Goal: Feedback & Contribution: Contribute content

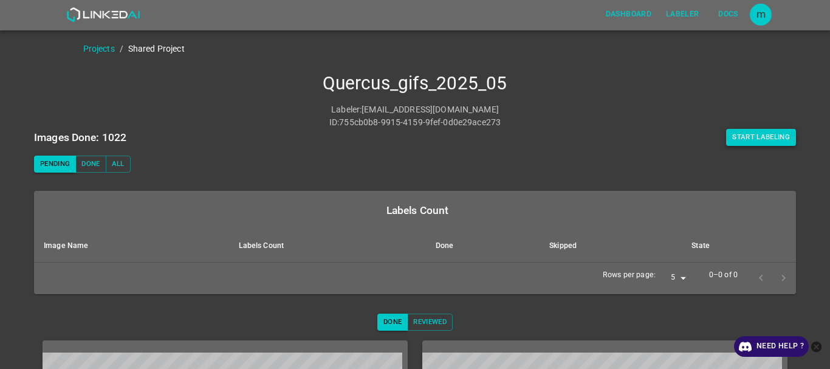
click at [764, 143] on button "Start Labeling" at bounding box center [761, 137] width 70 height 17
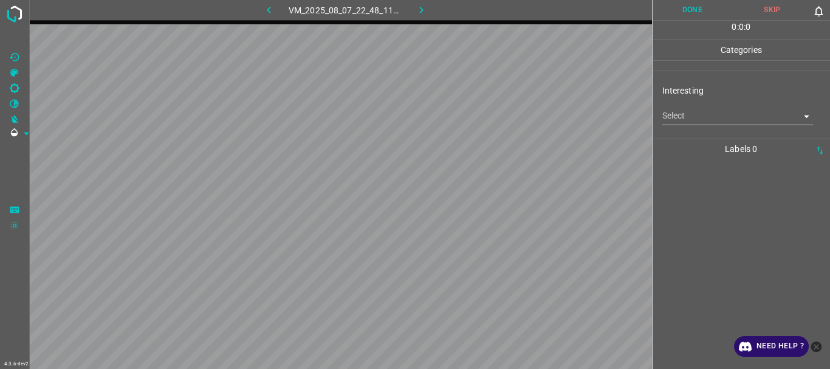
click at [686, 123] on body "4.3.6-dev2 VM_2025_08_07_22_48_11_685_00.gif Done Skip 0 0 : 0 : 0 Categories I…" at bounding box center [415, 184] width 830 height 369
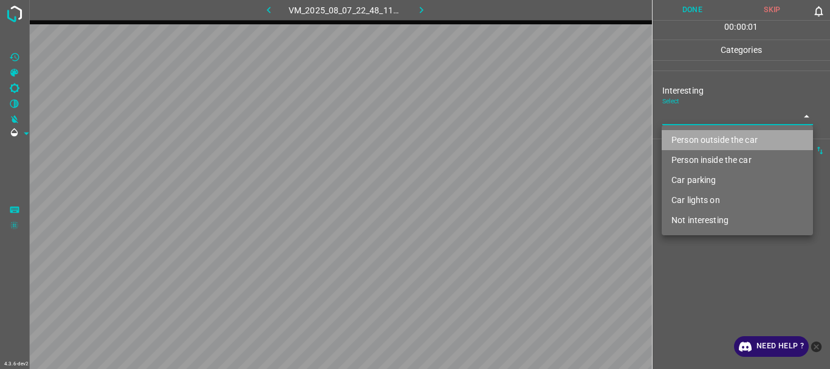
click at [683, 143] on li "Person outside the car" at bounding box center [737, 140] width 151 height 20
type input "Person outside the car"
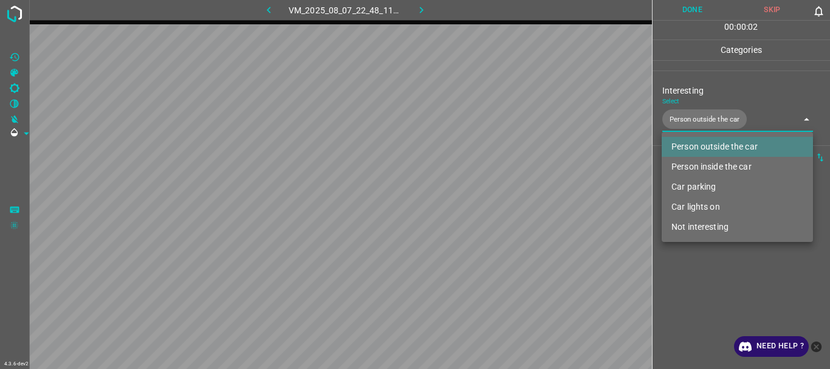
click at [704, 281] on div at bounding box center [415, 184] width 830 height 369
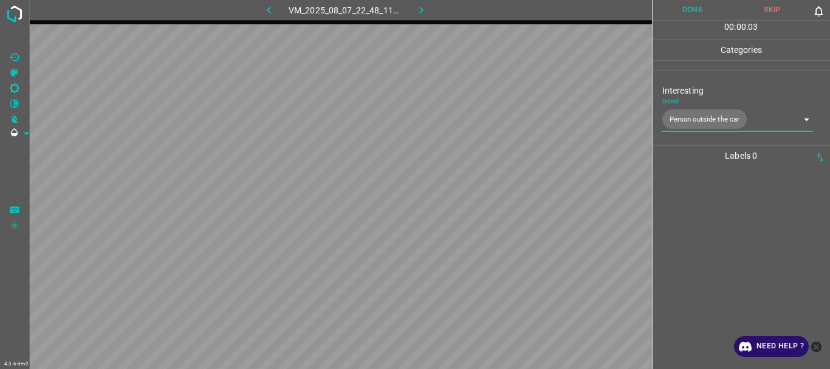
click at [687, 12] on button "Done" at bounding box center [692, 10] width 80 height 20
click at [425, 12] on icon "button" at bounding box center [421, 10] width 13 height 13
click at [700, 121] on body "4.3.6-dev2 VM_2025_08_07_22_55_45_441_01.gif Done Skip 0 00 : 00 : 04 Categorie…" at bounding box center [415, 184] width 830 height 369
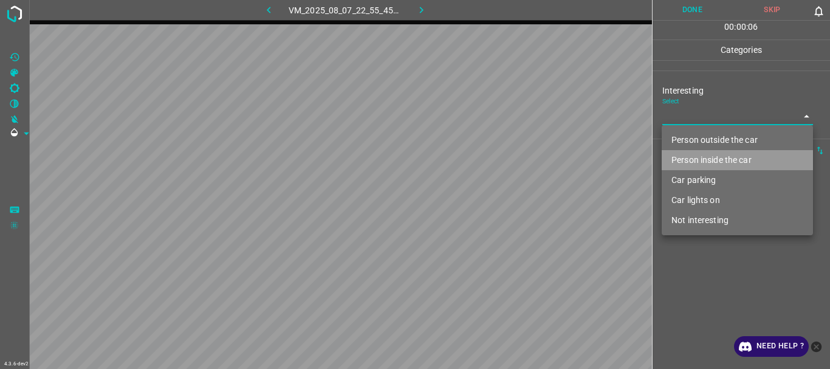
click at [696, 155] on li "Person inside the car" at bounding box center [737, 160] width 151 height 20
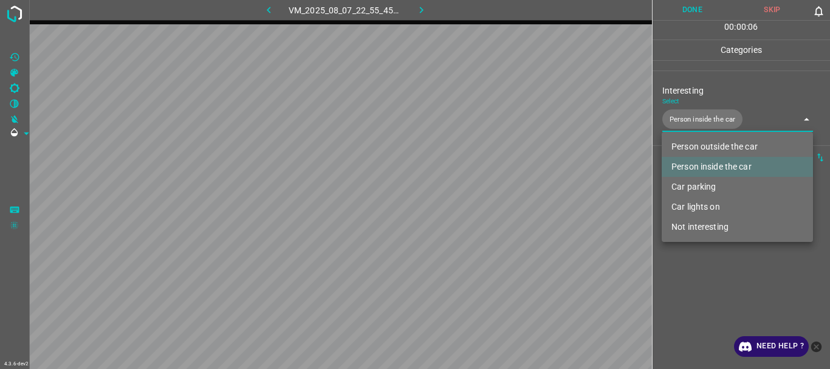
click at [691, 181] on li "Car parking" at bounding box center [737, 187] width 151 height 20
click at [686, 202] on li "Car lights on" at bounding box center [737, 207] width 151 height 20
type input "Person inside the car,Car parking,Car lights on"
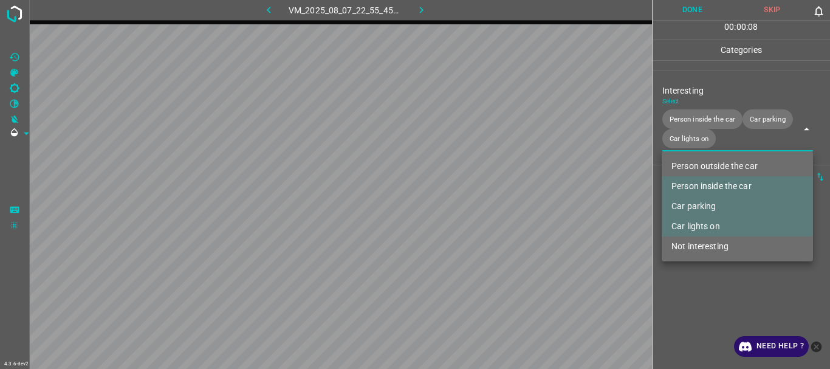
click at [686, 287] on div at bounding box center [415, 184] width 830 height 369
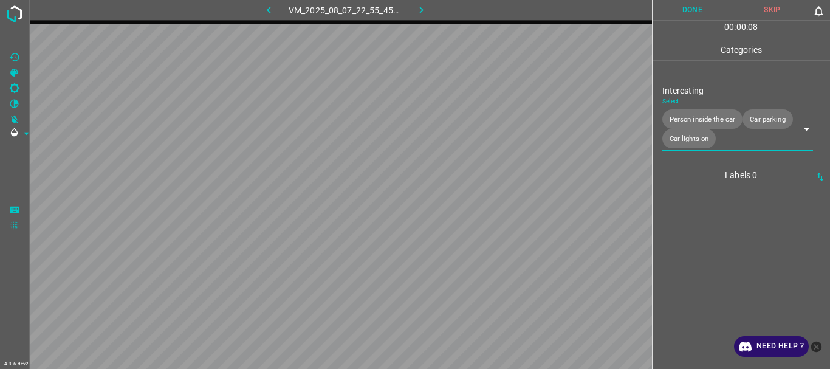
click at [688, 11] on button "Done" at bounding box center [692, 10] width 80 height 20
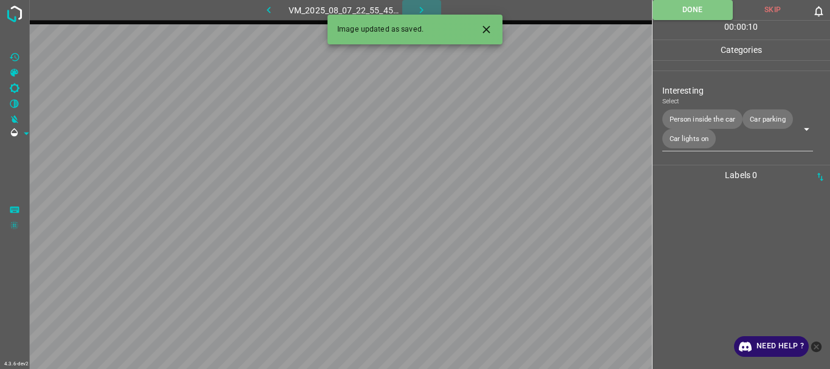
click at [417, 8] on icon "button" at bounding box center [421, 10] width 13 height 13
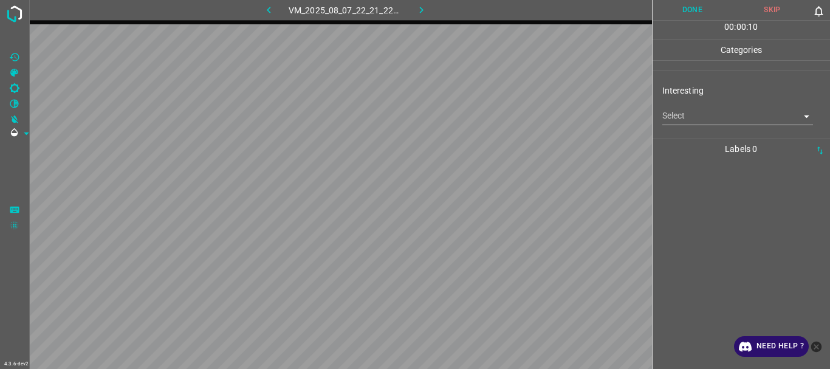
click at [676, 121] on body "4.3.6-dev2 VM_2025_08_07_22_21_22_746_01.gif Done Skip 0 00 : 00 : 10 Categorie…" at bounding box center [415, 184] width 830 height 369
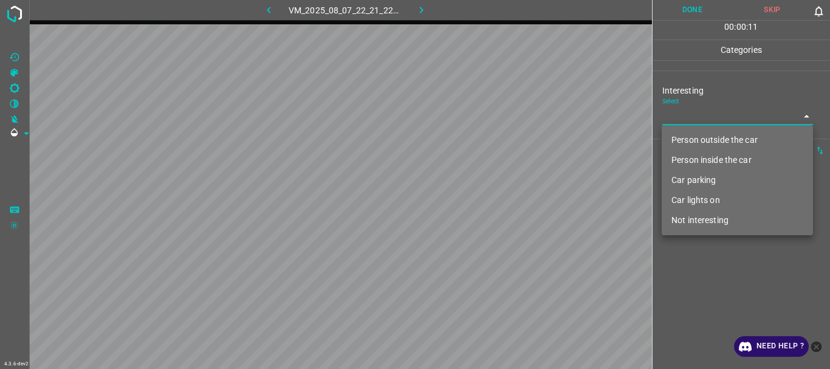
click at [683, 138] on li "Person outside the car" at bounding box center [737, 140] width 151 height 20
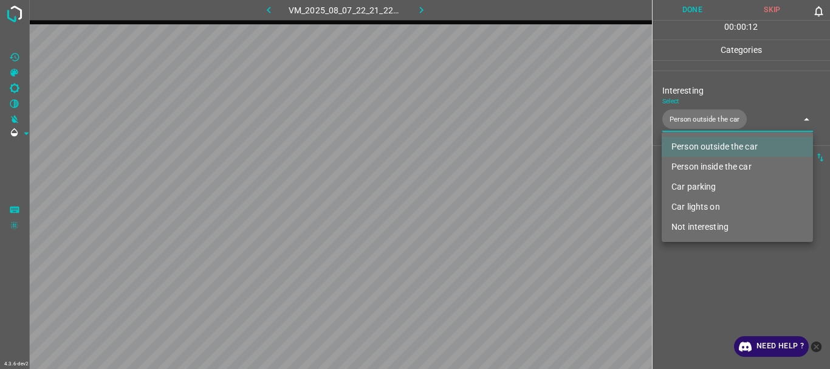
click at [687, 164] on li "Person inside the car" at bounding box center [737, 167] width 151 height 20
type input "Person outside the car,Person inside the car"
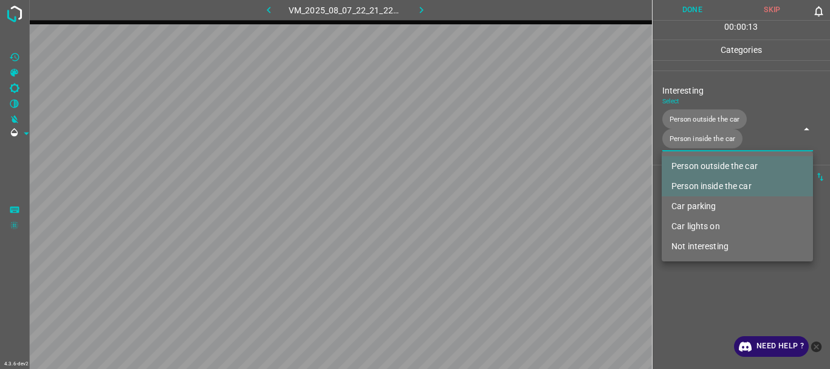
click at [695, 292] on div at bounding box center [415, 184] width 830 height 369
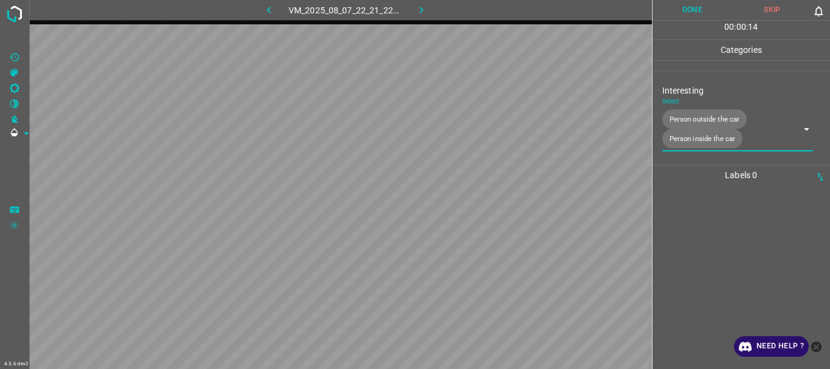
click at [693, 15] on button "Done" at bounding box center [692, 10] width 80 height 20
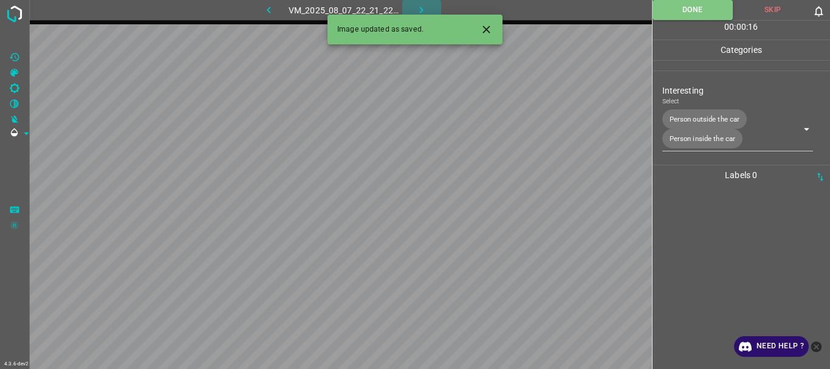
click at [420, 11] on icon "button" at bounding box center [421, 10] width 13 height 13
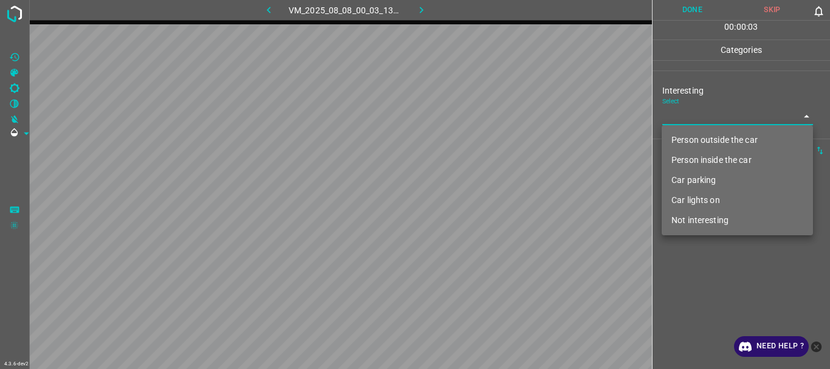
click at [699, 115] on body "4.3.6-dev2 VM_2025_08_08_00_03_13_163_08.gif Done Skip 0 00 : 00 : 03 Categorie…" at bounding box center [415, 184] width 830 height 369
click at [687, 135] on li "Person outside the car" at bounding box center [737, 140] width 151 height 20
type input "Person outside the car"
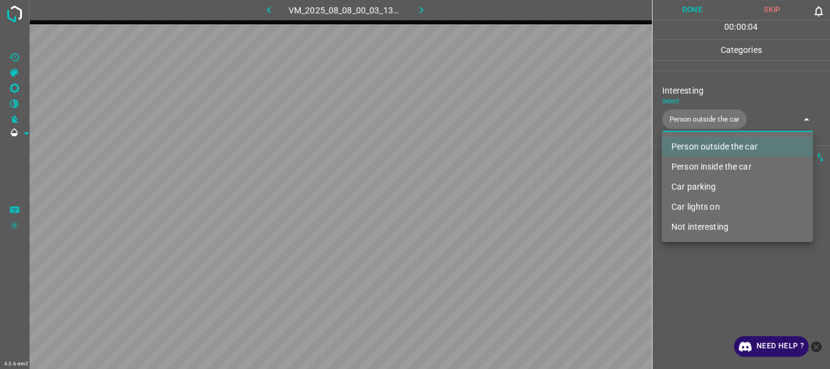
click at [692, 252] on div at bounding box center [415, 184] width 830 height 369
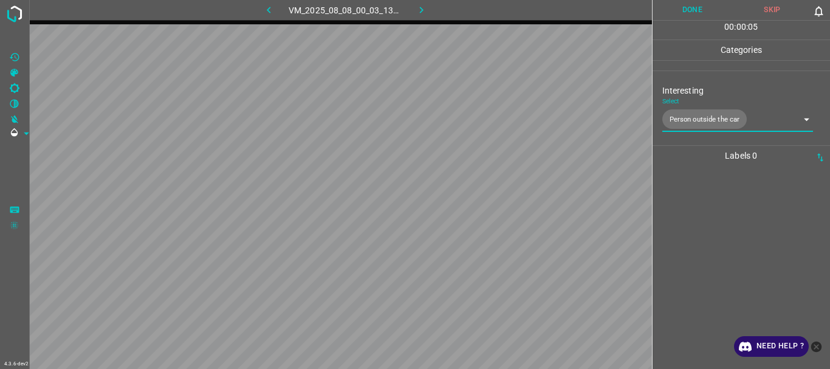
click at [685, 5] on button "Done" at bounding box center [692, 10] width 80 height 20
click at [426, 13] on icon "button" at bounding box center [421, 10] width 13 height 13
click at [700, 118] on body "4.3.6-dev2 VM_2025_08_08_00_12_17_668_11.gif Done Skip 0 00 : 00 : 16 Categorie…" at bounding box center [415, 184] width 830 height 369
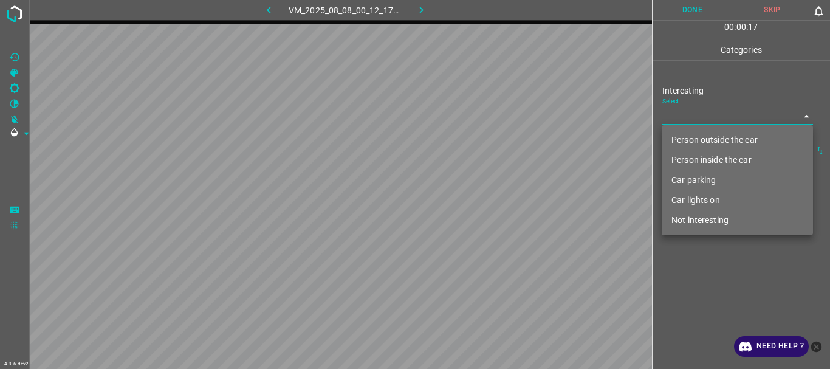
click at [706, 201] on li "Car lights on" at bounding box center [737, 200] width 151 height 20
type input "Car lights on"
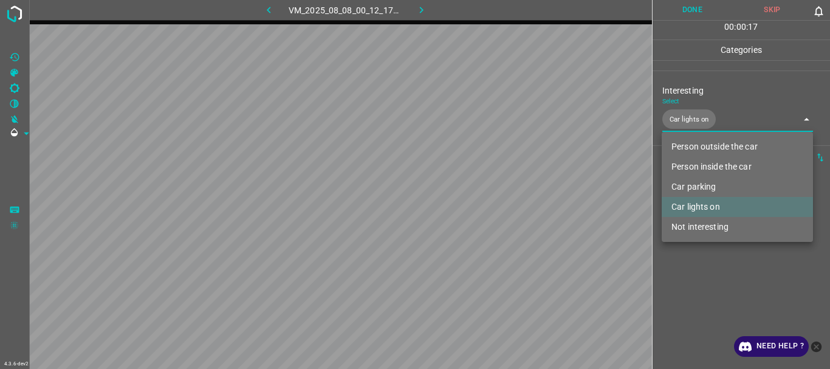
click at [691, 281] on div at bounding box center [415, 184] width 830 height 369
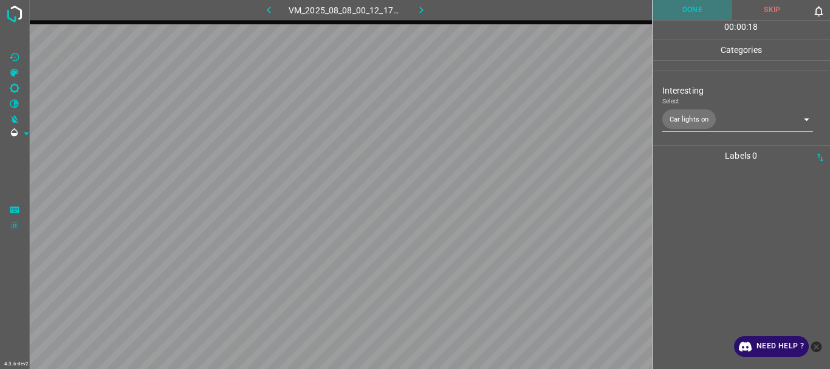
click at [685, 7] on button "Done" at bounding box center [692, 10] width 80 height 20
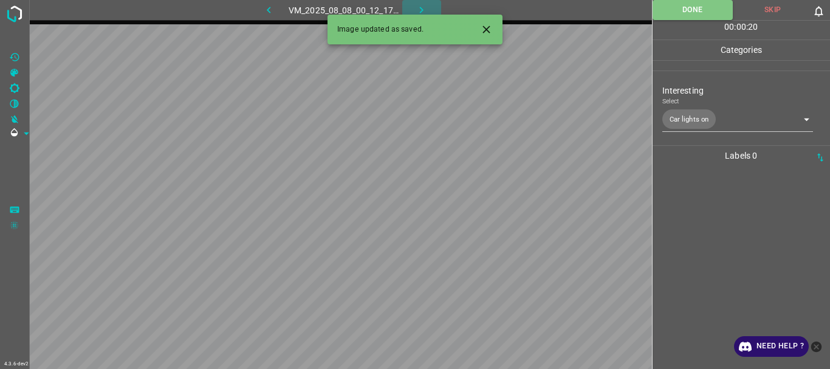
click at [423, 8] on icon "button" at bounding box center [421, 10] width 13 height 13
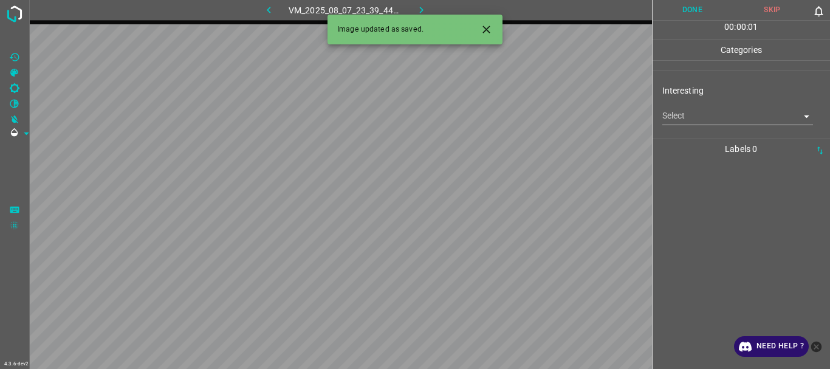
click at [781, 117] on body "4.3.6-dev2 VM_2025_08_07_23_39_44_739_00.gif Done Skip 0 00 : 00 : 01 Categorie…" at bounding box center [415, 184] width 830 height 369
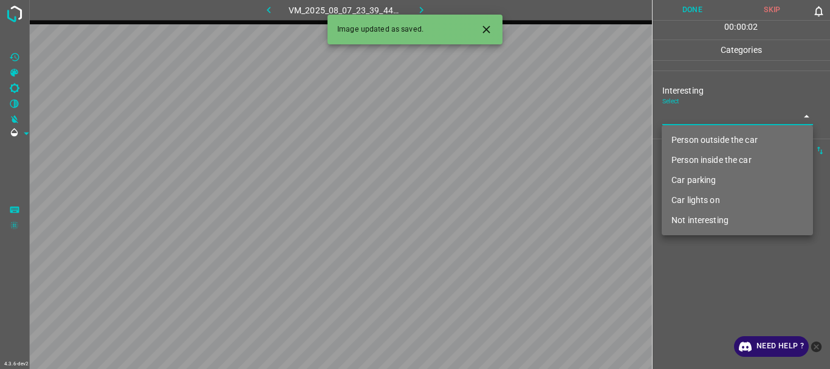
click at [699, 220] on li "Not interesting" at bounding box center [737, 220] width 151 height 20
type input "Not interesting"
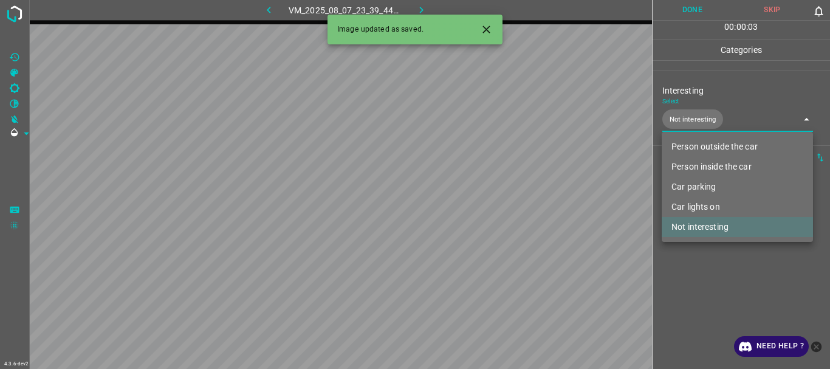
click at [685, 272] on div at bounding box center [415, 184] width 830 height 369
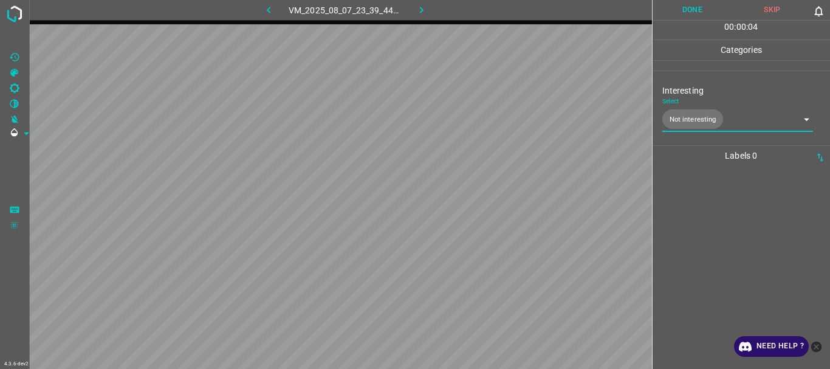
click at [679, 18] on button "Done" at bounding box center [692, 10] width 80 height 20
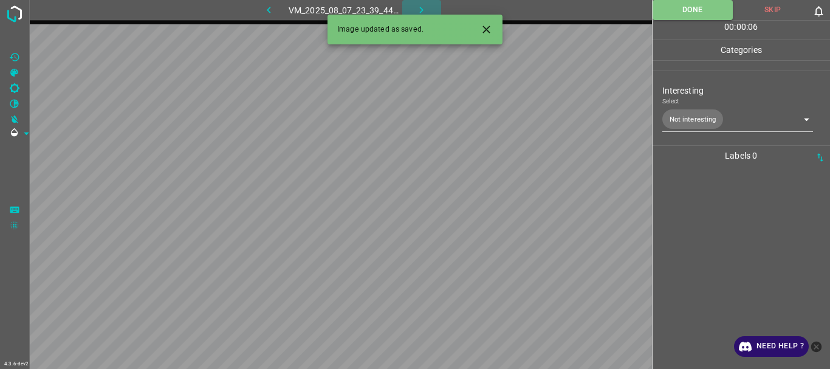
click at [422, 4] on icon "button" at bounding box center [421, 10] width 13 height 13
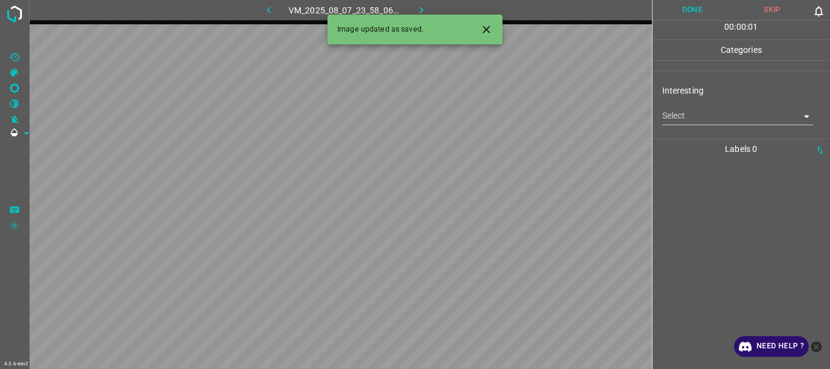
click at [725, 121] on body "4.3.6-dev2 VM_2025_08_07_23_58_06_670_03.gif Done Skip 0 00 : 00 : 01 Categorie…" at bounding box center [415, 184] width 830 height 369
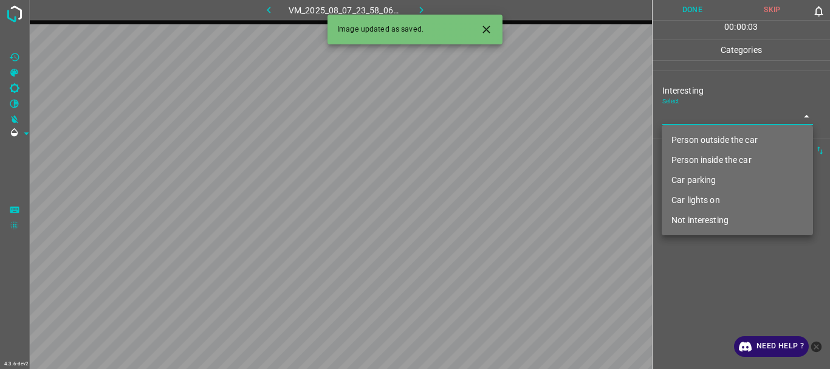
click at [688, 135] on li "Person outside the car" at bounding box center [737, 140] width 151 height 20
type input "Person outside the car"
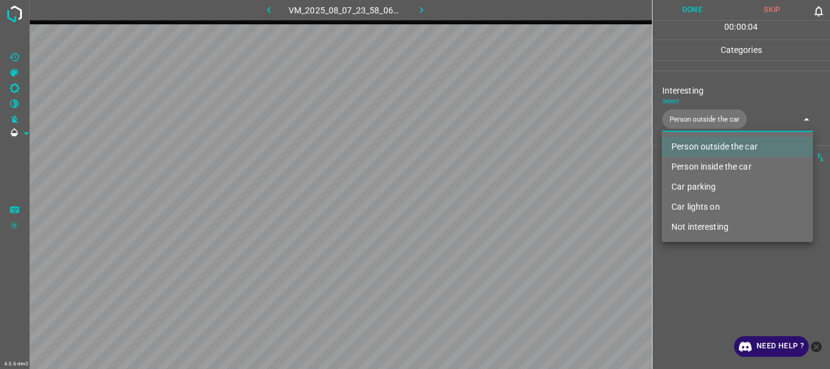
click at [706, 301] on div at bounding box center [415, 184] width 830 height 369
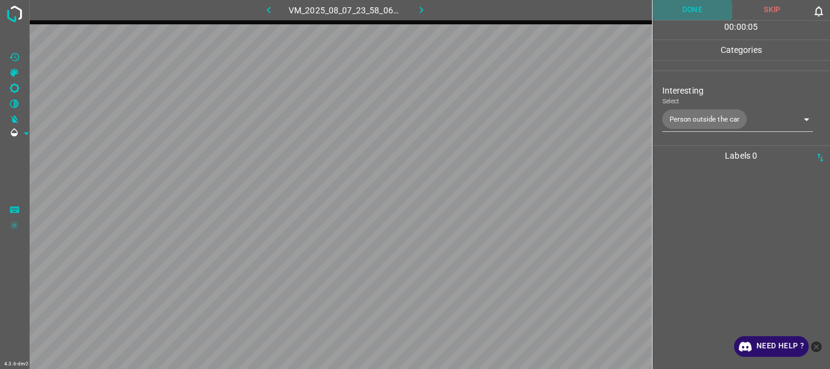
click at [674, 12] on button "Done" at bounding box center [692, 10] width 80 height 20
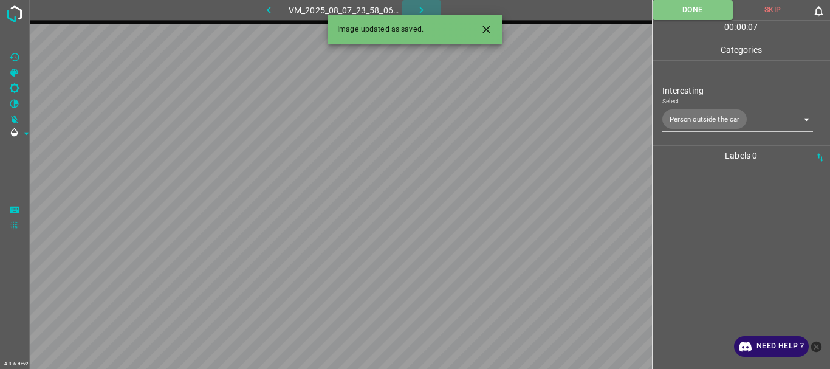
click at [428, 12] on button "button" at bounding box center [421, 10] width 39 height 20
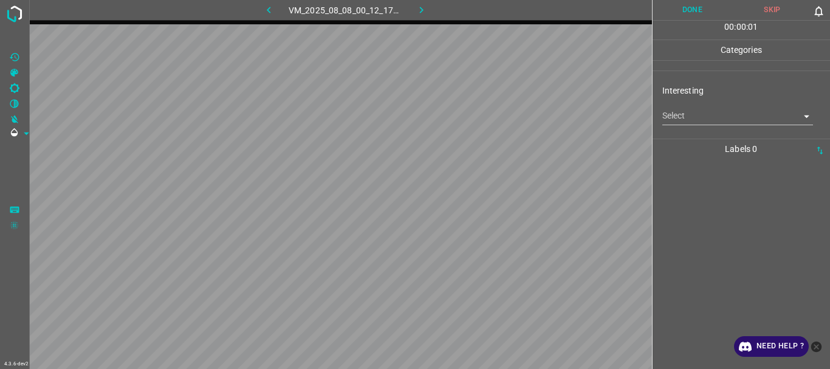
click at [697, 117] on body "4.3.6-dev2 VM_2025_08_08_00_12_17_668_06.gif Done Skip 0 00 : 00 : 01 Categorie…" at bounding box center [415, 184] width 830 height 369
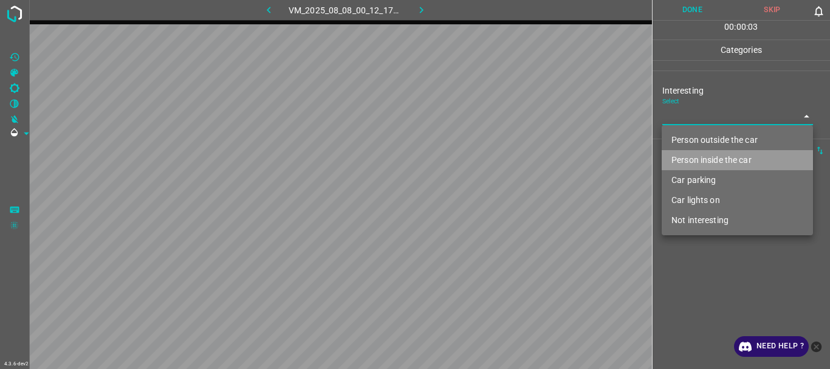
click at [690, 154] on li "Person inside the car" at bounding box center [737, 160] width 151 height 20
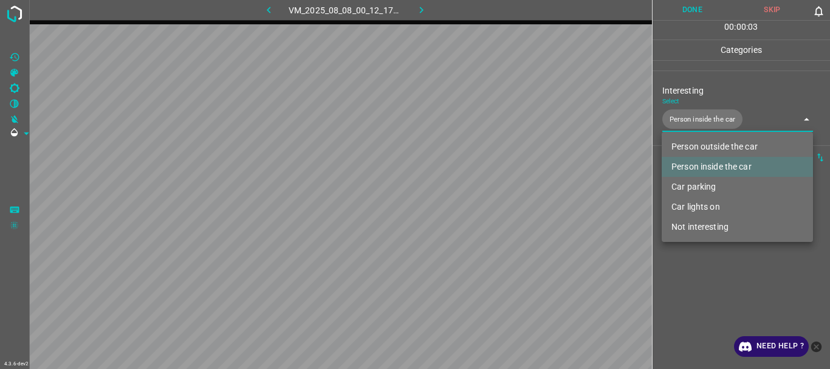
click at [703, 286] on div at bounding box center [415, 184] width 830 height 369
click at [697, 114] on body "4.3.6-dev2 VM_2025_08_08_00_12_17_668_06.gif Done Skip 0 00 : 00 : 05 Categorie…" at bounding box center [415, 184] width 830 height 369
click at [696, 205] on li "Car lights on" at bounding box center [737, 207] width 151 height 20
type input "Person inside the car,Car lights on"
click at [694, 267] on div at bounding box center [415, 184] width 830 height 369
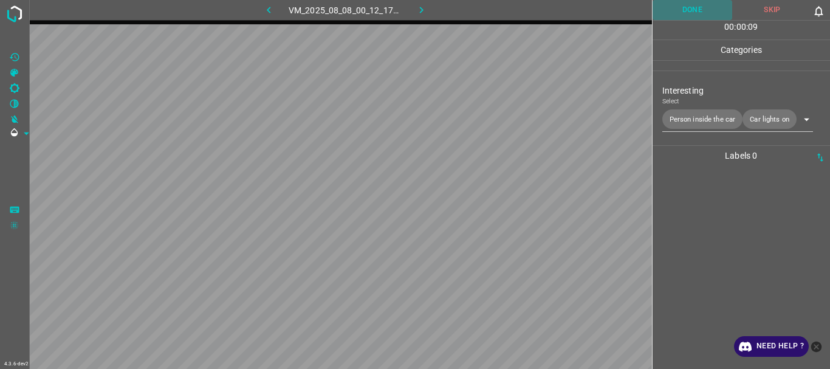
click at [689, 9] on button "Done" at bounding box center [692, 10] width 80 height 20
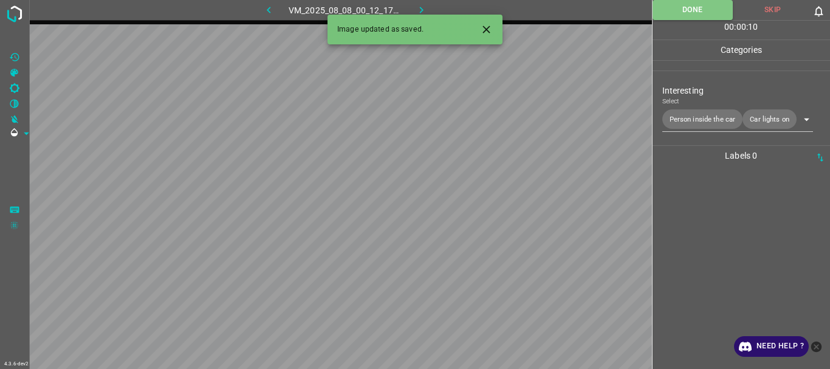
click at [419, 5] on icon "button" at bounding box center [421, 10] width 13 height 13
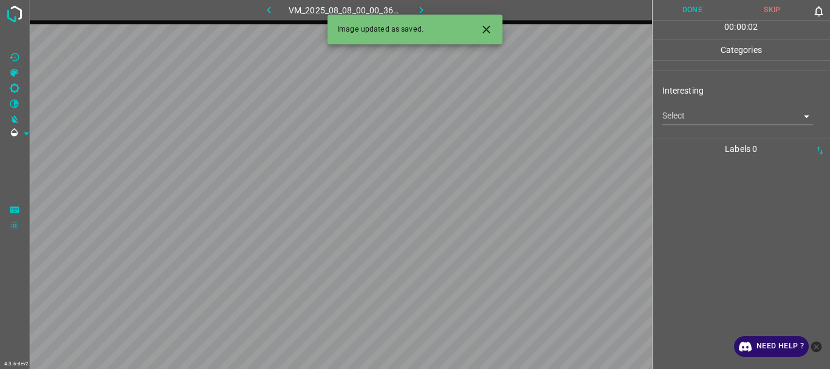
click at [486, 27] on icon "Close" at bounding box center [486, 29] width 13 height 13
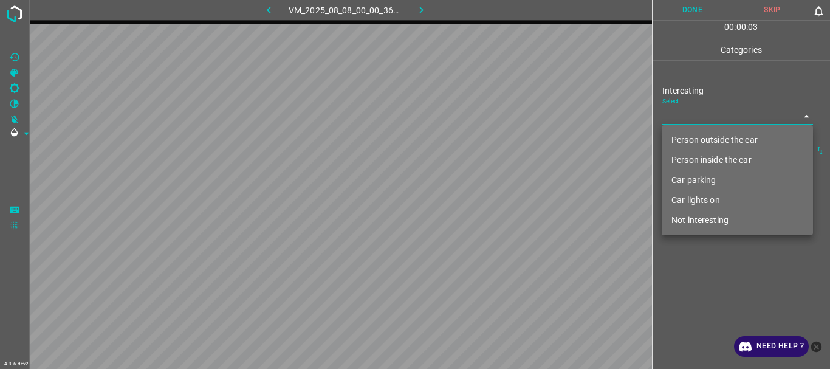
click at [699, 115] on body "4.3.6-dev2 VM_2025_08_08_00_00_36_364_00.gif Done Skip 0 00 : 00 : 03 Categorie…" at bounding box center [415, 184] width 830 height 369
click at [696, 216] on li "Not interesting" at bounding box center [737, 220] width 151 height 20
type input "Not interesting"
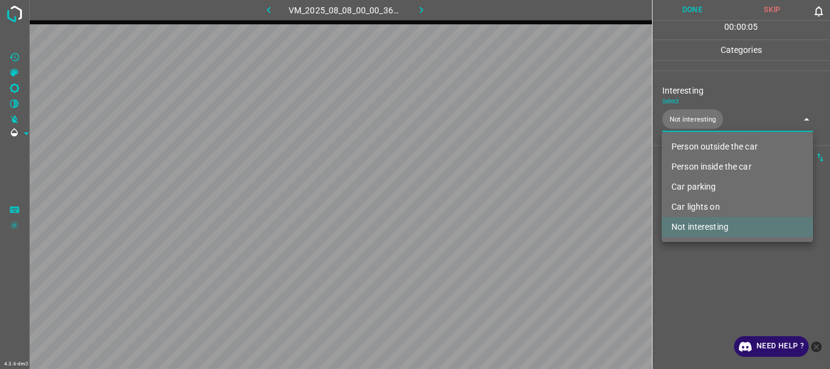
click at [694, 265] on div at bounding box center [415, 184] width 830 height 369
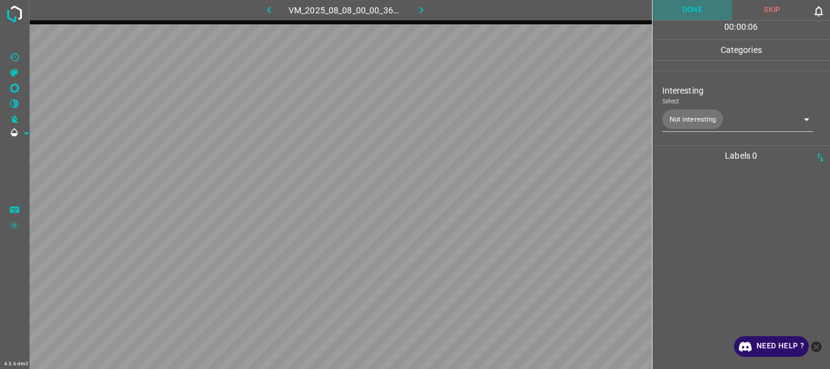
click at [685, 8] on button "Done" at bounding box center [692, 10] width 80 height 20
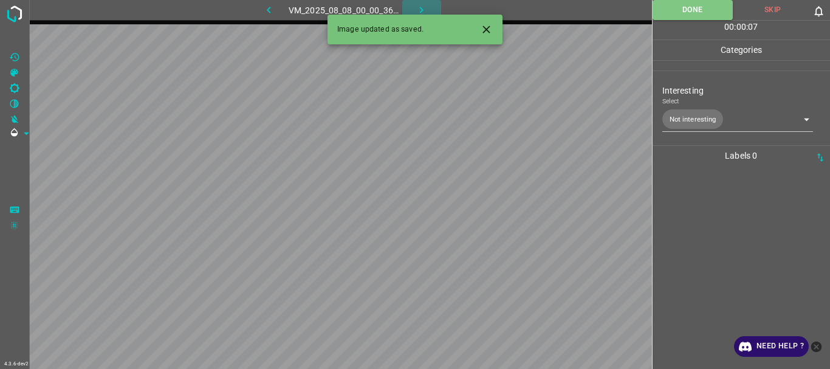
click at [422, 11] on icon "button" at bounding box center [422, 10] width 4 height 7
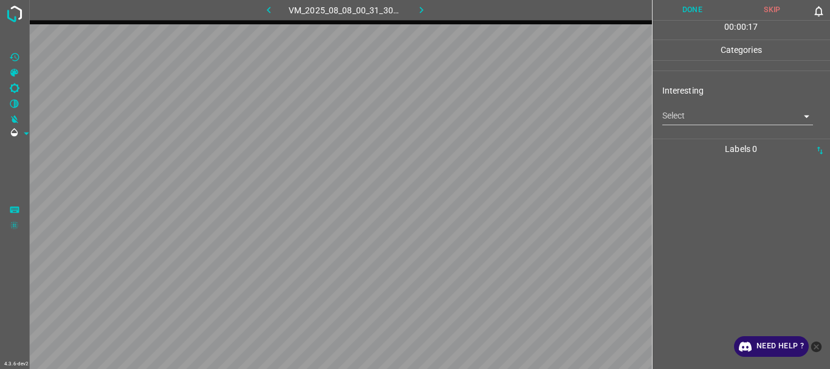
click at [742, 111] on body "4.3.6-dev2 VM_2025_08_08_00_31_30_753_01.gif Done Skip 0 00 : 00 : 17 Categorie…" at bounding box center [415, 184] width 830 height 369
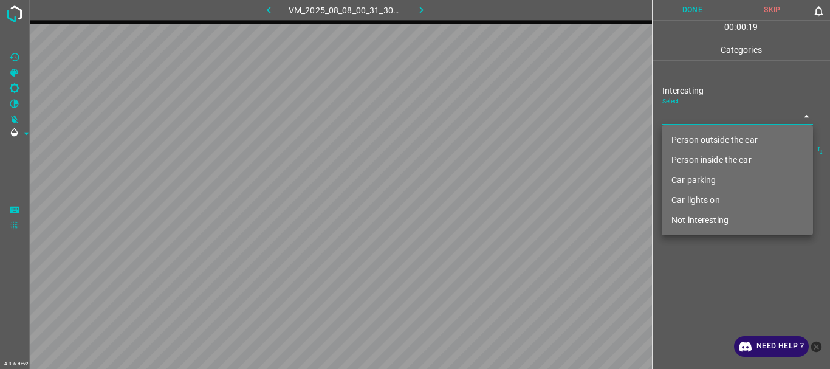
click at [688, 264] on div at bounding box center [415, 184] width 830 height 369
click at [693, 123] on body "4.3.6-dev2 VM_2025_08_08_00_31_30_753_01.gif Done Skip 0 00 : 00 : 21 Categorie…" at bounding box center [415, 184] width 830 height 369
click at [691, 217] on li "Not interesting" at bounding box center [737, 220] width 151 height 20
type input "Not interesting"
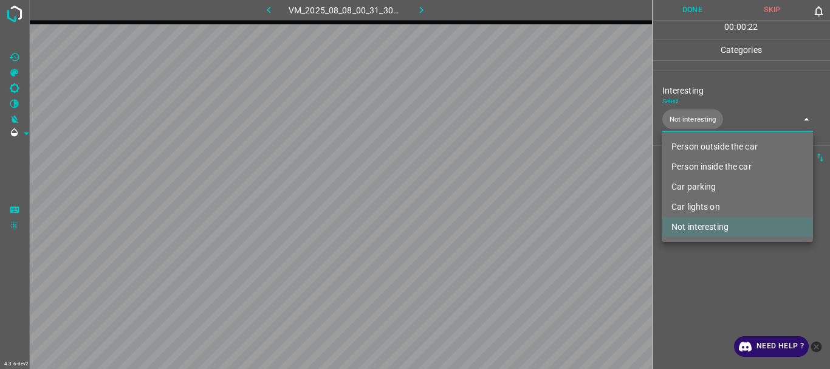
drag, startPoint x: 700, startPoint y: 255, endPoint x: 702, endPoint y: 48, distance: 207.2
click at [700, 256] on div at bounding box center [415, 184] width 830 height 369
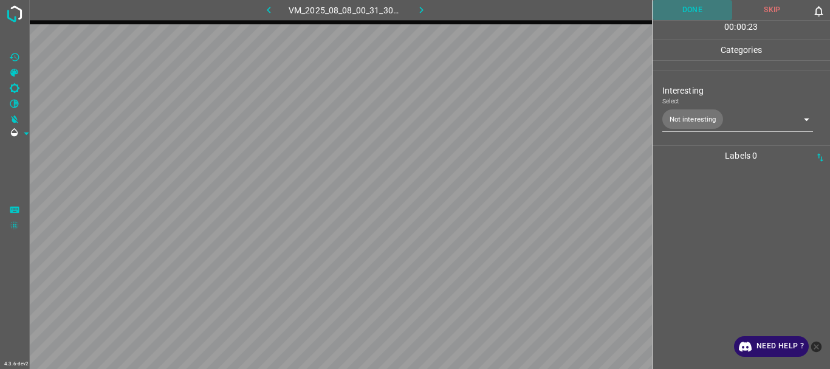
click at [694, 8] on button "Done" at bounding box center [692, 10] width 80 height 20
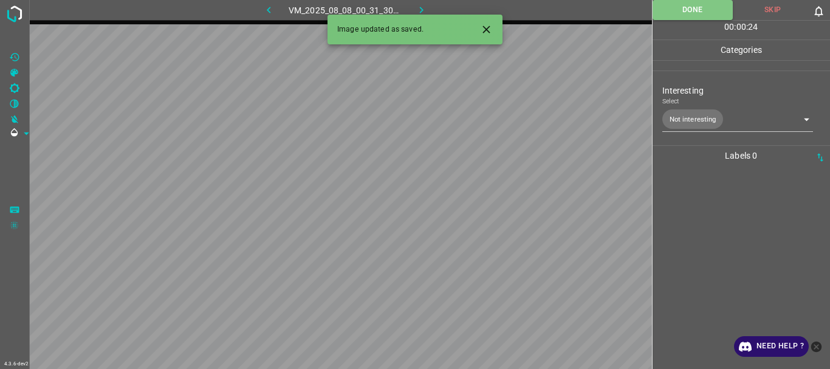
click at [424, 9] on icon "button" at bounding box center [421, 10] width 13 height 13
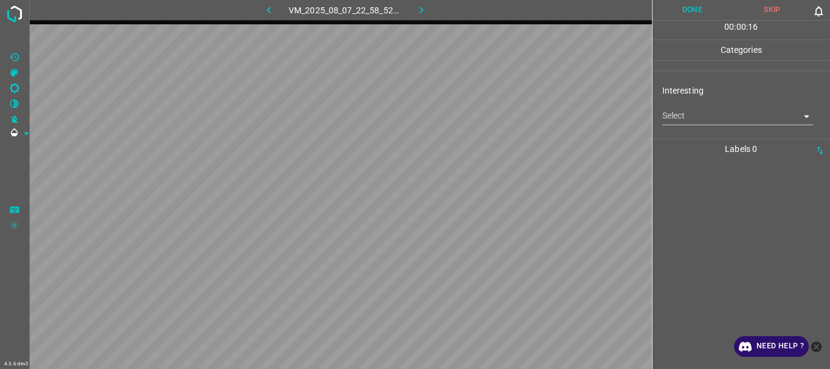
click at [722, 114] on body "4.3.6-dev2 VM_2025_08_07_22_58_52_576_05.gif Done Skip 0 00 : 00 : 16 Categorie…" at bounding box center [415, 184] width 830 height 369
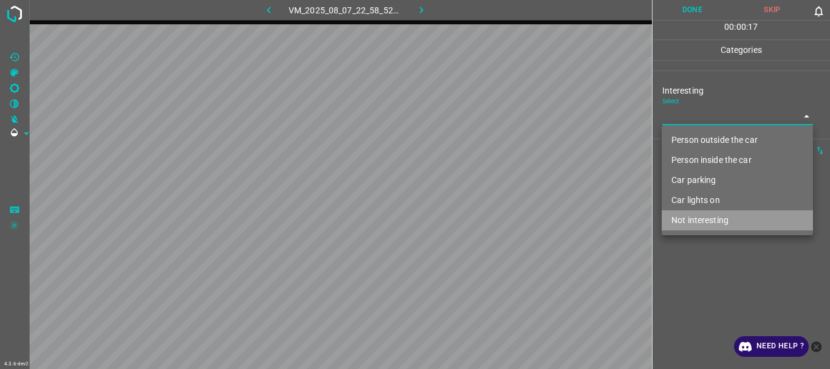
click at [700, 222] on li "Not interesting" at bounding box center [737, 220] width 151 height 20
type input "Not interesting"
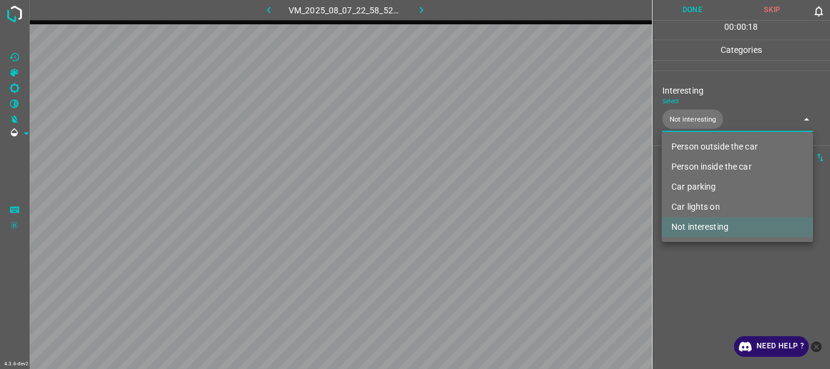
click at [698, 252] on div at bounding box center [415, 184] width 830 height 369
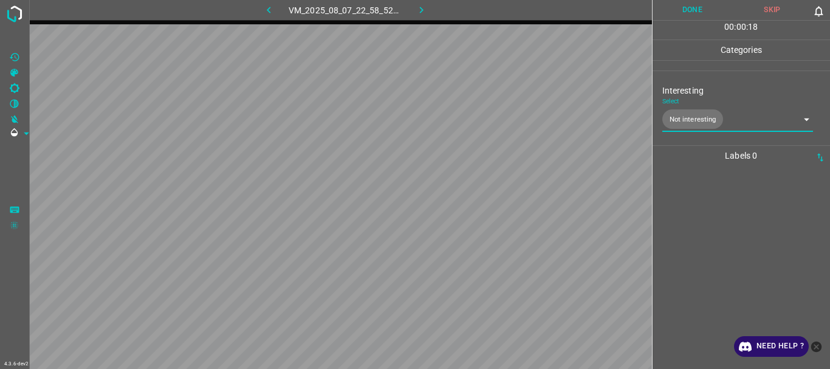
click at [694, 11] on button "Done" at bounding box center [692, 10] width 80 height 20
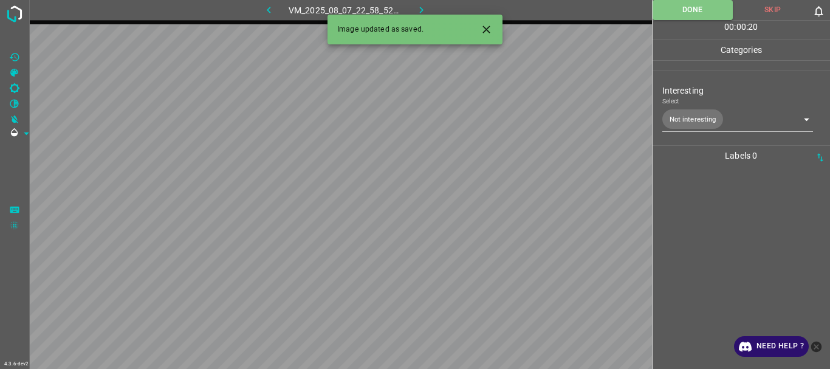
click at [417, 4] on icon "button" at bounding box center [421, 10] width 13 height 13
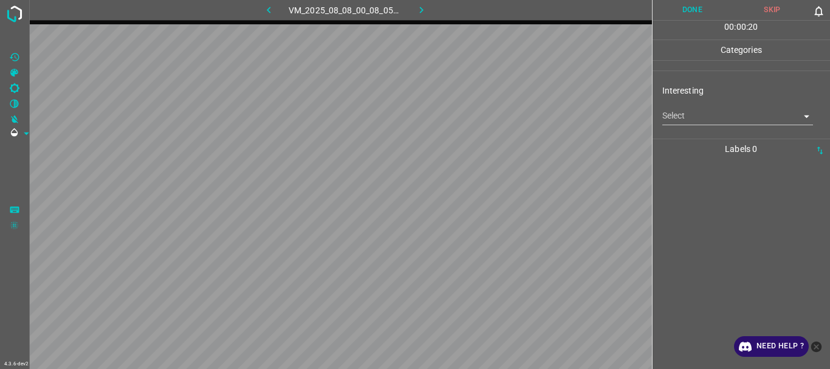
click at [677, 125] on body "4.3.6-dev2 VM_2025_08_08_00_08_05_086_01.gif Done Skip 0 00 : 00 : 20 Categorie…" at bounding box center [415, 184] width 830 height 369
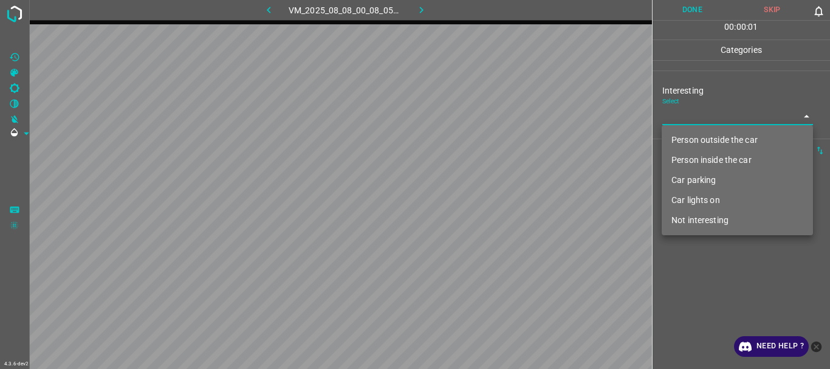
click at [683, 134] on li "Person outside the car" at bounding box center [737, 140] width 151 height 20
type input "Person outside the car"
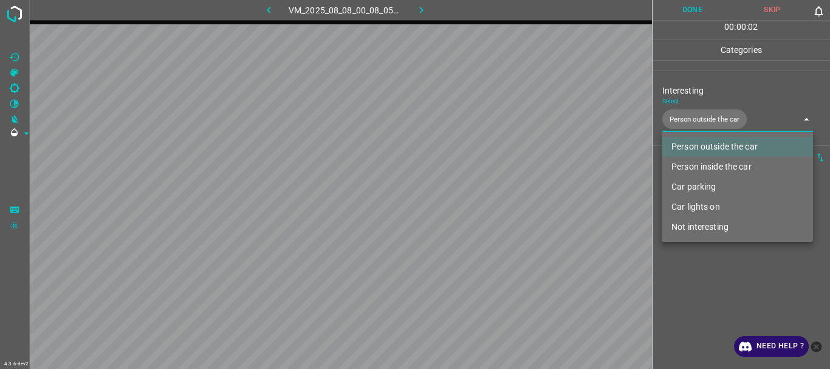
click at [700, 278] on div at bounding box center [415, 184] width 830 height 369
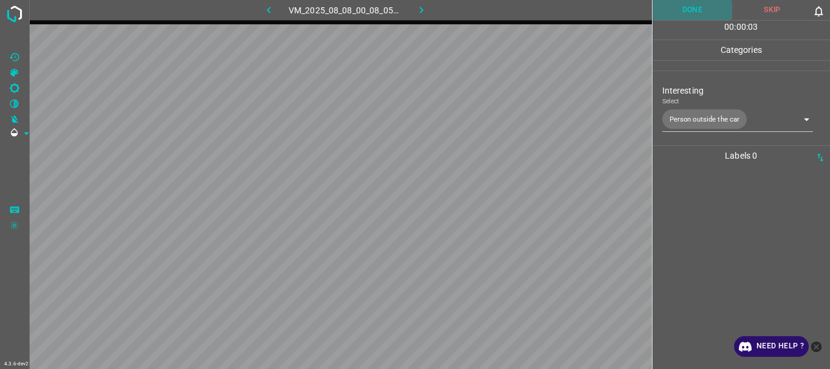
click at [689, 9] on button "Done" at bounding box center [692, 10] width 80 height 20
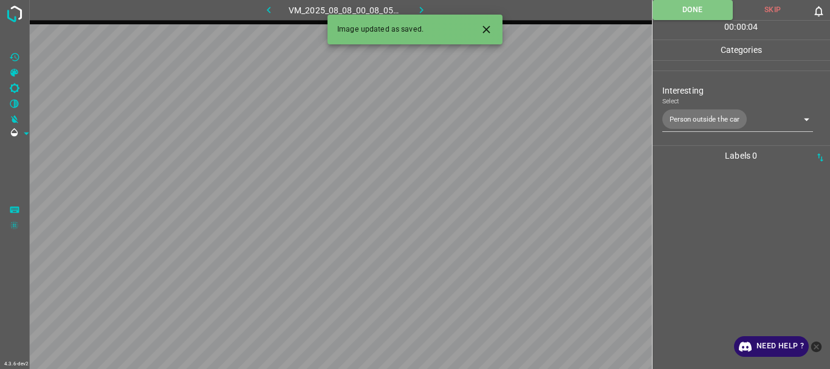
click at [420, 10] on icon "button" at bounding box center [421, 10] width 13 height 13
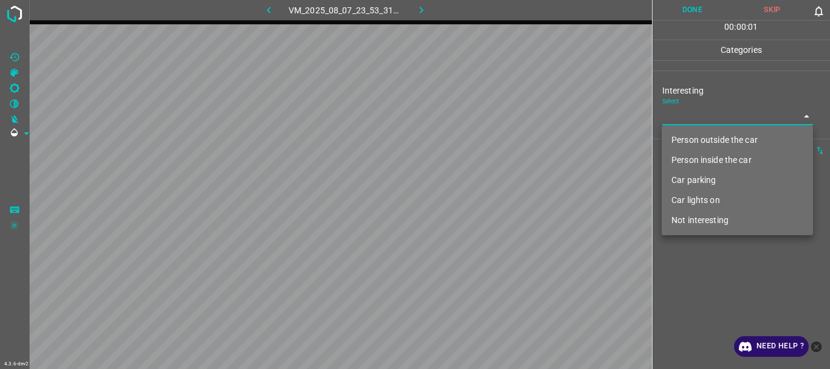
click at [683, 112] on body "4.3.6-dev2 VM_2025_08_07_23_53_31_639_04.gif Done Skip 0 00 : 00 : 01 Categorie…" at bounding box center [415, 184] width 830 height 369
click at [685, 137] on li "Person outside the car" at bounding box center [737, 140] width 151 height 20
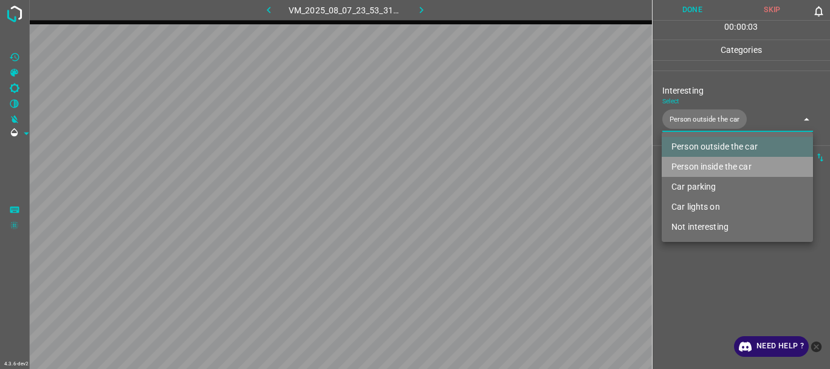
click at [692, 166] on li "Person inside the car" at bounding box center [737, 167] width 151 height 20
type input "Person outside the car,Person inside the car"
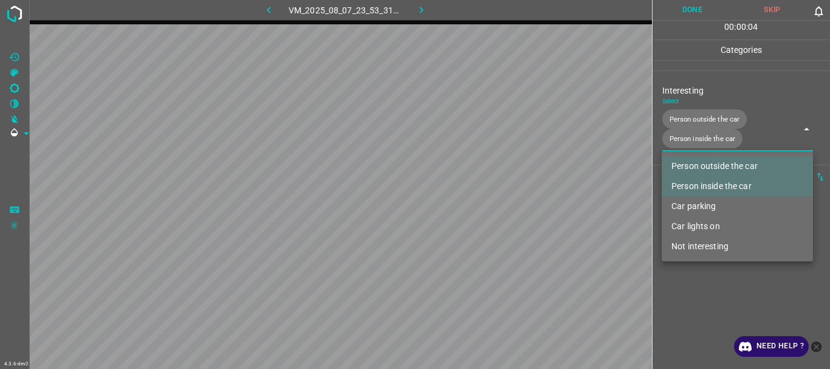
click at [708, 290] on div at bounding box center [415, 184] width 830 height 369
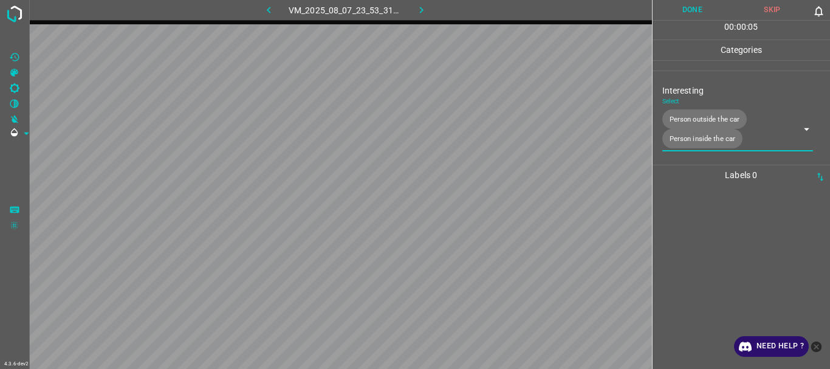
click at [693, 15] on button "Done" at bounding box center [692, 10] width 80 height 20
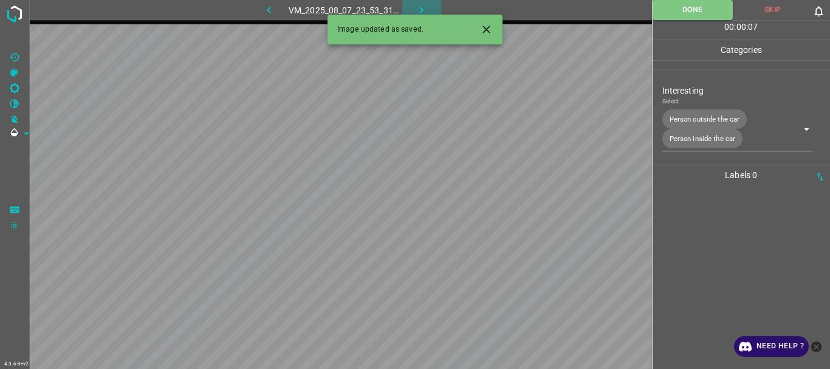
click at [421, 12] on icon "button" at bounding box center [422, 10] width 4 height 7
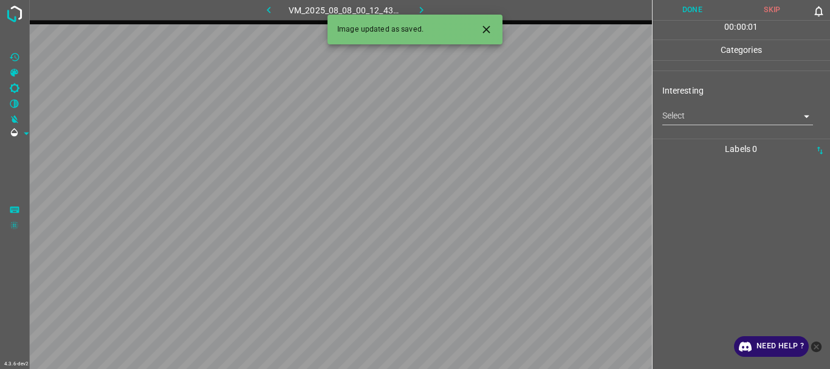
click at [713, 118] on body "4.3.6-dev2 VM_2025_08_08_00_12_43_135_00.gif Done Skip 0 00 : 00 : 01 Categorie…" at bounding box center [415, 184] width 830 height 369
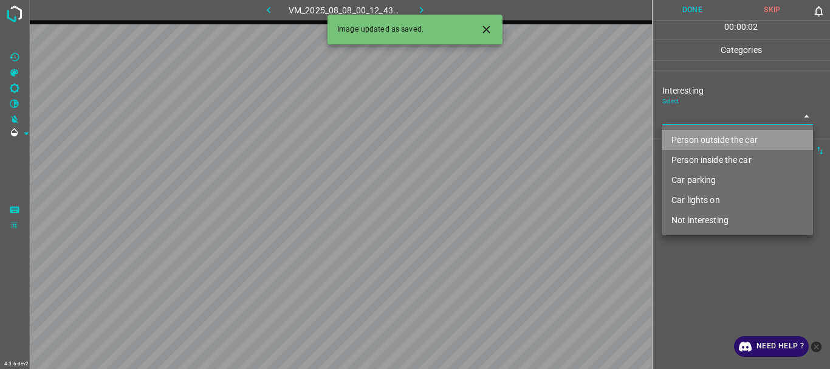
click at [705, 135] on li "Person outside the car" at bounding box center [737, 140] width 151 height 20
type input "Person outside the car"
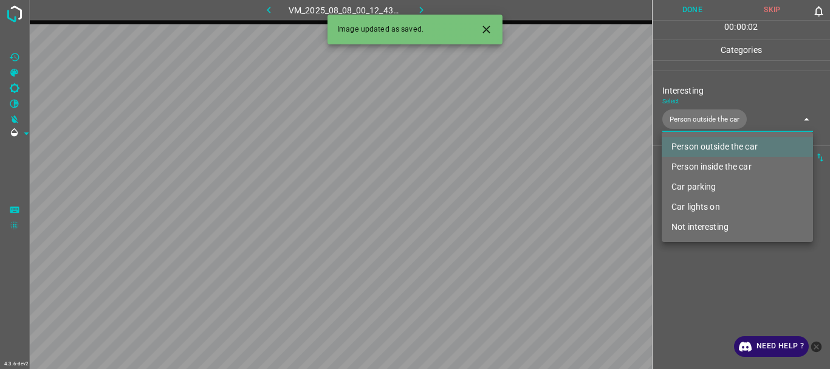
click at [700, 256] on div at bounding box center [415, 184] width 830 height 369
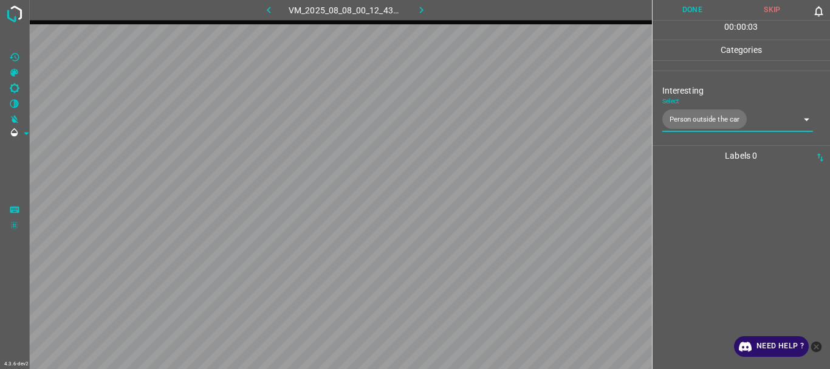
click at [693, 9] on button "Done" at bounding box center [692, 10] width 80 height 20
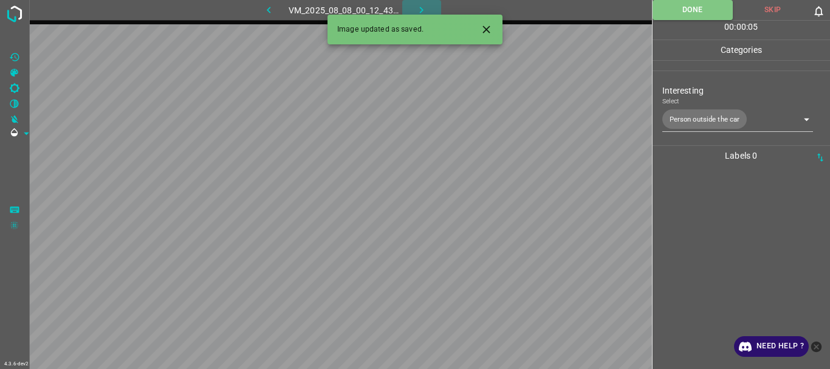
click at [417, 9] on icon "button" at bounding box center [421, 10] width 13 height 13
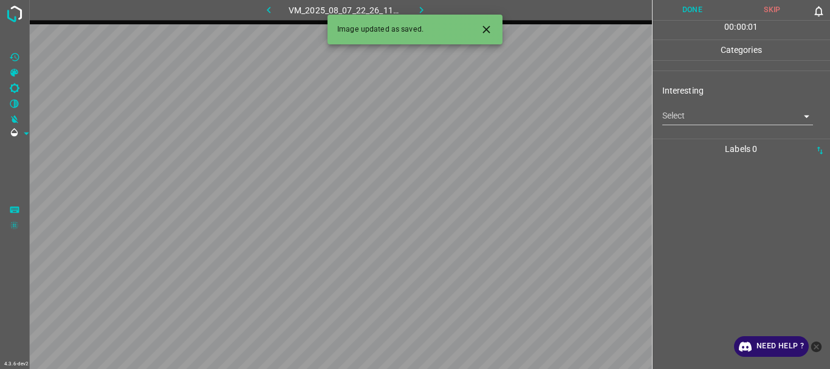
click at [685, 120] on body "4.3.6-dev2 VM_2025_08_07_22_26_11_552_01.gif Done Skip 0 00 : 00 : 01 Categorie…" at bounding box center [415, 184] width 830 height 369
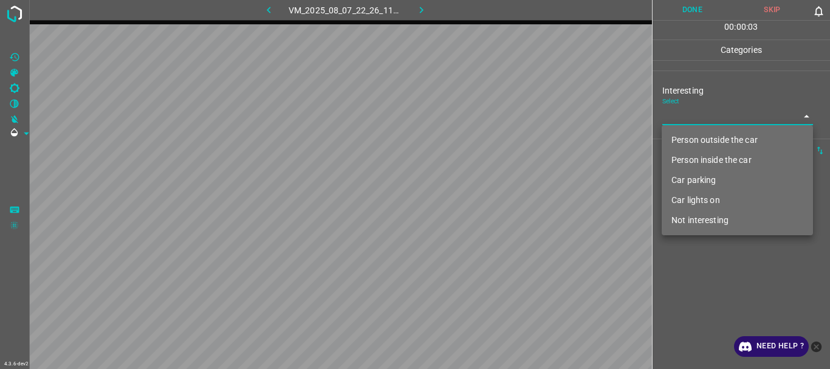
click at [696, 221] on li "Not interesting" at bounding box center [737, 220] width 151 height 20
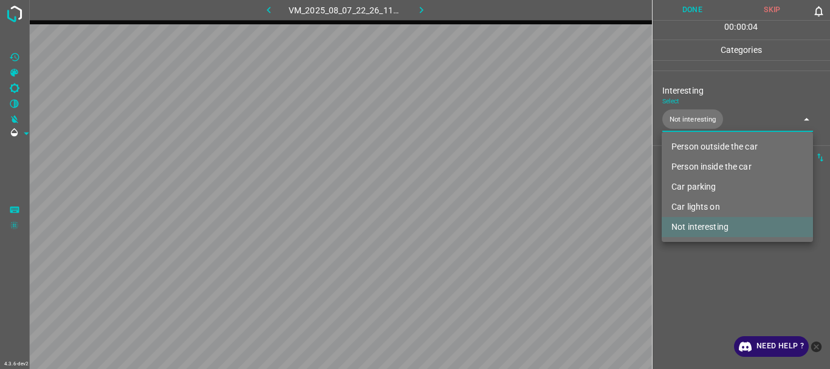
type input "Not interesting"
click at [700, 281] on div at bounding box center [415, 184] width 830 height 369
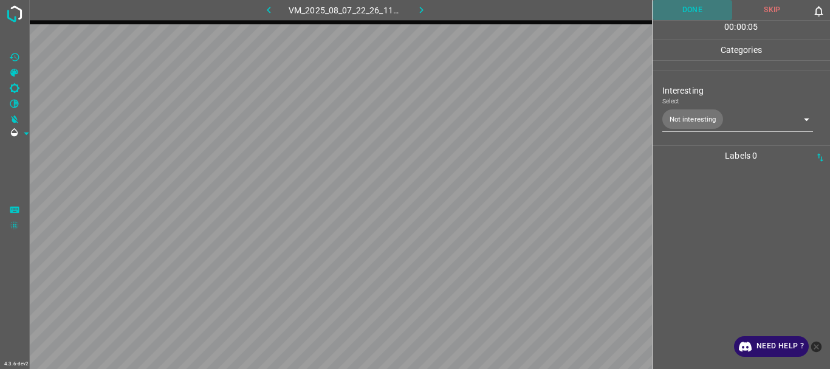
click at [688, 3] on button "Done" at bounding box center [692, 10] width 80 height 20
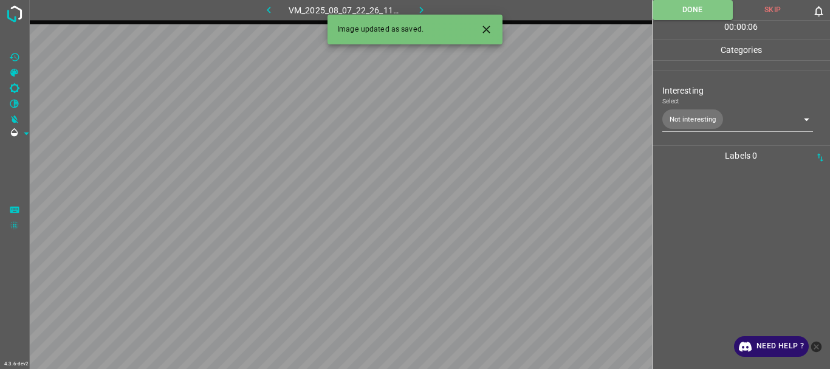
click at [426, 7] on icon "button" at bounding box center [421, 10] width 13 height 13
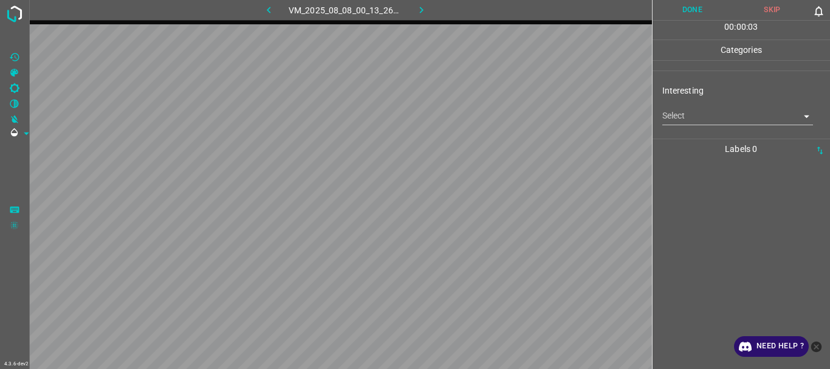
click at [717, 117] on body "4.3.6-dev2 VM_2025_08_08_00_13_26_459_02.gif Done Skip 0 00 : 00 : 03 Categorie…" at bounding box center [415, 184] width 830 height 369
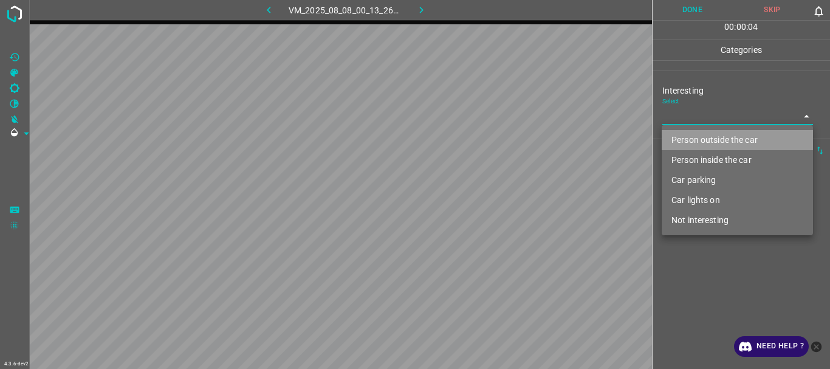
click at [699, 143] on li "Person outside the car" at bounding box center [737, 140] width 151 height 20
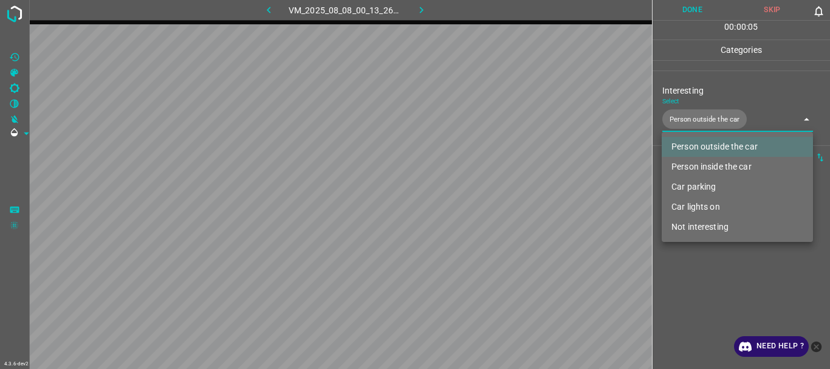
click at [690, 203] on li "Car lights on" at bounding box center [737, 207] width 151 height 20
type input "Person outside the car,Car lights on"
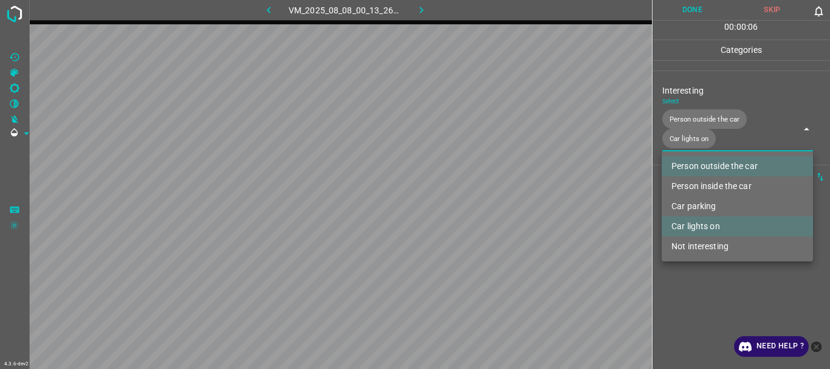
click at [692, 275] on div at bounding box center [415, 184] width 830 height 369
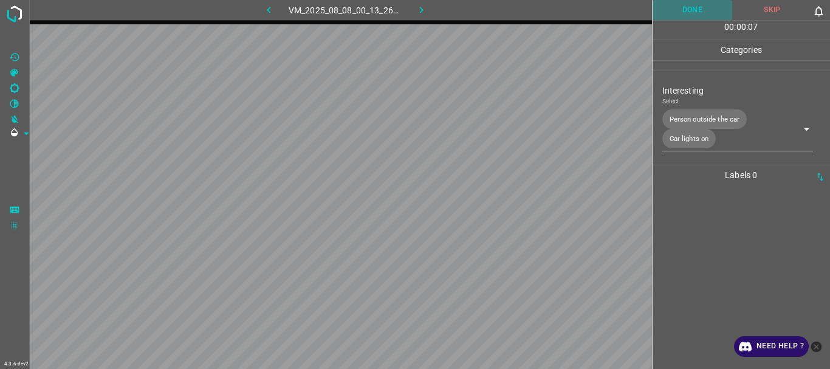
click at [700, 13] on button "Done" at bounding box center [692, 10] width 80 height 20
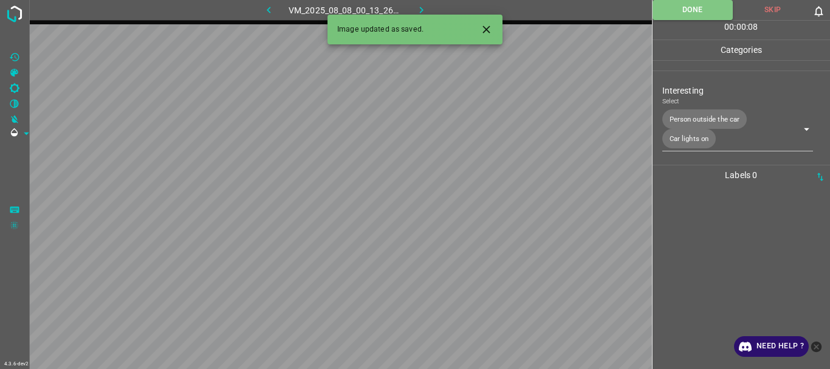
click at [426, 7] on icon "button" at bounding box center [421, 10] width 13 height 13
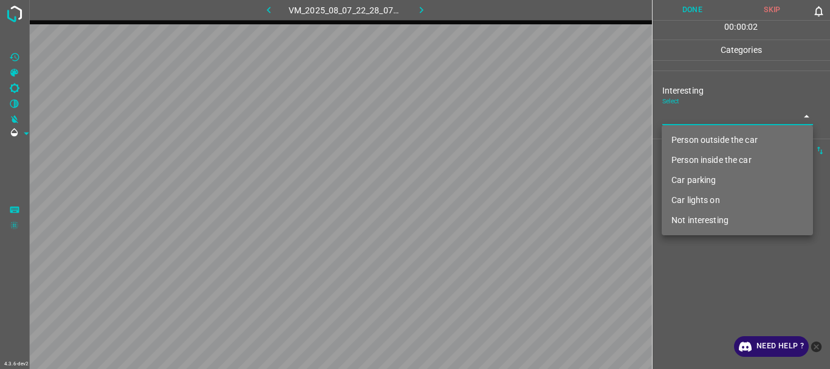
click at [741, 122] on body "4.3.6-dev2 VM_2025_08_07_22_28_07_411_05.gif Done Skip 0 00 : 00 : 02 Categorie…" at bounding box center [415, 184] width 830 height 369
click at [727, 138] on li "Person outside the car" at bounding box center [737, 140] width 151 height 20
type input "Person outside the car"
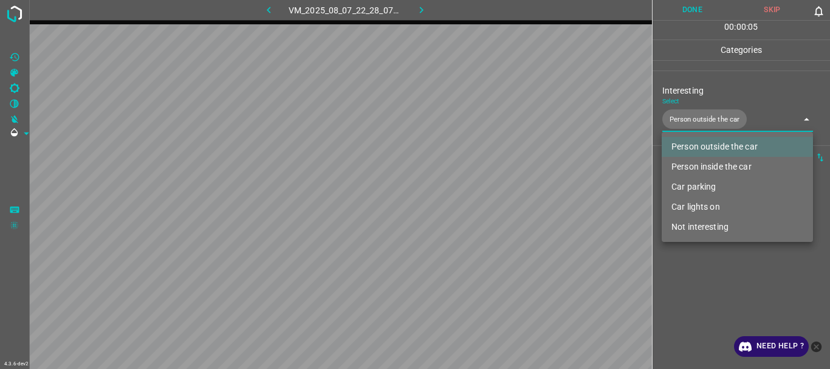
click at [703, 286] on div at bounding box center [415, 184] width 830 height 369
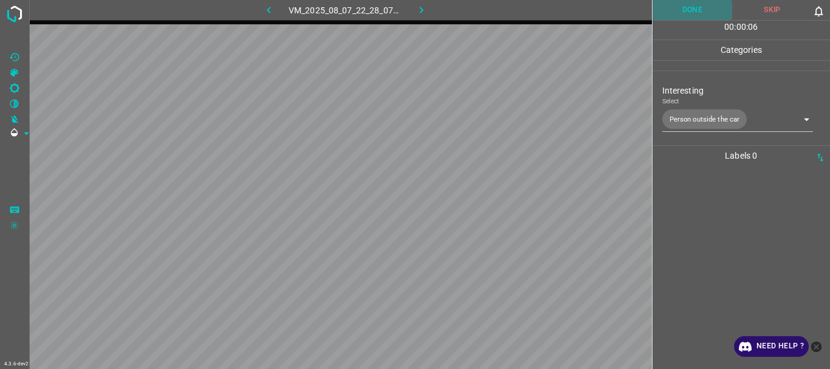
click at [678, 5] on button "Done" at bounding box center [692, 10] width 80 height 20
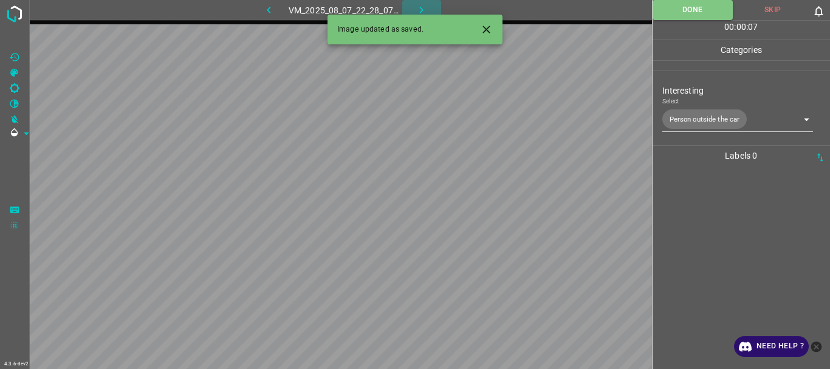
click at [425, 7] on icon "button" at bounding box center [421, 10] width 13 height 13
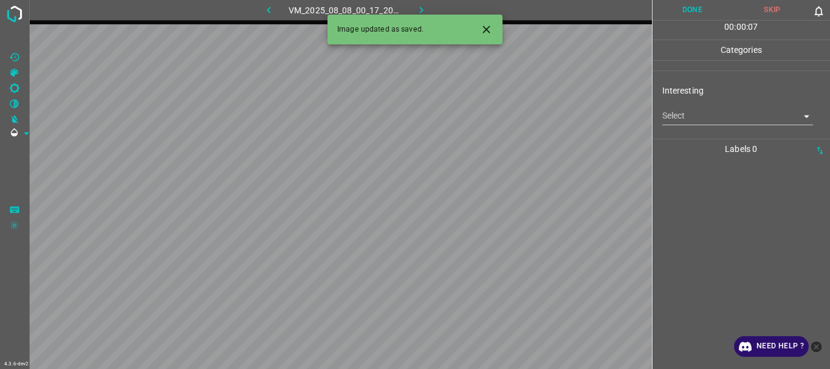
click at [686, 114] on body "4.3.6-dev2 VM_2025_08_08_00_17_20_844_02.gif Done Skip 0 00 : 00 : 07 Categorie…" at bounding box center [415, 184] width 830 height 369
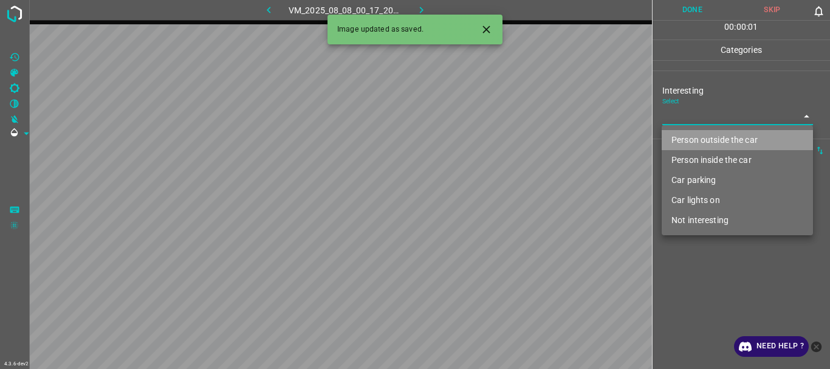
click at [697, 133] on li "Person outside the car" at bounding box center [737, 140] width 151 height 20
type input "Person outside the car"
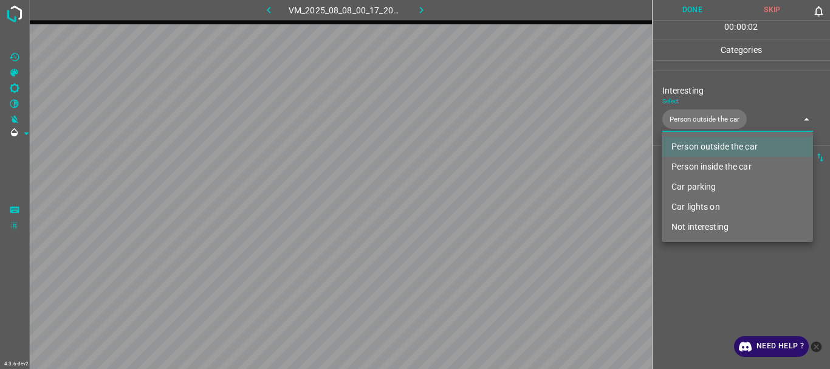
click at [705, 284] on div at bounding box center [415, 184] width 830 height 369
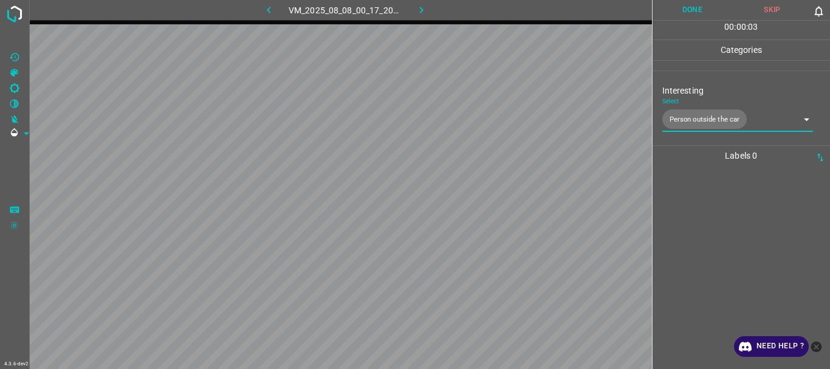
click at [690, 13] on button "Done" at bounding box center [692, 10] width 80 height 20
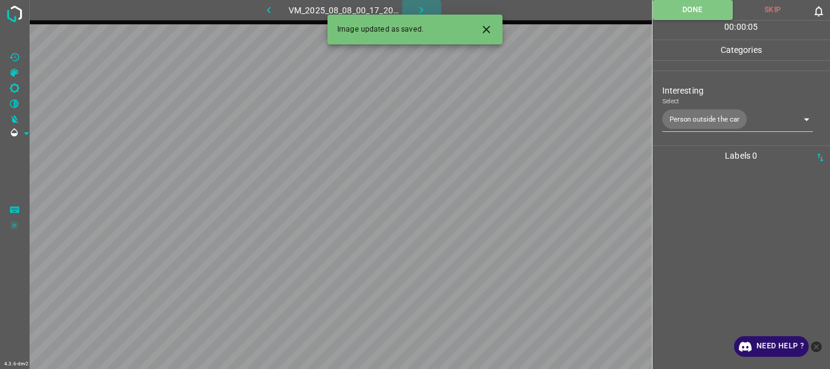
click at [425, 8] on icon "button" at bounding box center [421, 10] width 13 height 13
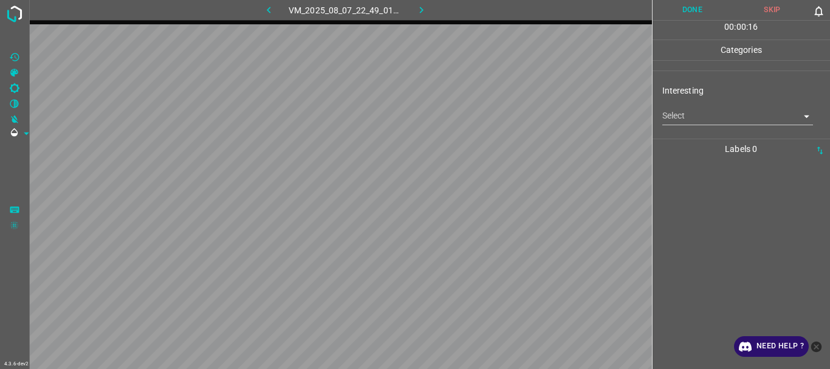
click at [701, 109] on body "4.3.6-dev2 VM_2025_08_07_22_49_01_341_00.gif Done Skip 0 00 : 00 : 16 Categorie…" at bounding box center [415, 184] width 830 height 369
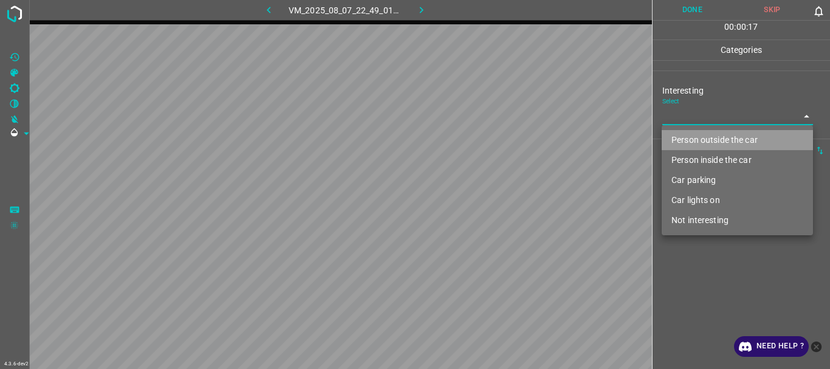
click at [700, 133] on li "Person outside the car" at bounding box center [737, 140] width 151 height 20
type input "Person outside the car"
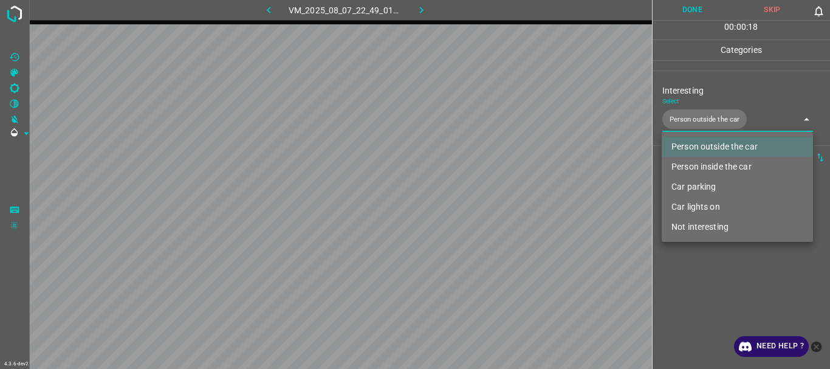
click at [694, 13] on div at bounding box center [415, 184] width 830 height 369
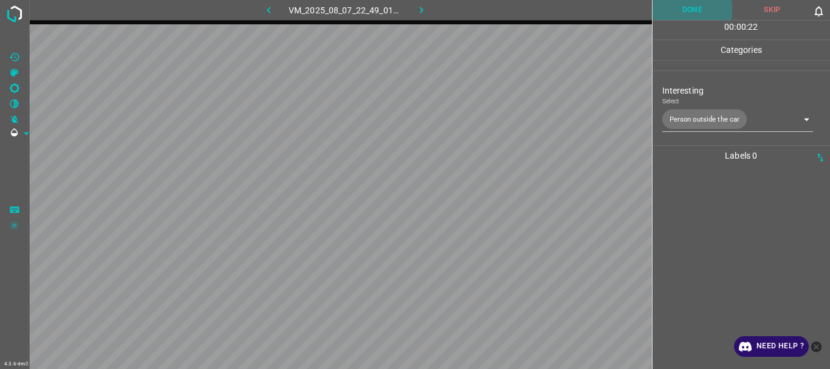
click at [698, 12] on button "Done" at bounding box center [692, 10] width 80 height 20
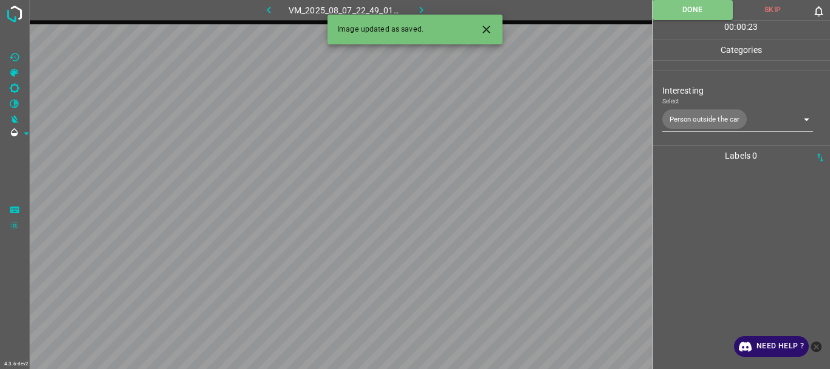
click at [431, 9] on button "button" at bounding box center [421, 10] width 39 height 20
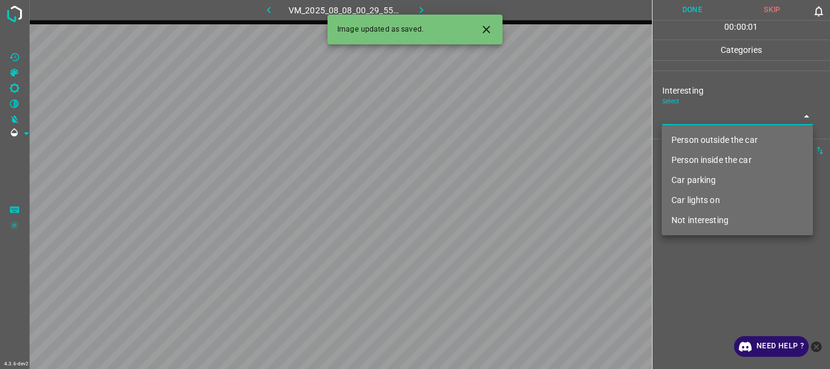
click at [679, 112] on body "4.3.6-dev2 VM_2025_08_08_00_29_55_686_03.gif Done Skip 0 00 : 00 : 01 Categorie…" at bounding box center [415, 184] width 830 height 369
click at [696, 140] on li "Person outside the car" at bounding box center [737, 140] width 151 height 20
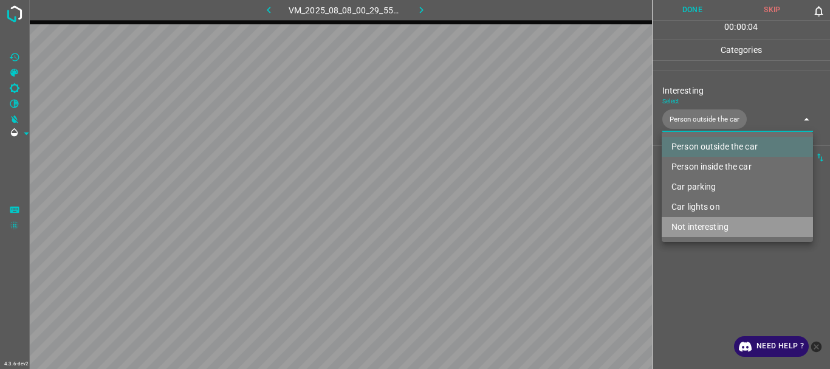
click at [697, 225] on li "Not interesting" at bounding box center [737, 227] width 151 height 20
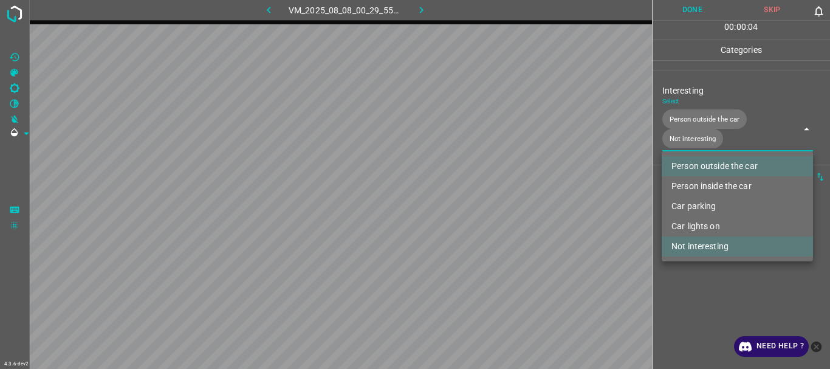
click at [699, 115] on div at bounding box center [415, 184] width 830 height 369
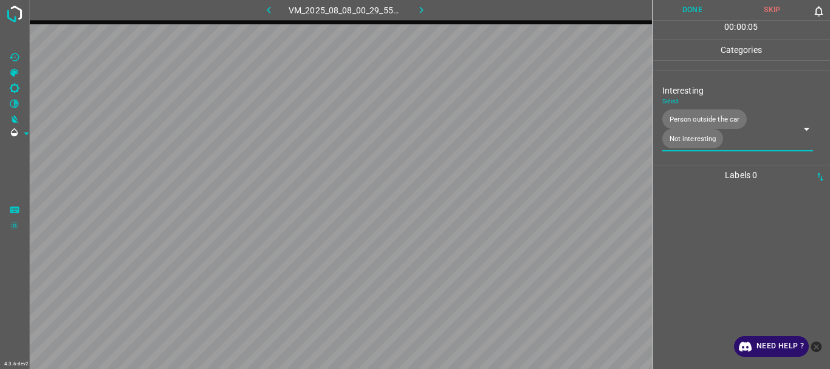
click at [702, 119] on body "4.3.6-dev2 VM_2025_08_08_00_29_55_686_03.gif Done Skip 0 00 : 00 : 05 Categorie…" at bounding box center [415, 184] width 830 height 369
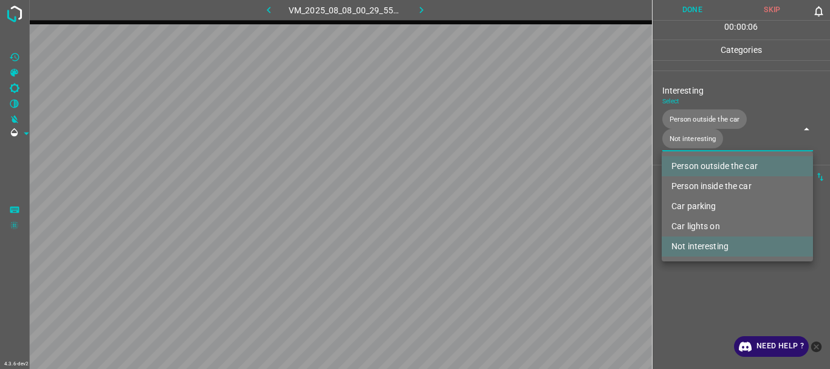
click at [706, 163] on li "Person outside the car" at bounding box center [737, 166] width 151 height 20
type input "Not interesting"
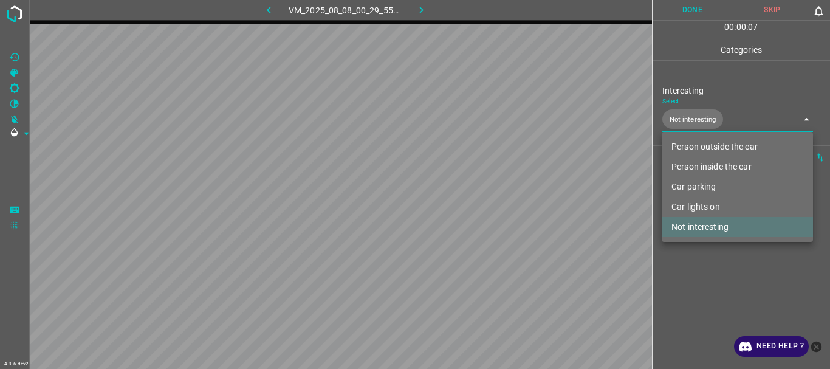
click at [671, 271] on div at bounding box center [415, 184] width 830 height 369
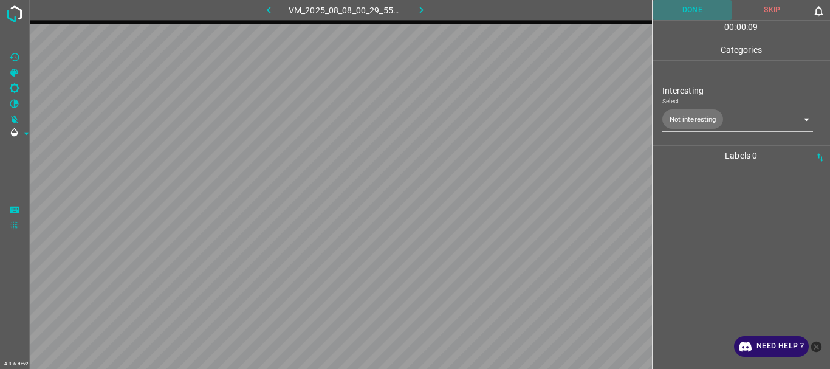
click at [676, 15] on button "Done" at bounding box center [692, 10] width 80 height 20
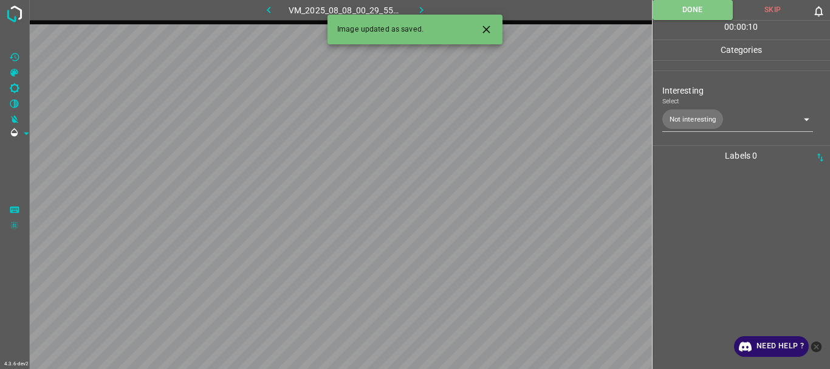
click at [422, 2] on button "button" at bounding box center [421, 10] width 39 height 20
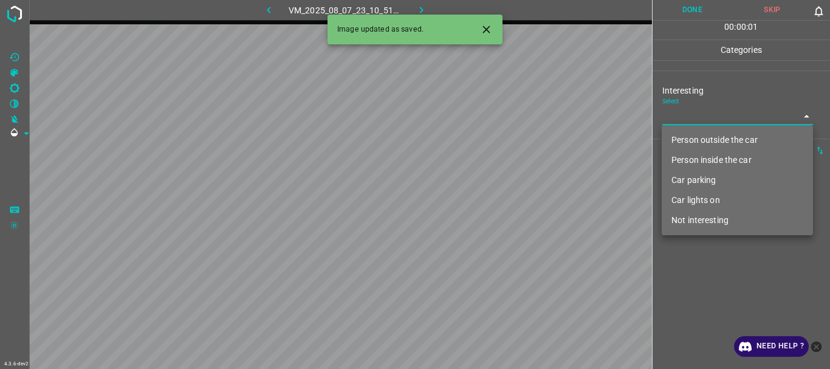
click at [705, 119] on body "4.3.6-dev2 VM_2025_08_07_23_10_51_859_01.gif Done Skip 0 00 : 00 : 01 Categorie…" at bounding box center [415, 184] width 830 height 369
click at [688, 219] on li "Not interesting" at bounding box center [737, 220] width 151 height 20
type input "Not interesting"
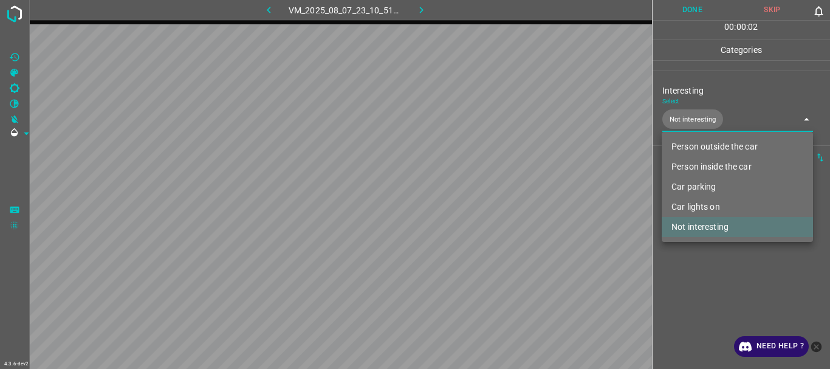
click at [697, 260] on div at bounding box center [415, 184] width 830 height 369
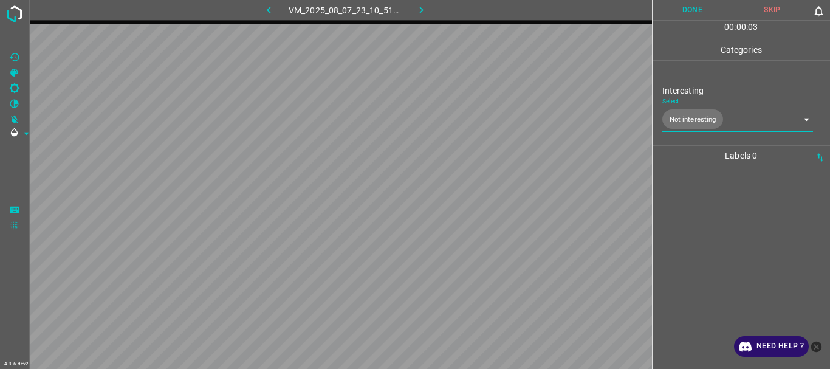
click at [697, 13] on button "Done" at bounding box center [692, 10] width 80 height 20
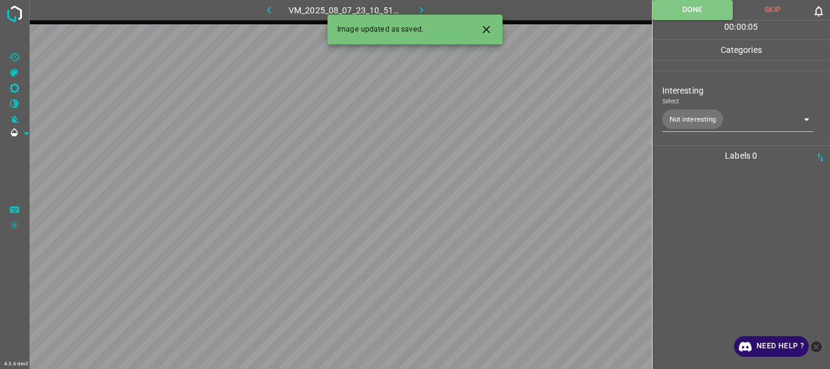
click at [410, 7] on button "button" at bounding box center [421, 10] width 39 height 20
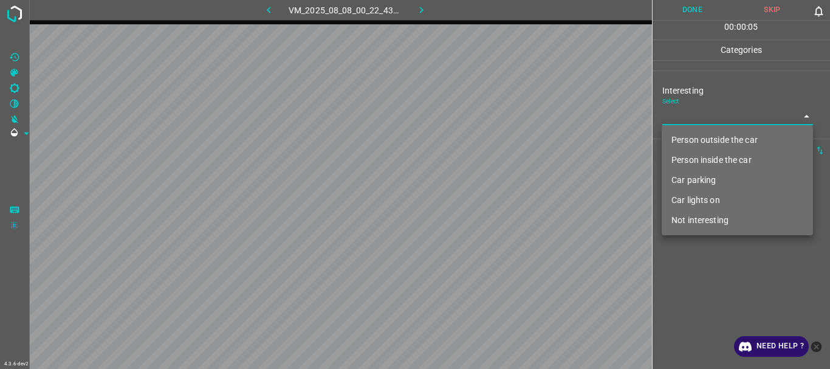
click at [699, 122] on body "4.3.6-dev2 VM_2025_08_08_00_22_43_252_07.gif Done Skip 0 00 : 00 : 05 Categorie…" at bounding box center [415, 184] width 830 height 369
click at [713, 223] on li "Not interesting" at bounding box center [737, 220] width 151 height 20
type input "Not interesting"
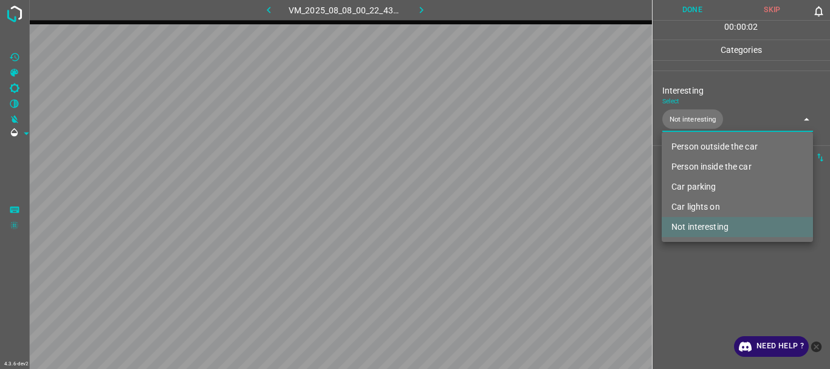
click at [695, 281] on div at bounding box center [415, 184] width 830 height 369
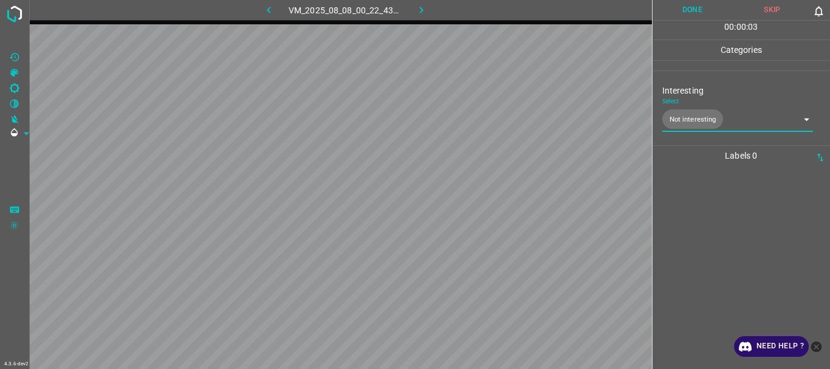
click at [690, 12] on button "Done" at bounding box center [692, 10] width 80 height 20
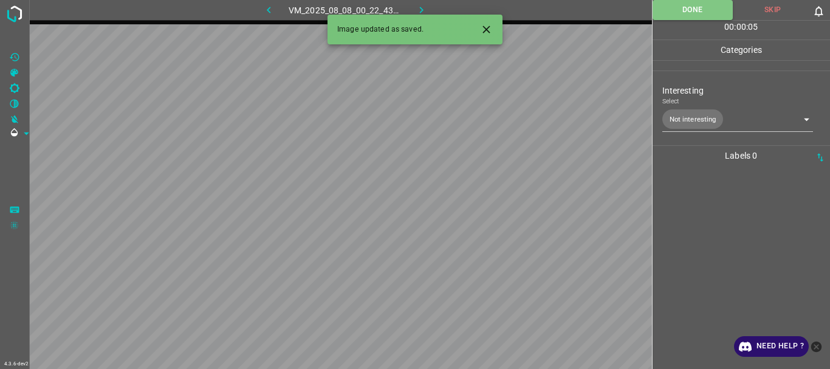
click at [415, 8] on icon "button" at bounding box center [421, 10] width 13 height 13
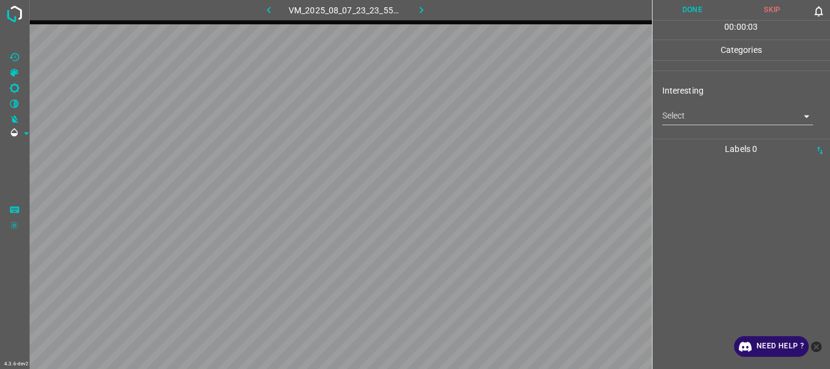
click at [702, 115] on body "4.3.6-dev2 VM_2025_08_07_23_23_55_965_08.gif Done Skip 0 00 : 00 : 03 Categorie…" at bounding box center [415, 184] width 830 height 369
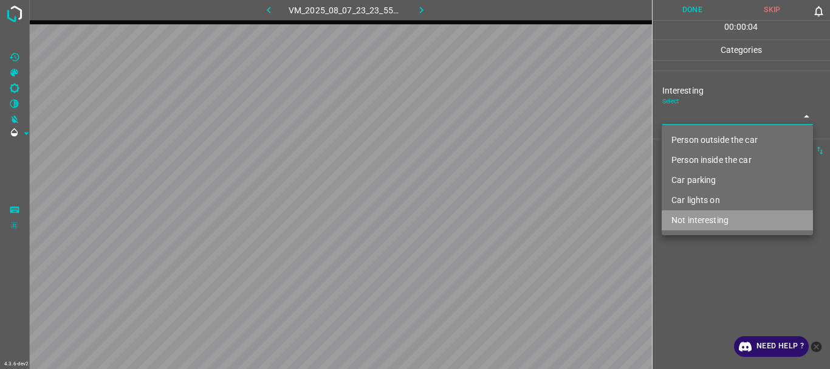
click at [697, 214] on li "Not interesting" at bounding box center [737, 220] width 151 height 20
type input "Not interesting"
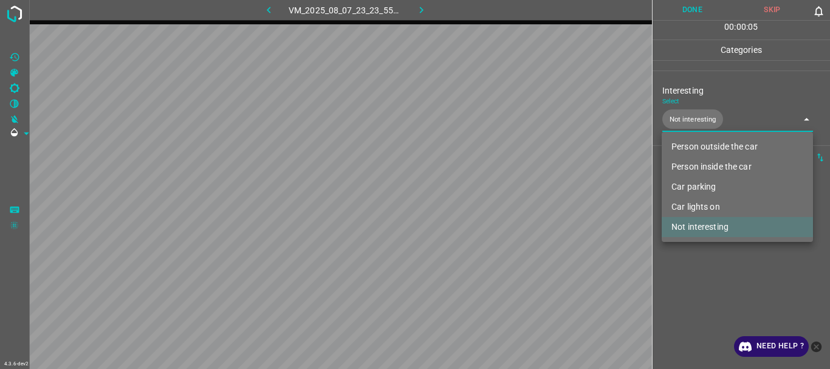
click at [693, 271] on div at bounding box center [415, 184] width 830 height 369
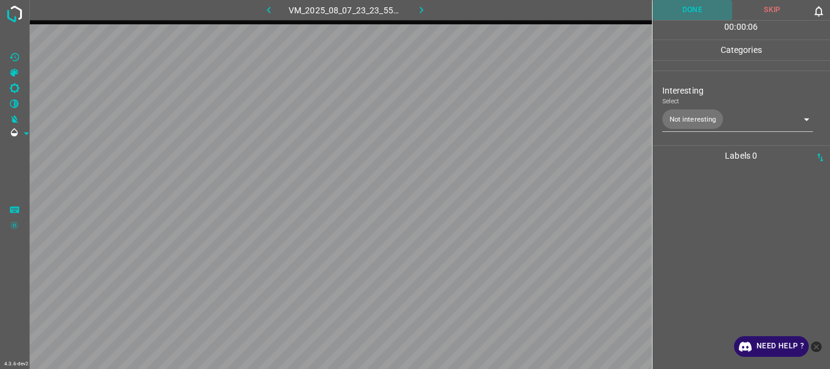
click at [688, 15] on button "Done" at bounding box center [692, 10] width 80 height 20
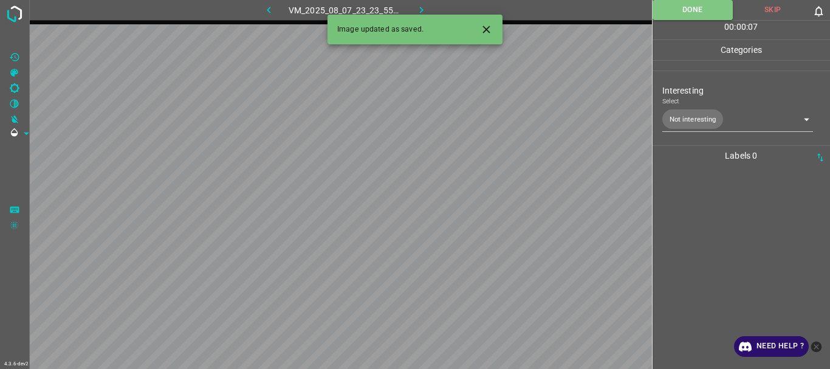
click at [416, 4] on icon "button" at bounding box center [421, 10] width 13 height 13
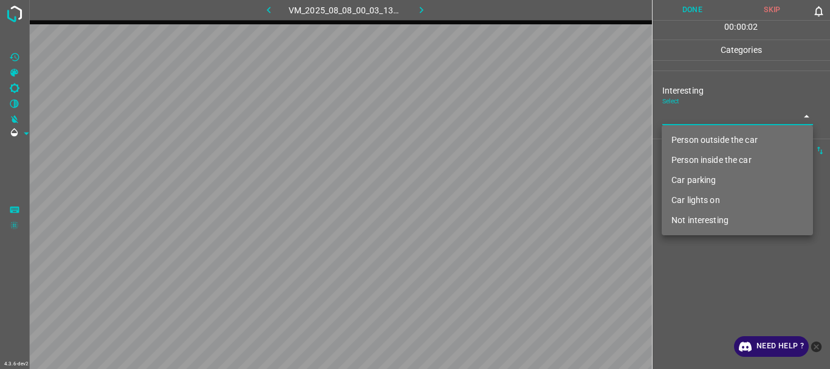
click at [705, 121] on body "4.3.6-dev2 VM_2025_08_08_00_03_13_163_00.gif Done Skip 0 00 : 00 : 02 Categorie…" at bounding box center [415, 184] width 830 height 369
click at [712, 142] on li "Person outside the car" at bounding box center [737, 140] width 151 height 20
type input "Person outside the car"
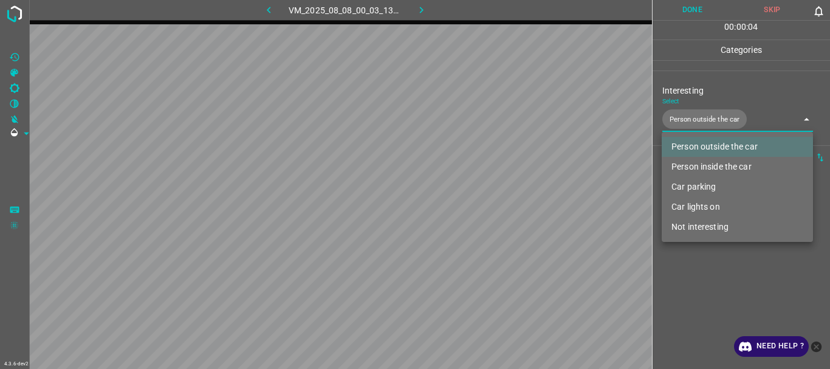
click at [715, 274] on div at bounding box center [415, 184] width 830 height 369
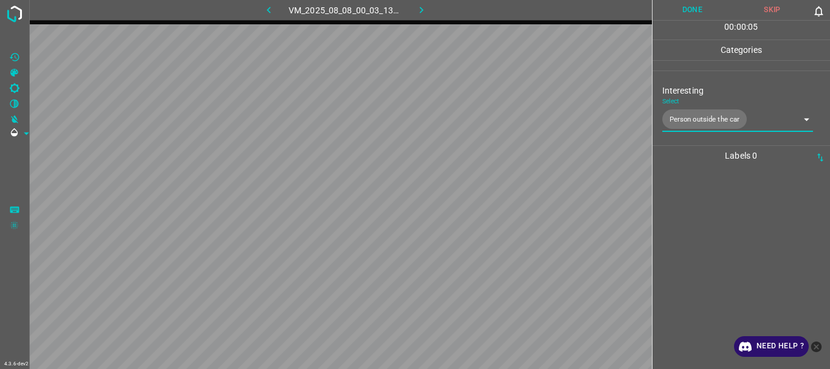
click at [683, 15] on button "Done" at bounding box center [692, 10] width 80 height 20
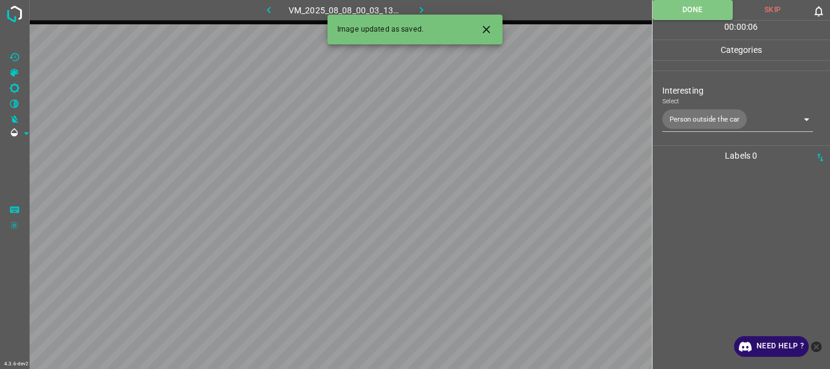
click at [424, 7] on icon "button" at bounding box center [421, 10] width 13 height 13
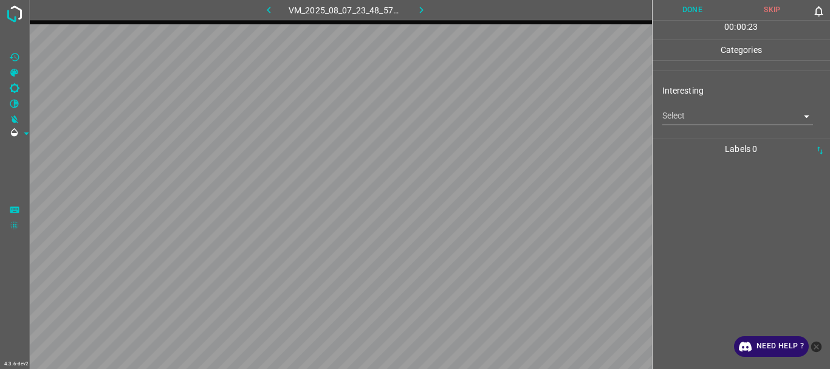
click at [706, 114] on body "4.3.6-dev2 VM_2025_08_07_23_48_57_911_01.gif Done Skip 0 00 : 00 : 23 Categorie…" at bounding box center [415, 184] width 830 height 369
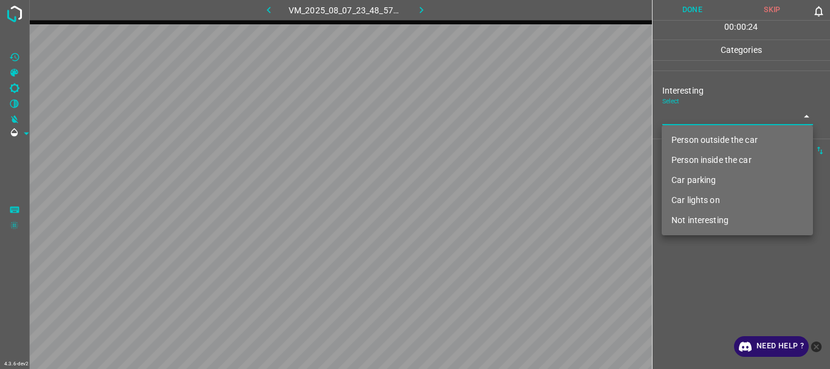
click at [703, 136] on li "Person outside the car" at bounding box center [737, 140] width 151 height 20
type input "Person outside the car"
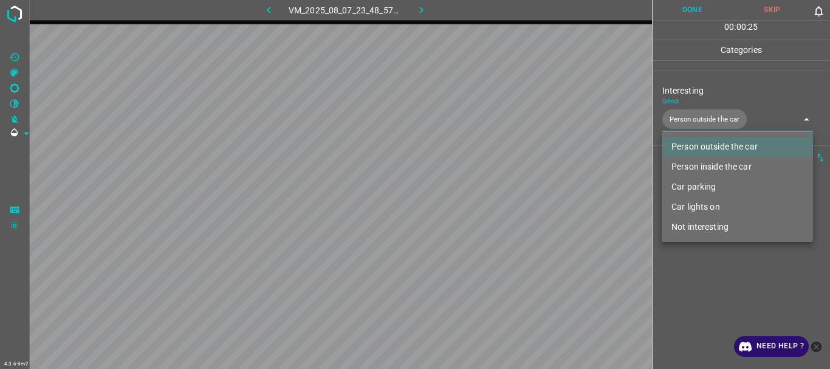
click at [691, 263] on div at bounding box center [415, 184] width 830 height 369
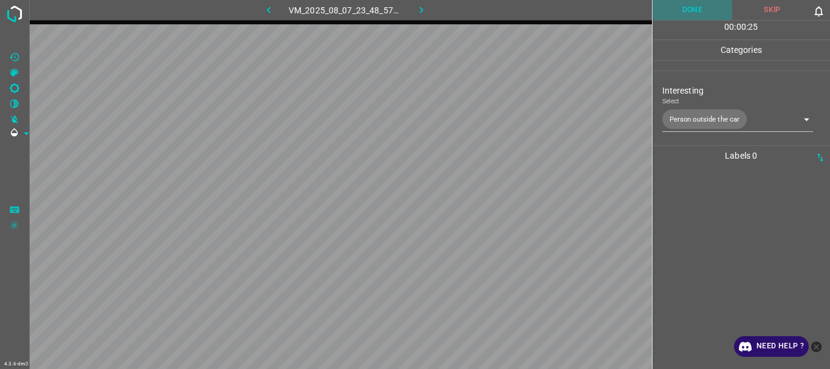
click at [691, 10] on button "Done" at bounding box center [692, 10] width 80 height 20
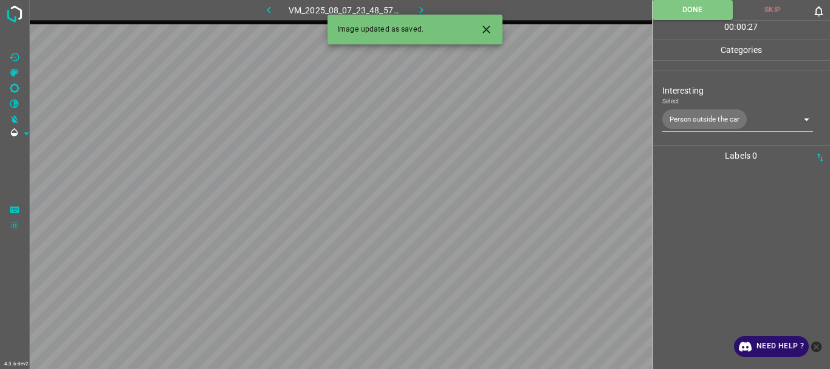
click at [425, 6] on icon "button" at bounding box center [421, 10] width 13 height 13
click at [726, 110] on body "4.3.6-dev2 VM_2025_08_08_00_07_20_390_02.gif Done Skip 0 00 : 00 : 01 Categorie…" at bounding box center [415, 184] width 830 height 369
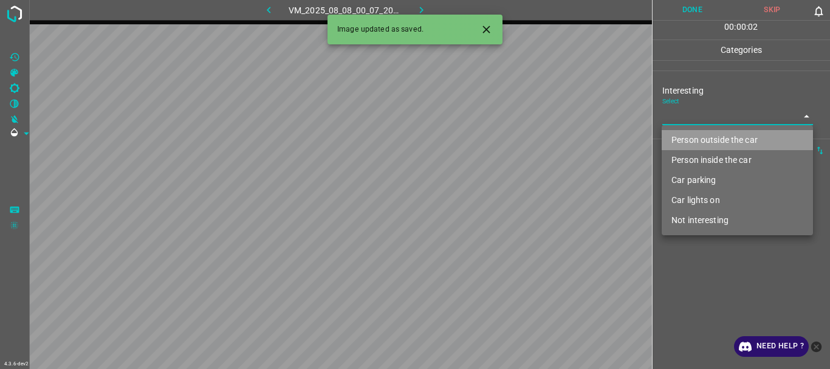
click at [719, 134] on li "Person outside the car" at bounding box center [737, 140] width 151 height 20
type input "Person outside the car"
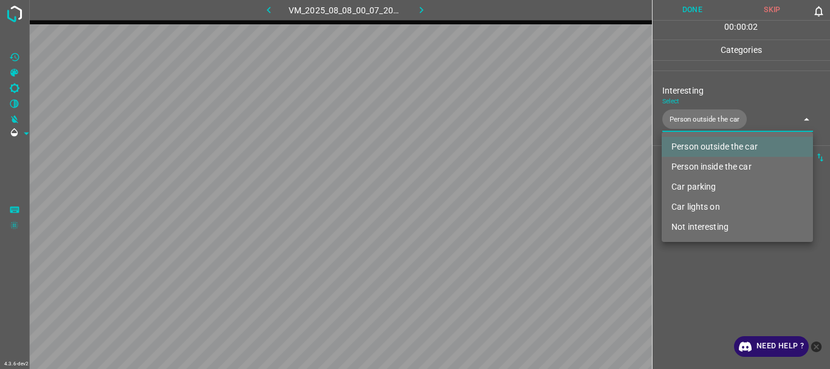
click at [714, 279] on div at bounding box center [415, 184] width 830 height 369
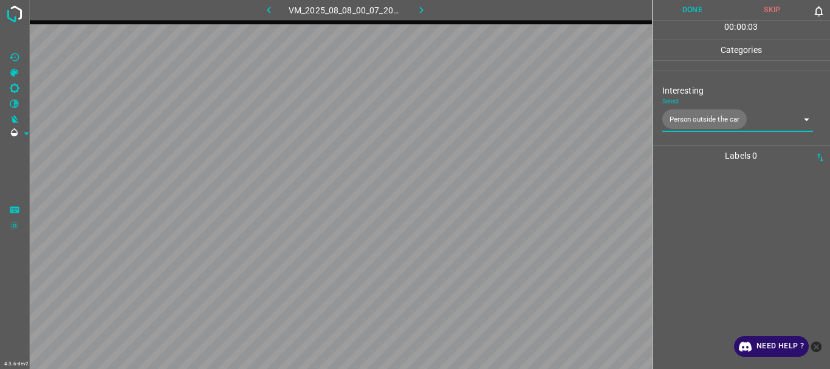
click at [699, 8] on button "Done" at bounding box center [692, 10] width 80 height 20
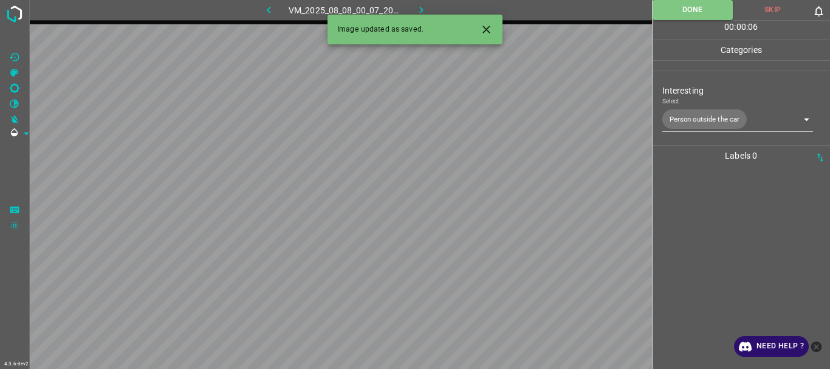
click at [420, 2] on button "button" at bounding box center [421, 10] width 39 height 20
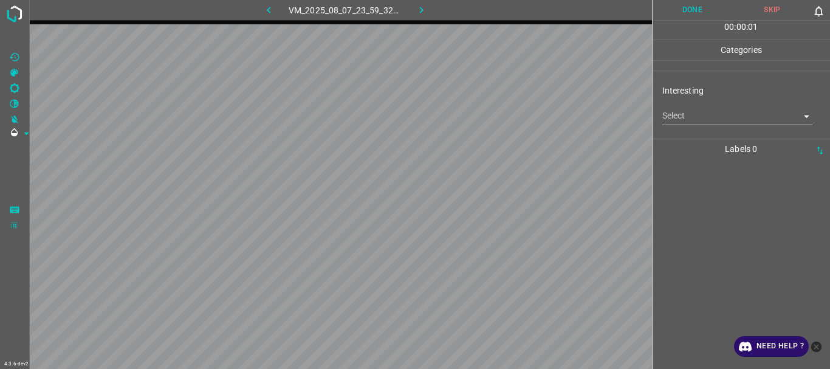
click at [750, 114] on body "4.3.6-dev2 VM_2025_08_07_23_59_32_986_04.gif Done Skip 0 00 : 00 : 01 Categorie…" at bounding box center [415, 184] width 830 height 369
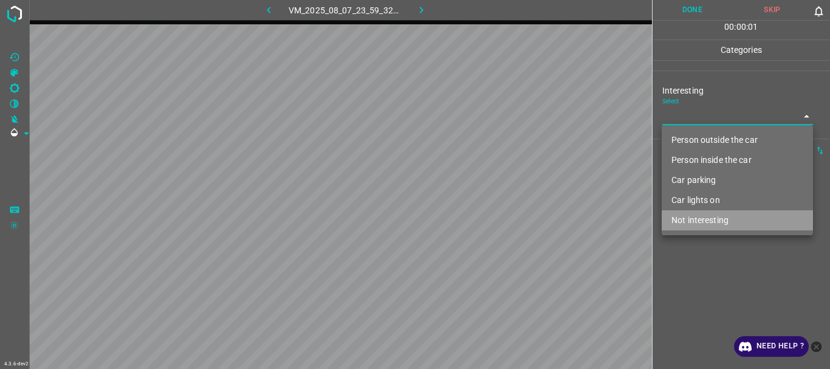
click at [706, 215] on li "Not interesting" at bounding box center [737, 220] width 151 height 20
type input "Not interesting"
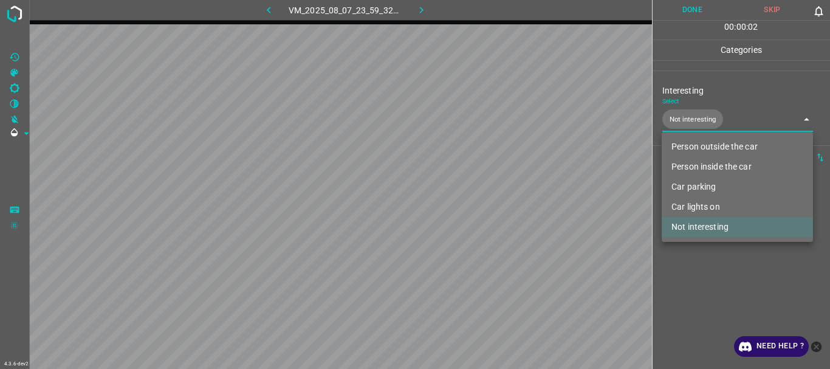
click at [703, 261] on div at bounding box center [415, 184] width 830 height 369
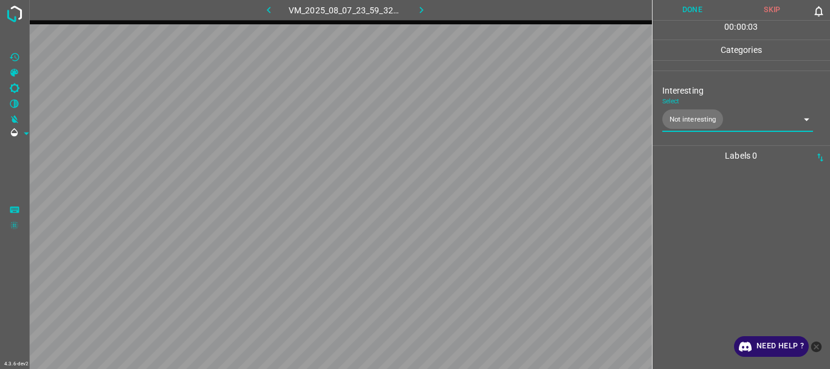
click at [684, 7] on button "Done" at bounding box center [692, 10] width 80 height 20
click at [423, 8] on icon "button" at bounding box center [421, 10] width 13 height 13
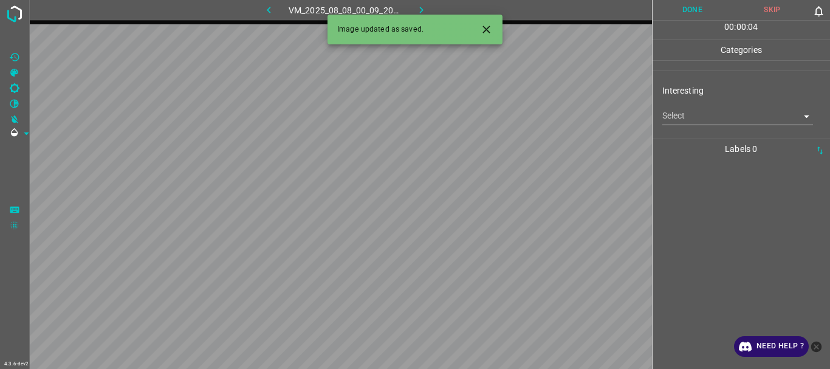
click at [676, 118] on body "4.3.6-dev2 VM_2025_08_08_00_09_20_111_04.gif Done Skip 0 00 : 00 : 04 Categorie…" at bounding box center [415, 184] width 830 height 369
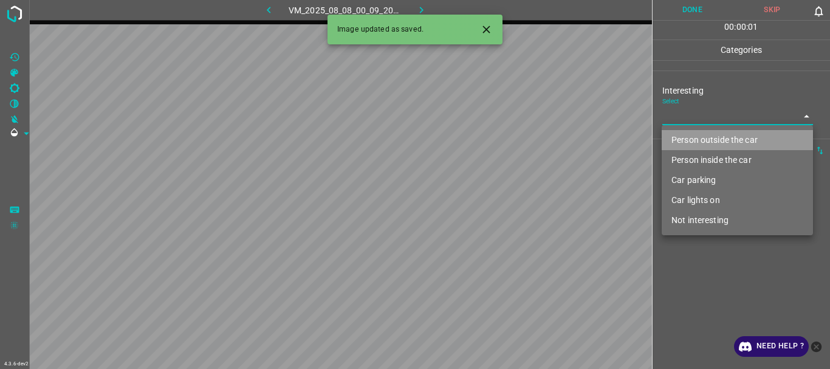
click at [682, 134] on li "Person outside the car" at bounding box center [737, 140] width 151 height 20
type input "Person outside the car"
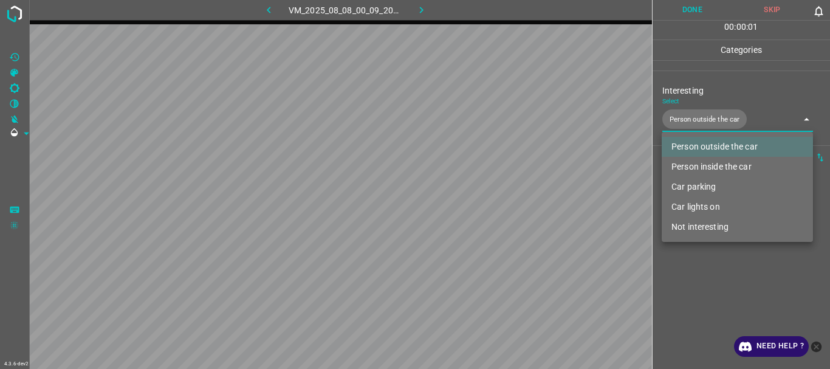
click at [680, 256] on div at bounding box center [415, 184] width 830 height 369
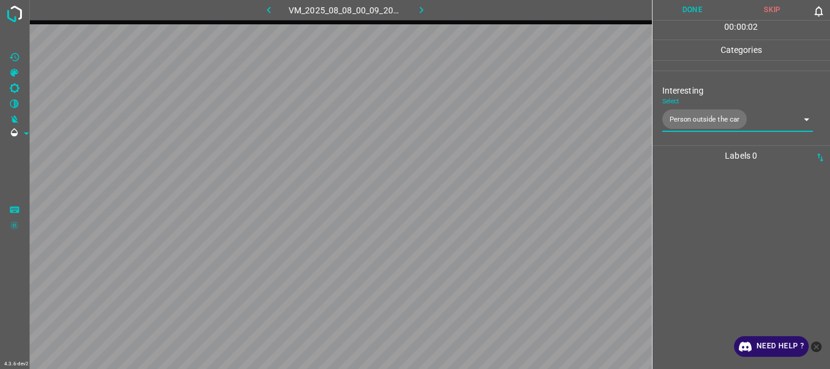
click at [687, 16] on button "Done" at bounding box center [692, 10] width 80 height 20
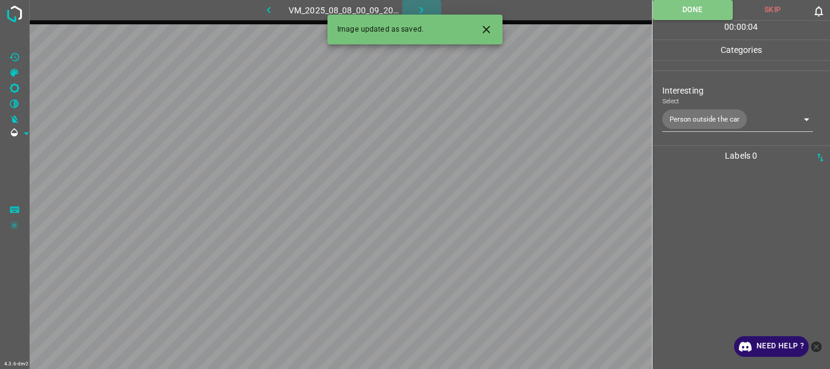
click at [418, 8] on icon "button" at bounding box center [421, 10] width 13 height 13
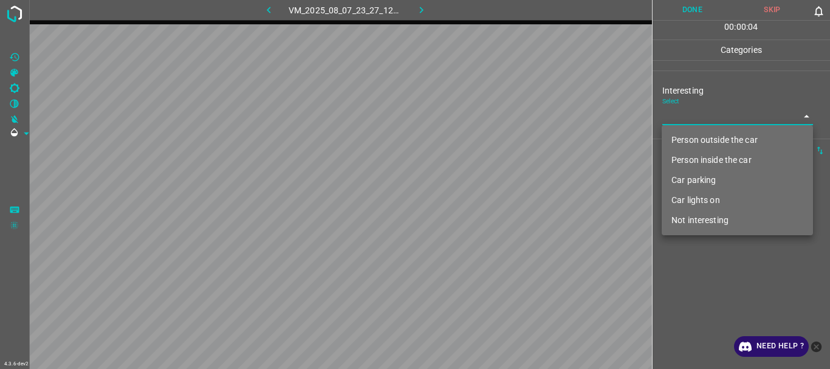
click at [691, 118] on body "4.3.6-dev2 VM_2025_08_07_23_27_12_524_02.gif Done Skip 0 00 : 00 : 04 Categorie…" at bounding box center [415, 184] width 830 height 369
click at [697, 139] on li "Person outside the car" at bounding box center [737, 140] width 151 height 20
type input "Person outside the car"
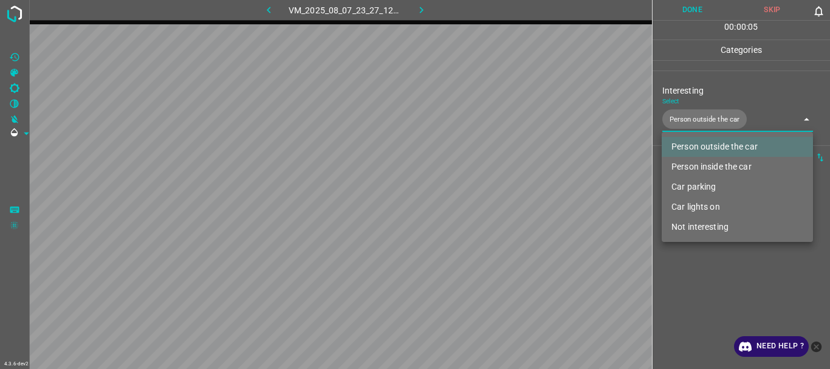
click at [726, 328] on div at bounding box center [415, 184] width 830 height 369
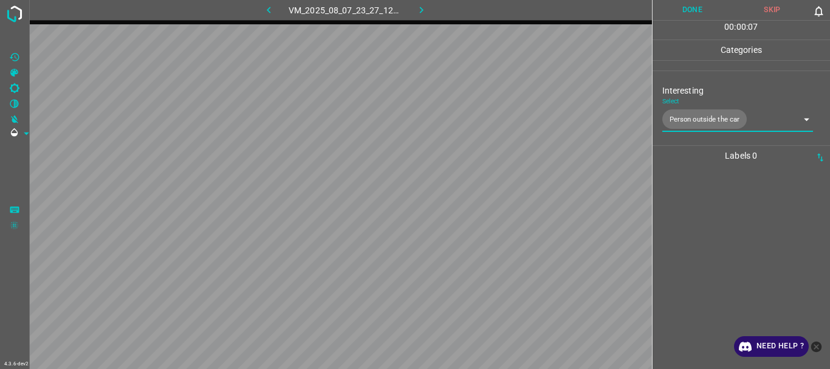
click at [683, 14] on button "Done" at bounding box center [692, 10] width 80 height 20
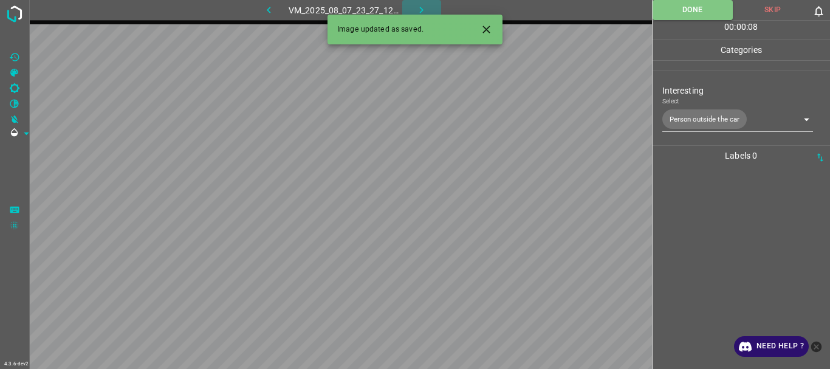
click at [423, 9] on icon "button" at bounding box center [421, 10] width 13 height 13
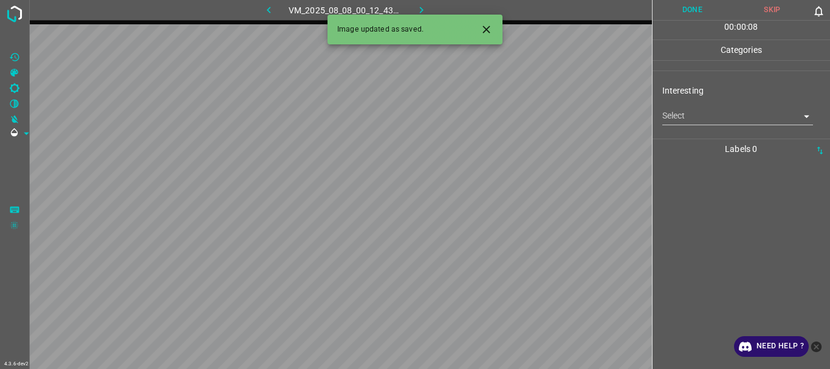
click at [734, 116] on body "4.3.6-dev2 VM_2025_08_08_00_12_43_135_02.gif Done Skip 0 00 : 00 : 08 Categorie…" at bounding box center [415, 184] width 830 height 369
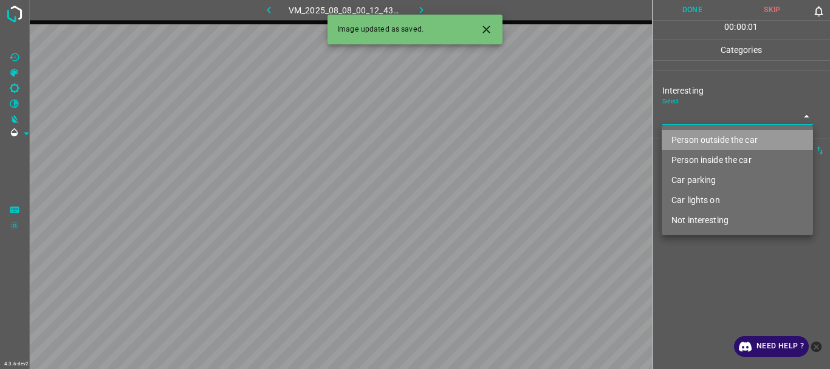
click at [714, 142] on li "Person outside the car" at bounding box center [737, 140] width 151 height 20
type input "Person outside the car"
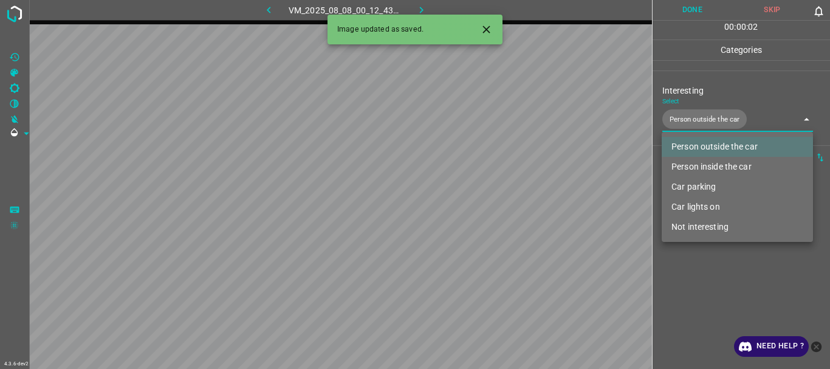
click at [699, 286] on div at bounding box center [415, 184] width 830 height 369
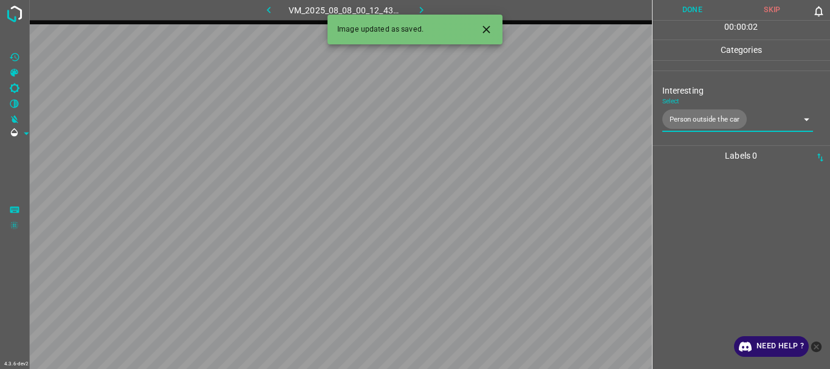
click at [688, 15] on button "Done" at bounding box center [692, 10] width 80 height 20
click at [425, 4] on icon "button" at bounding box center [421, 10] width 13 height 13
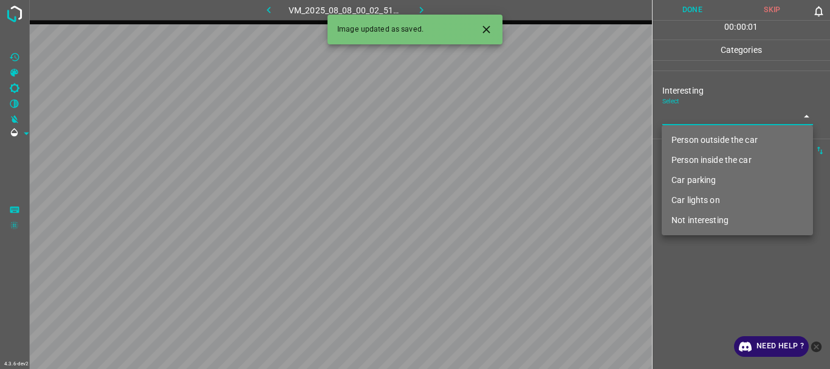
click at [674, 121] on body "4.3.6-dev2 VM_2025_08_08_00_02_51_597_05.gif Done Skip 0 00 : 00 : 01 Categorie…" at bounding box center [415, 184] width 830 height 369
click at [681, 137] on li "Person outside the car" at bounding box center [737, 140] width 151 height 20
type input "Person outside the car"
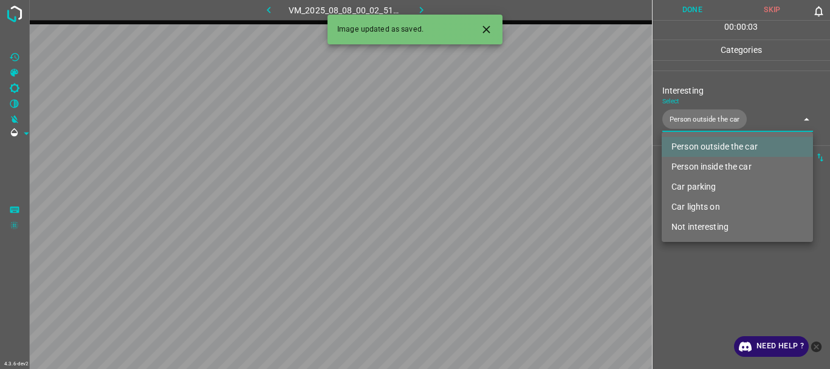
click at [702, 269] on div at bounding box center [415, 184] width 830 height 369
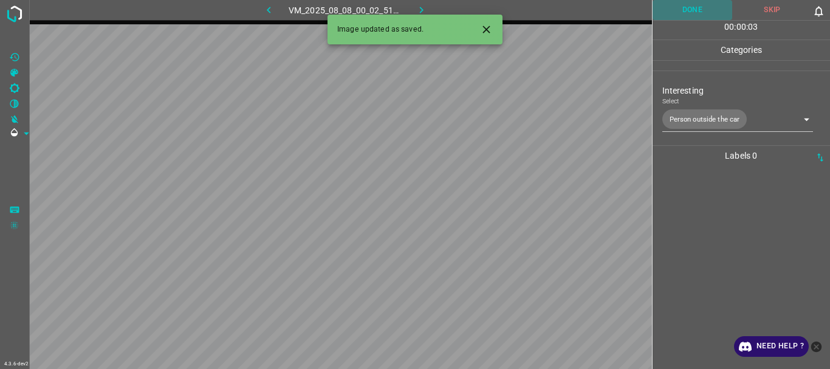
click at [659, 5] on button "Done" at bounding box center [692, 10] width 80 height 20
click at [419, 10] on icon "button" at bounding box center [421, 10] width 13 height 13
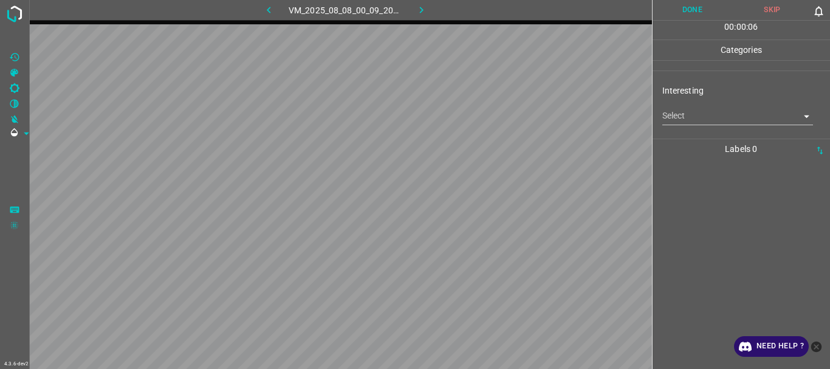
click at [676, 120] on body "4.3.6-dev2 VM_2025_08_08_00_09_20_111_00.gif Done Skip 0 00 : 00 : 06 Categorie…" at bounding box center [415, 184] width 830 height 369
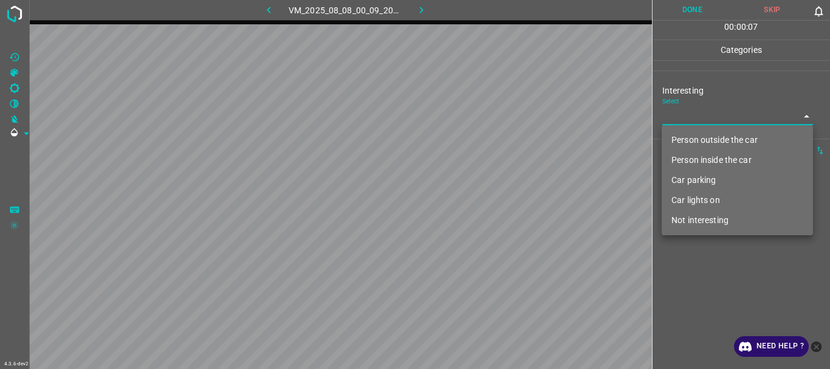
click at [682, 138] on li "Person outside the car" at bounding box center [737, 140] width 151 height 20
type input "Person outside the car"
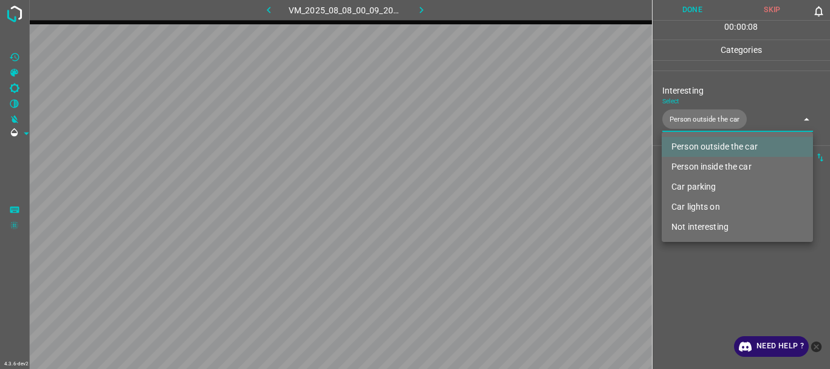
click at [683, 250] on div at bounding box center [415, 184] width 830 height 369
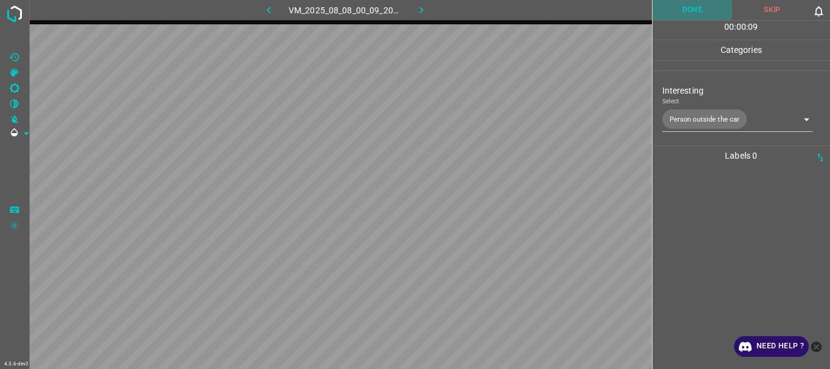
click at [679, 2] on button "Done" at bounding box center [692, 10] width 80 height 20
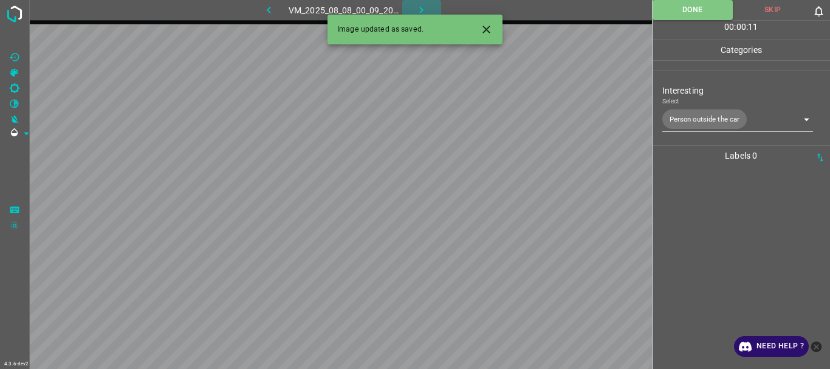
click at [411, 7] on button "button" at bounding box center [421, 10] width 39 height 20
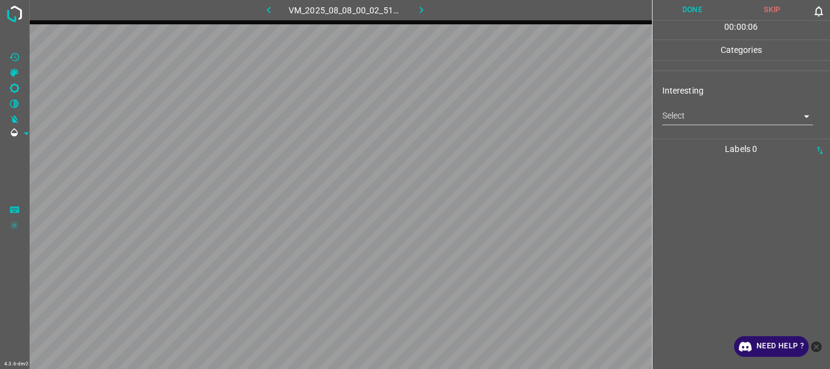
click at [699, 124] on body "4.3.6-dev2 VM_2025_08_08_00_02_51_597_06.gif Done Skip 0 00 : 00 : 06 Categorie…" at bounding box center [415, 184] width 830 height 369
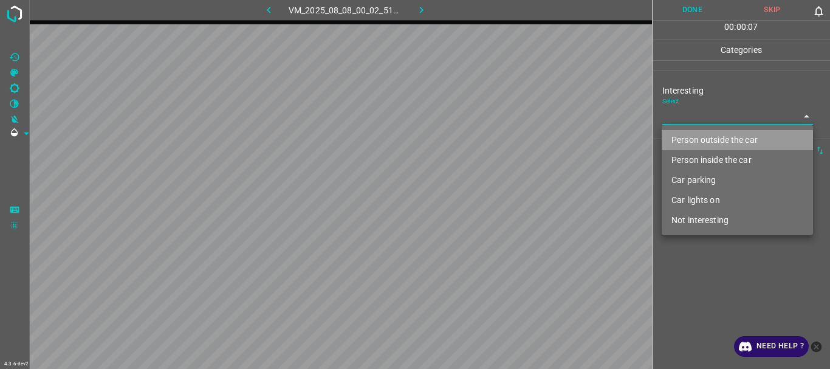
click at [697, 137] on li "Person outside the car" at bounding box center [737, 140] width 151 height 20
type input "Person outside the car"
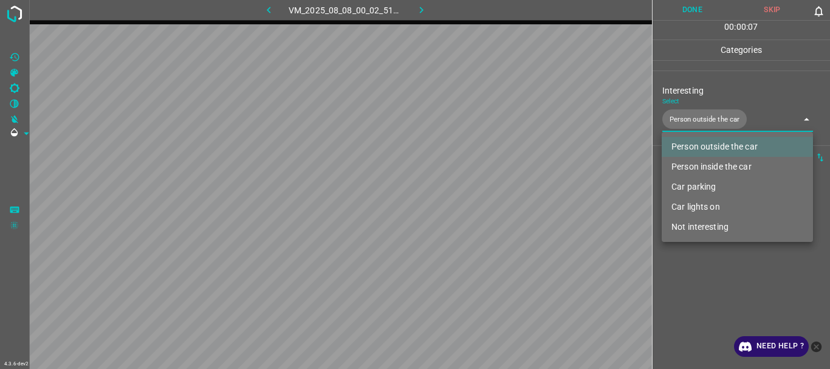
click at [710, 295] on div at bounding box center [415, 184] width 830 height 369
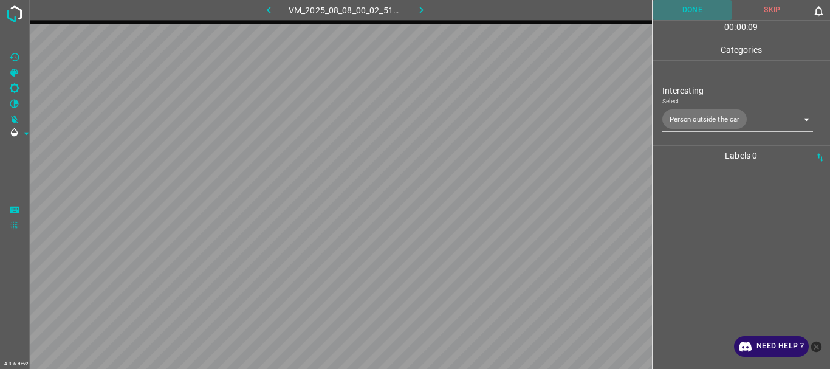
click at [682, 14] on button "Done" at bounding box center [692, 10] width 80 height 20
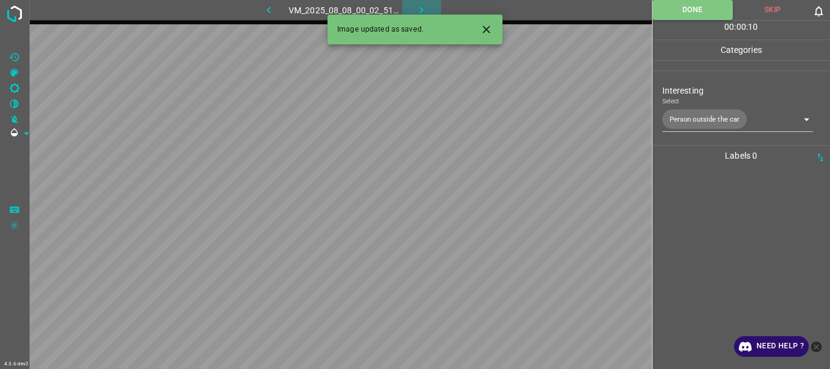
click at [419, 13] on icon "button" at bounding box center [421, 10] width 13 height 13
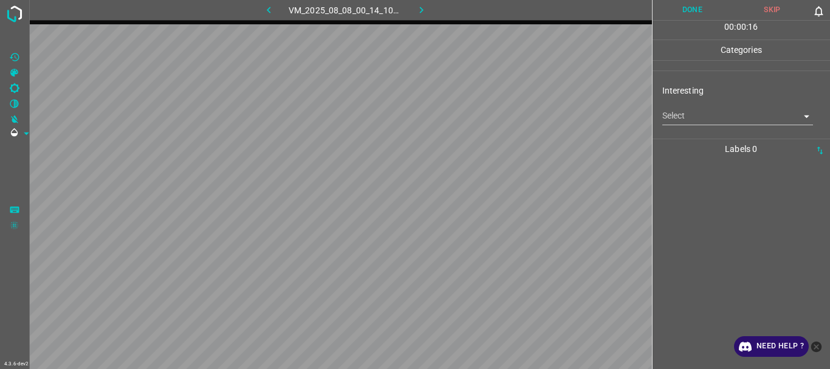
click at [685, 114] on body "4.3.6-dev2 VM_2025_08_08_00_14_10_351_07.gif Done Skip 0 00 : 00 : 16 Categorie…" at bounding box center [415, 184] width 830 height 369
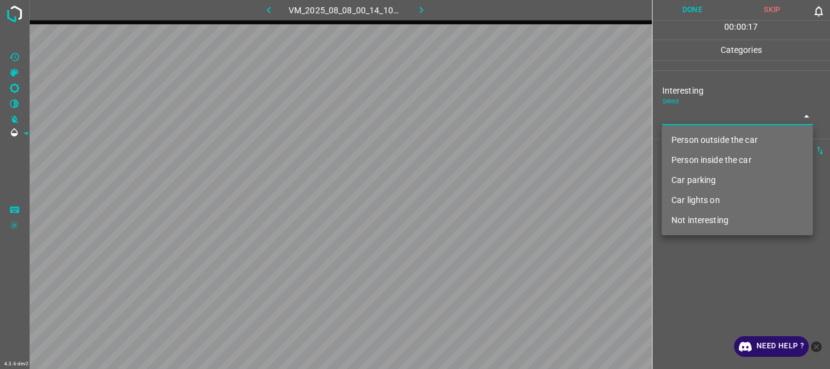
click at [690, 135] on li "Person outside the car" at bounding box center [737, 140] width 151 height 20
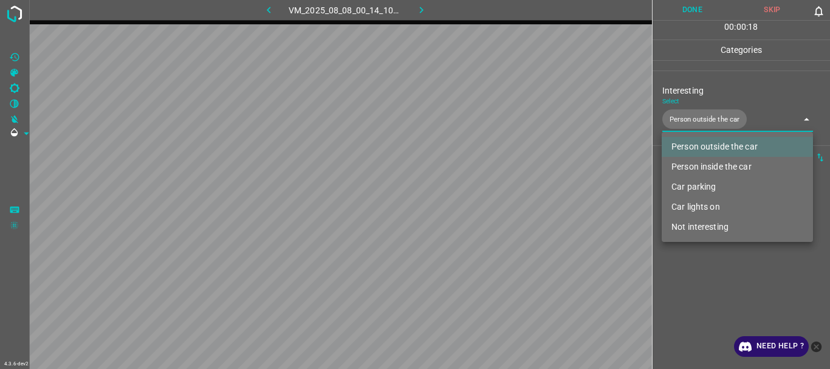
type input "Person outside the car"
click at [698, 276] on div at bounding box center [415, 184] width 830 height 369
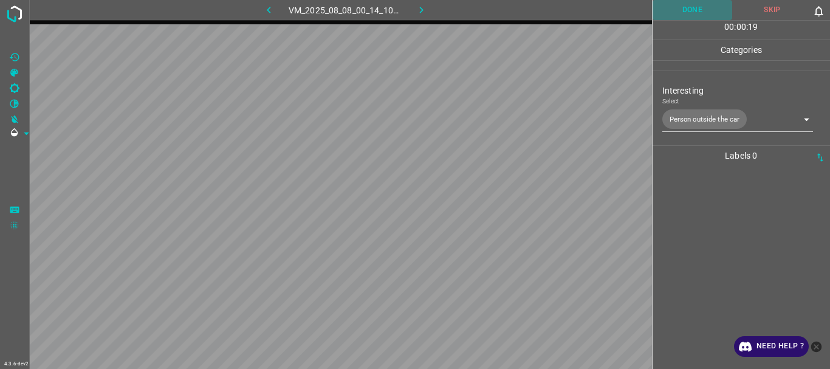
click at [679, 10] on button "Done" at bounding box center [692, 10] width 80 height 20
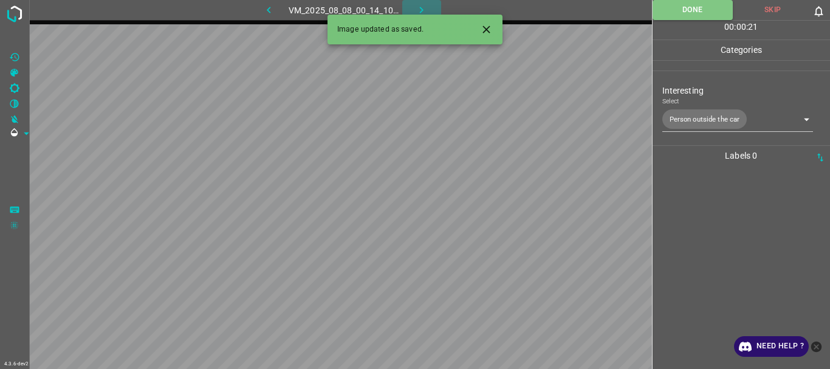
click at [417, 2] on button "button" at bounding box center [421, 10] width 39 height 20
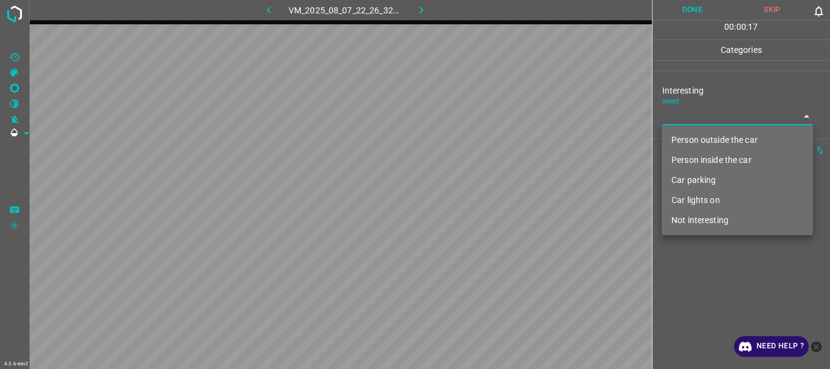
click at [686, 123] on body "4.3.6-dev2 VM_2025_08_07_22_26_32_173_11.gif Done Skip 0 00 : 00 : 17 Categorie…" at bounding box center [415, 184] width 830 height 369
click at [709, 133] on li "Person outside the car" at bounding box center [737, 140] width 151 height 20
type input "Person outside the car"
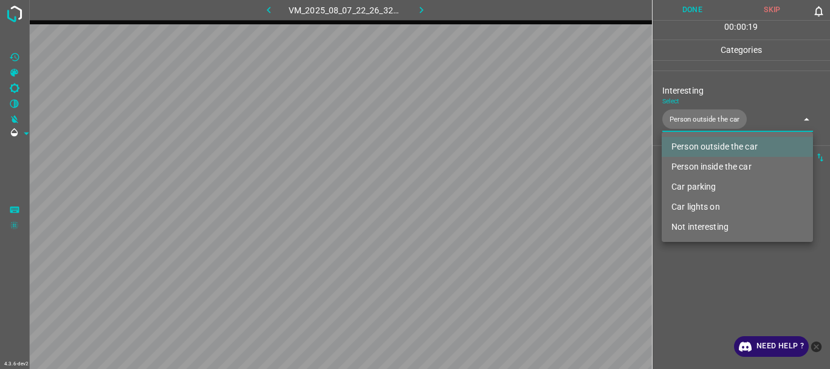
drag, startPoint x: 711, startPoint y: 278, endPoint x: 725, endPoint y: 147, distance: 132.0
click at [712, 278] on div at bounding box center [415, 184] width 830 height 369
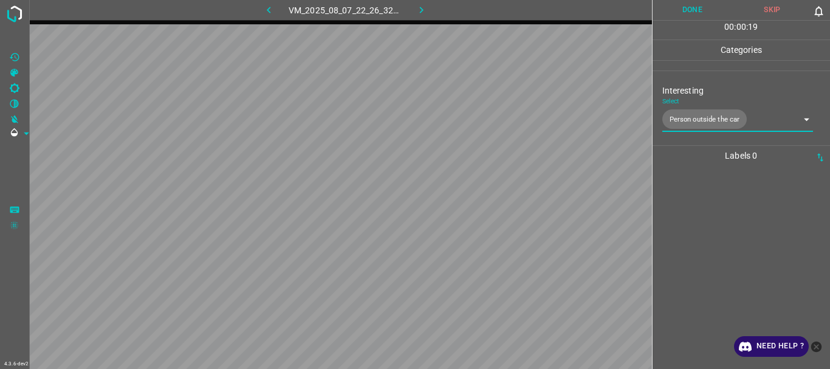
click at [707, 13] on button "Done" at bounding box center [692, 10] width 80 height 20
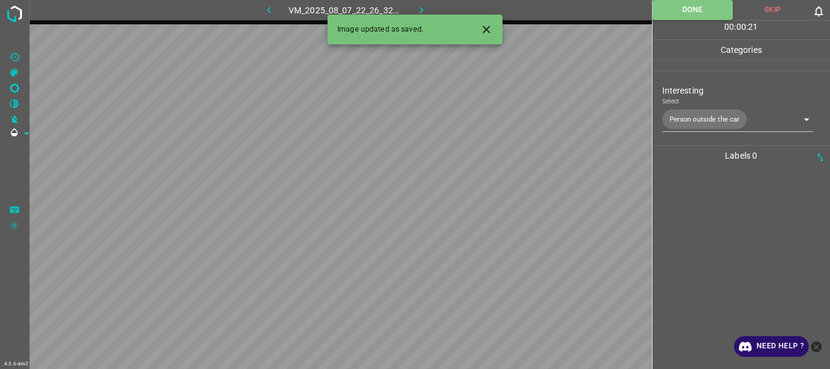
click at [422, 7] on icon "button" at bounding box center [421, 10] width 13 height 13
click at [671, 109] on body "4.3.6-dev2 VM_2025_08_08_00_09_20_111_08.gif Done Skip 0 00 : 00 : 01 Categorie…" at bounding box center [415, 184] width 830 height 369
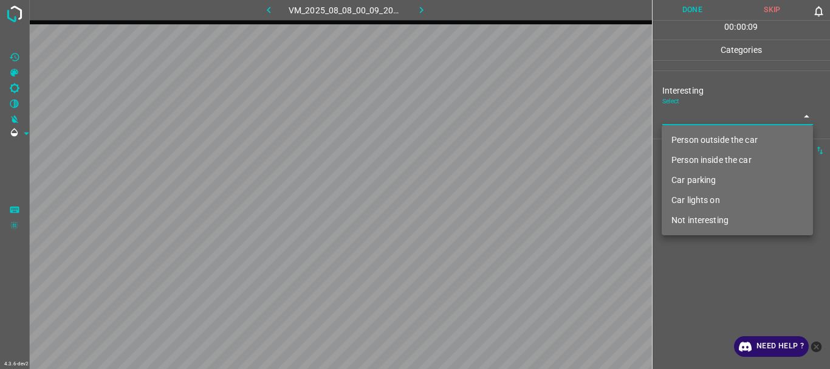
click at [719, 221] on li "Not interesting" at bounding box center [737, 220] width 151 height 20
type input "Not interesting"
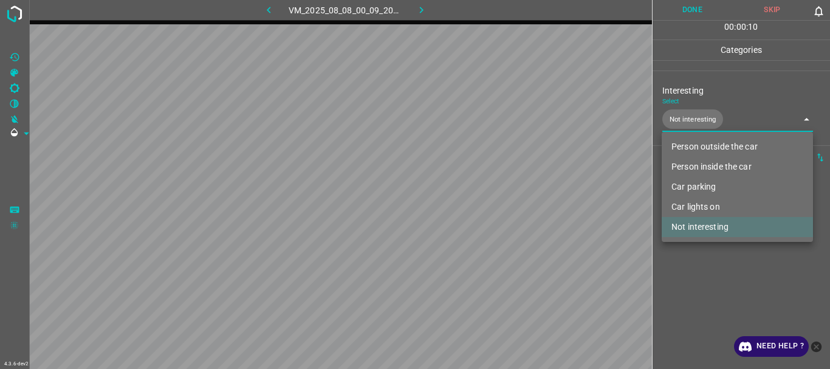
click at [725, 266] on div at bounding box center [415, 184] width 830 height 369
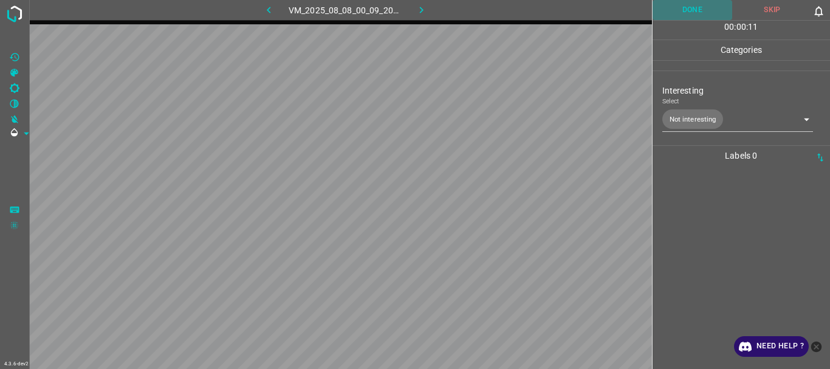
click at [702, 8] on button "Done" at bounding box center [692, 10] width 80 height 20
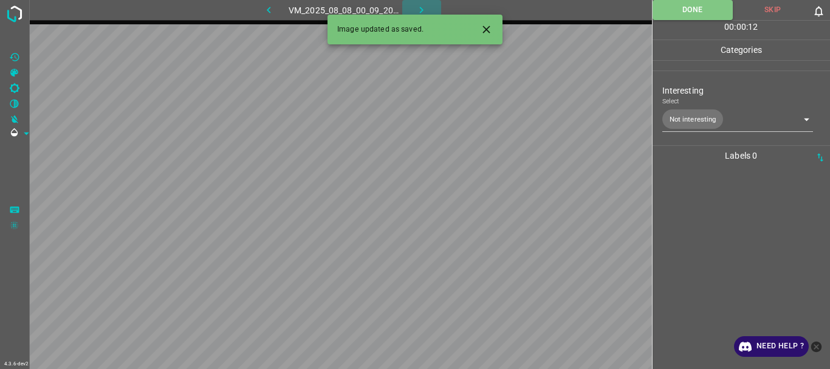
click at [426, 9] on icon "button" at bounding box center [421, 10] width 13 height 13
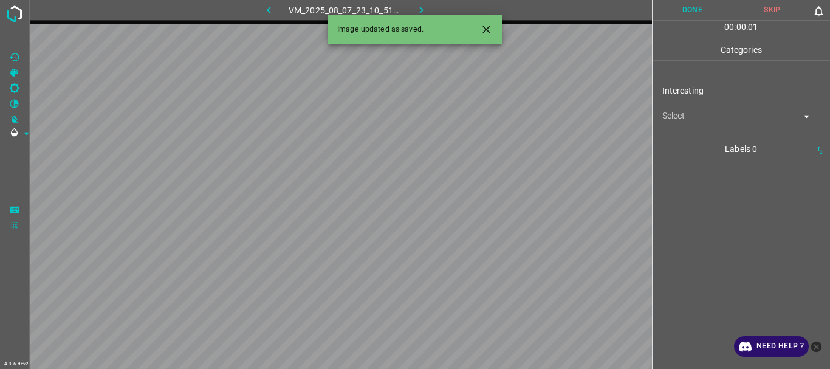
click at [691, 112] on body "4.3.6-dev2 VM_2025_08_07_23_10_51_859_06.gif Done Skip 0 00 : 00 : 01 Categorie…" at bounding box center [415, 184] width 830 height 369
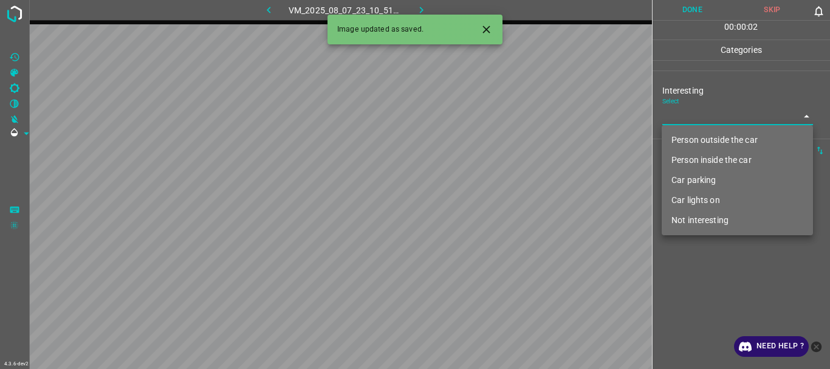
click at [698, 138] on li "Person outside the car" at bounding box center [737, 140] width 151 height 20
type input "Person outside the car"
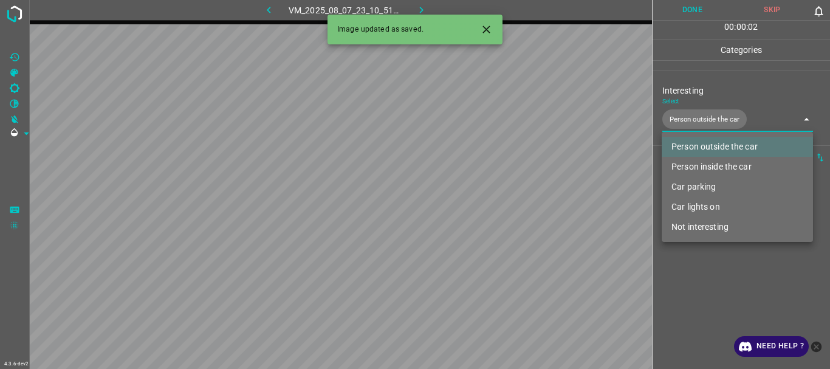
click at [708, 282] on div at bounding box center [415, 184] width 830 height 369
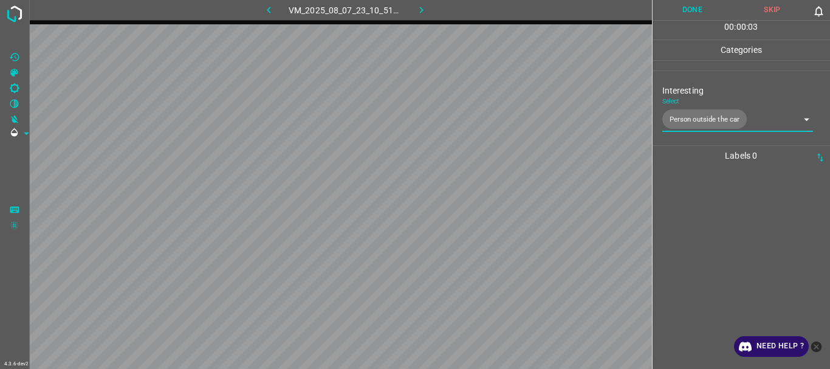
click at [682, 7] on button "Done" at bounding box center [692, 10] width 80 height 20
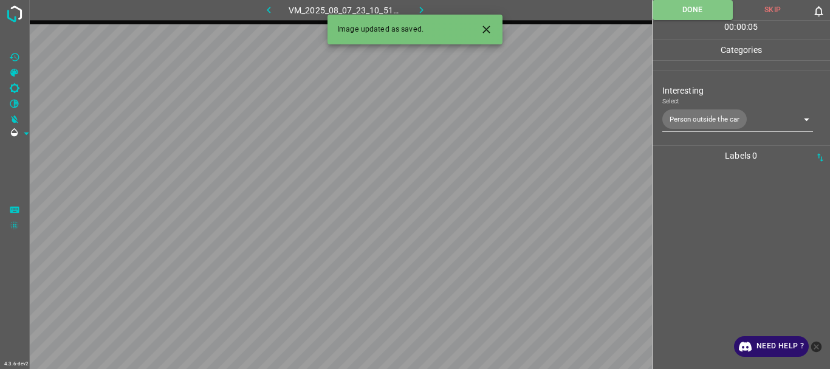
click at [420, 16] on div "Image updated as saved." at bounding box center [414, 30] width 175 height 30
click at [430, 4] on button "button" at bounding box center [421, 10] width 39 height 20
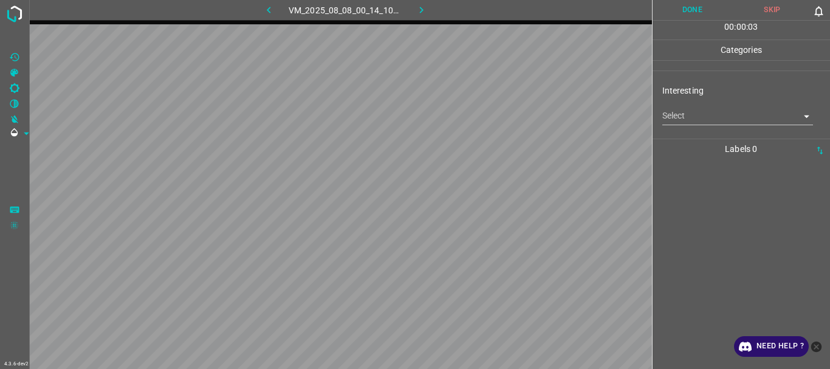
click at [669, 115] on body "4.3.6-dev2 VM_2025_08_08_00_14_10_351_02.gif Done Skip 0 00 : 00 : 03 Categorie…" at bounding box center [415, 184] width 830 height 369
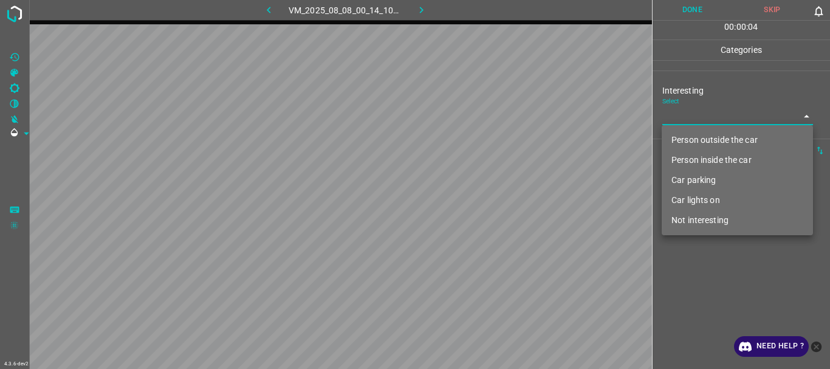
click at [688, 175] on li "Car parking" at bounding box center [737, 180] width 151 height 20
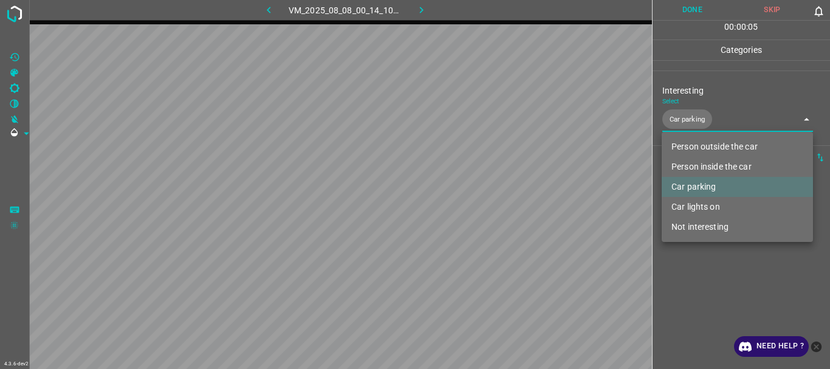
click at [668, 266] on div at bounding box center [415, 184] width 830 height 369
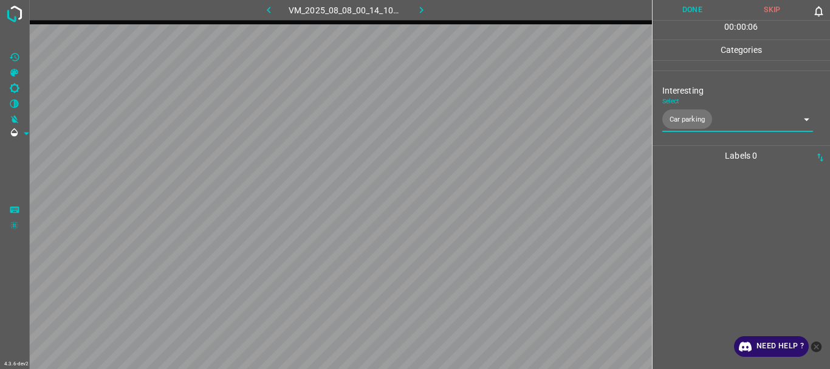
click at [731, 124] on body "4.3.6-dev2 VM_2025_08_08_00_14_10_351_02.gif Done Skip 0 00 : 00 : 06 Categorie…" at bounding box center [415, 184] width 830 height 369
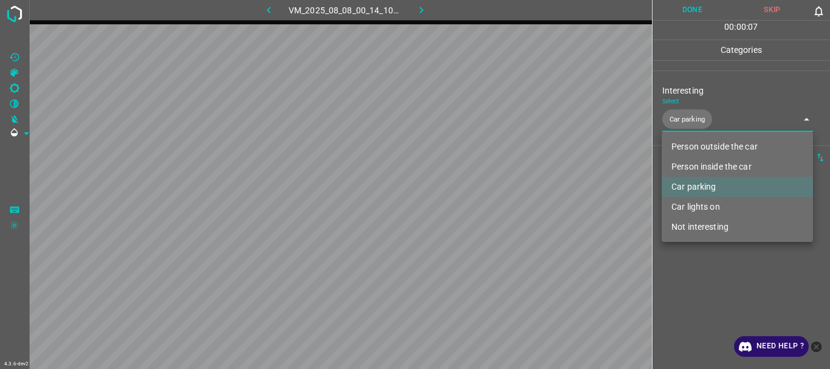
click at [689, 205] on li "Car lights on" at bounding box center [737, 207] width 151 height 20
type input "Car parking,Car lights on"
drag, startPoint x: 694, startPoint y: 264, endPoint x: 672, endPoint y: 65, distance: 199.8
click at [694, 264] on div at bounding box center [415, 184] width 830 height 369
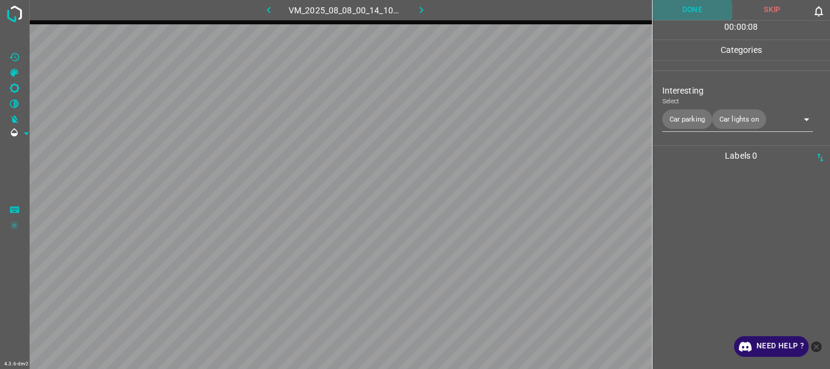
click at [680, 9] on button "Done" at bounding box center [692, 10] width 80 height 20
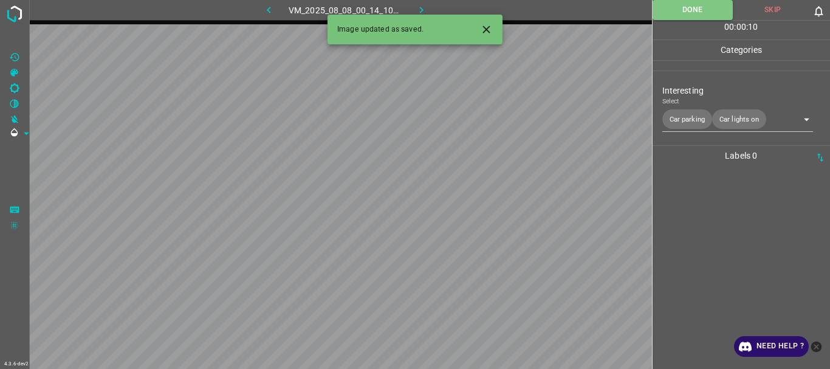
click at [424, 7] on icon "button" at bounding box center [421, 10] width 13 height 13
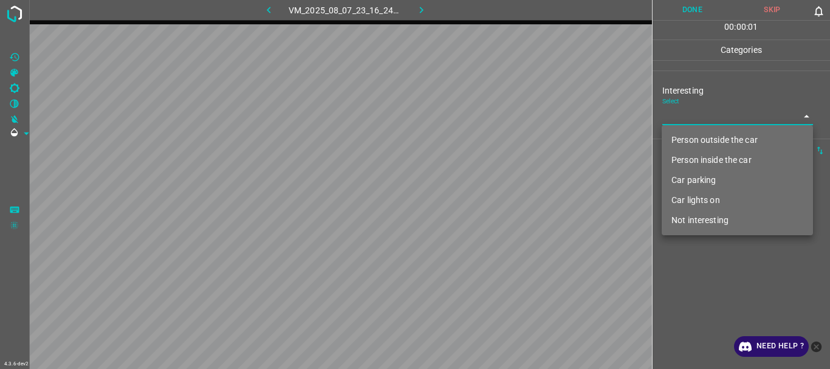
click at [699, 118] on body "4.3.6-dev2 VM_2025_08_07_23_16_24_494_03.gif Done Skip 0 00 : 00 : 01 Categorie…" at bounding box center [415, 184] width 830 height 369
click at [700, 136] on li "Person outside the car" at bounding box center [737, 140] width 151 height 20
type input "Person outside the car"
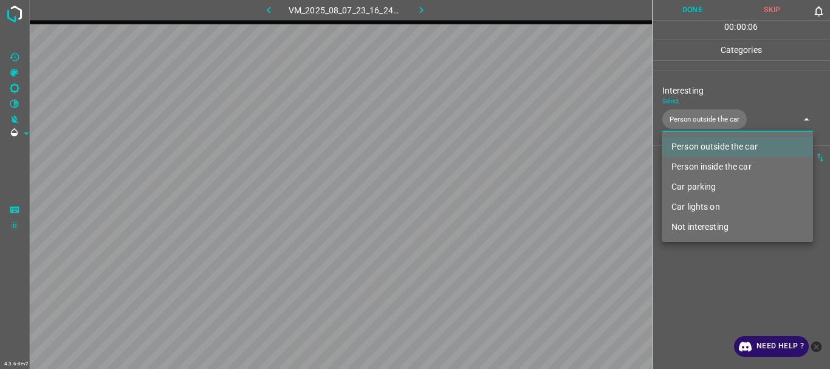
click at [711, 256] on div at bounding box center [415, 184] width 830 height 369
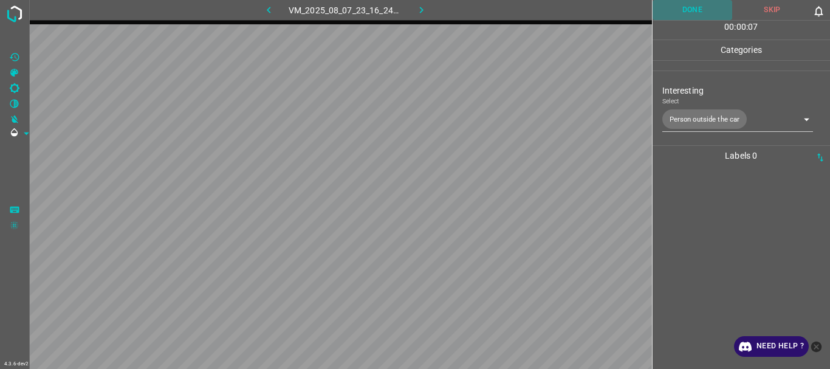
click at [686, 16] on button "Done" at bounding box center [692, 10] width 80 height 20
click at [414, 10] on button "button" at bounding box center [421, 10] width 39 height 20
click at [715, 121] on body "4.3.6-dev2 VM_2025_08_08_00_13_26_459_01.gif Done Skip 0 00 : 00 : 02 Categorie…" at bounding box center [415, 184] width 830 height 369
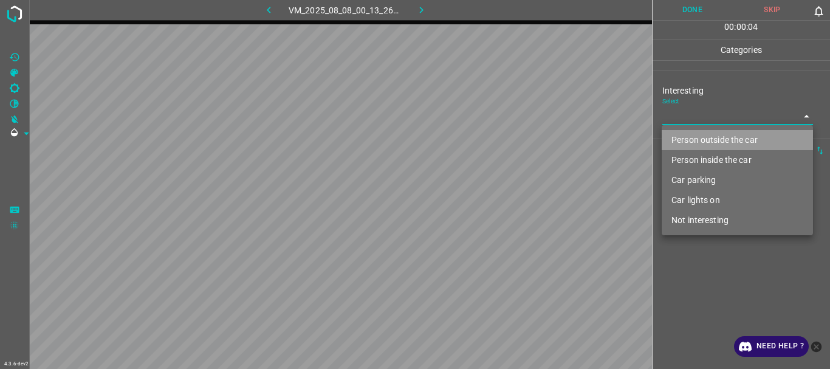
click at [707, 137] on li "Person outside the car" at bounding box center [737, 140] width 151 height 20
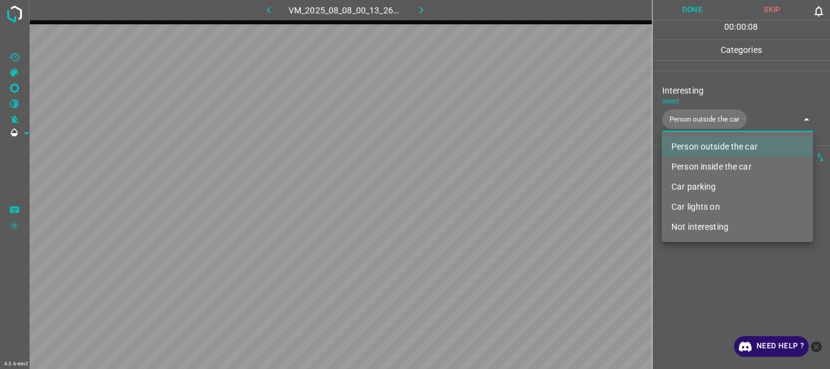
click at [704, 206] on li "Car lights on" at bounding box center [737, 207] width 151 height 20
type input "Person outside the car,Car lights on"
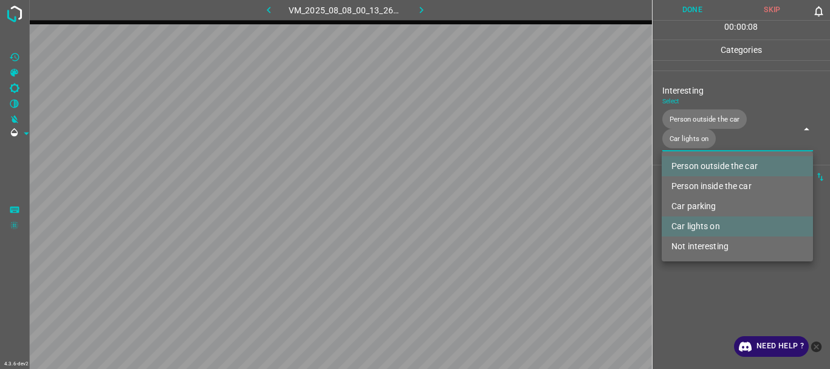
click at [713, 313] on div at bounding box center [415, 184] width 830 height 369
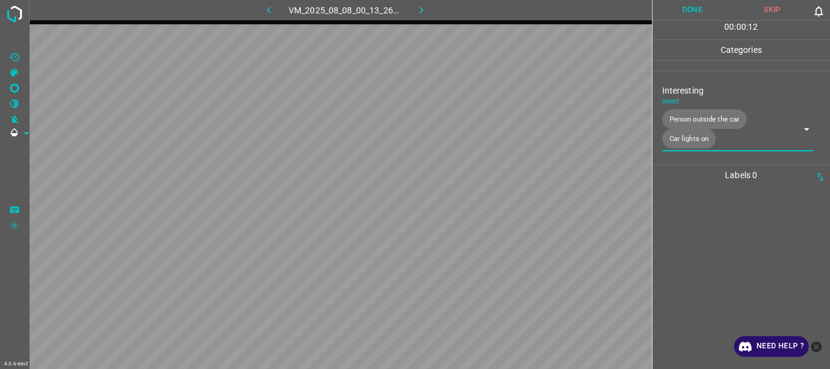
click at [690, 8] on button "Done" at bounding box center [692, 10] width 80 height 20
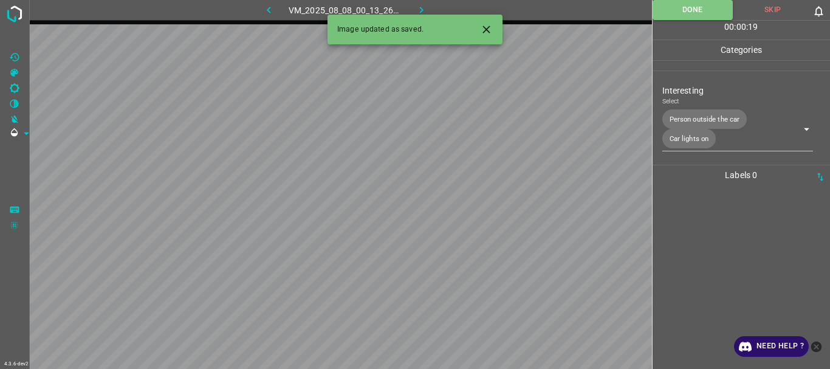
click at [411, 8] on button "button" at bounding box center [421, 10] width 39 height 20
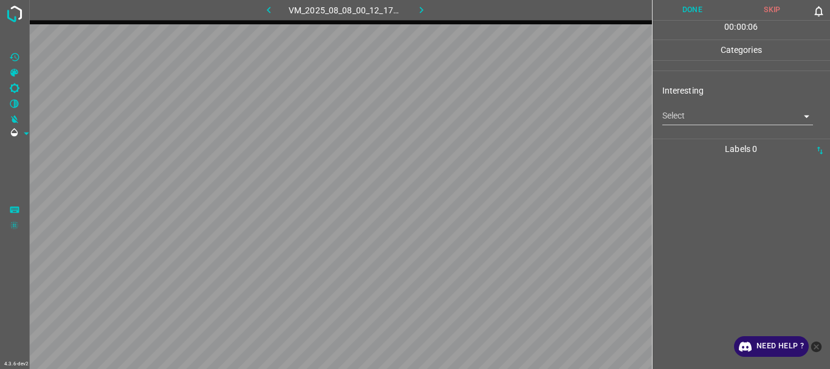
click at [686, 124] on body "4.3.6-dev2 VM_2025_08_08_00_12_17_668_05.gif Done Skip 0 00 : 00 : 06 Categorie…" at bounding box center [415, 184] width 830 height 369
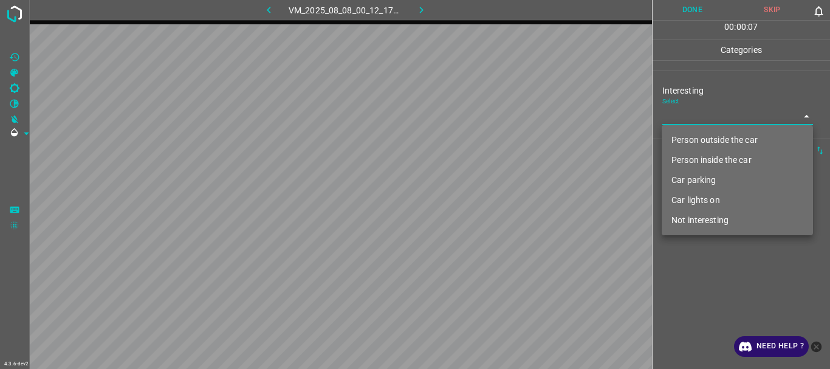
click at [688, 137] on li "Person outside the car" at bounding box center [737, 140] width 151 height 20
type input "Person outside the car"
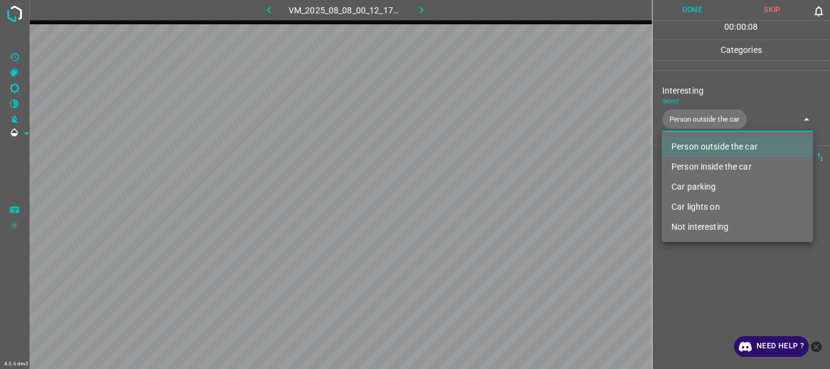
drag, startPoint x: 707, startPoint y: 290, endPoint x: 708, endPoint y: 133, distance: 157.3
click at [708, 289] on div at bounding box center [415, 184] width 830 height 369
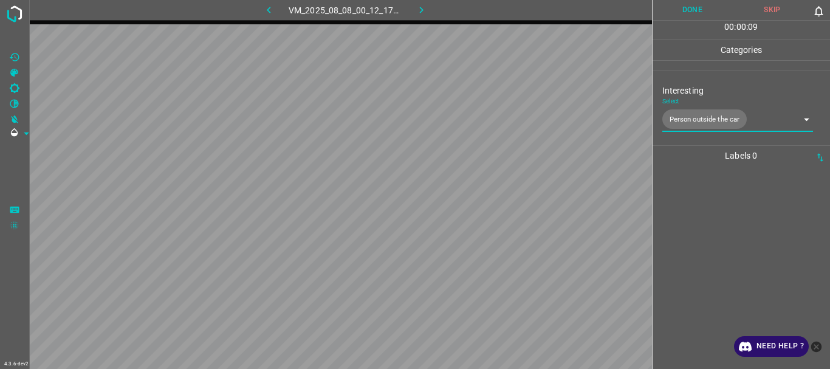
click at [689, 11] on button "Done" at bounding box center [692, 10] width 80 height 20
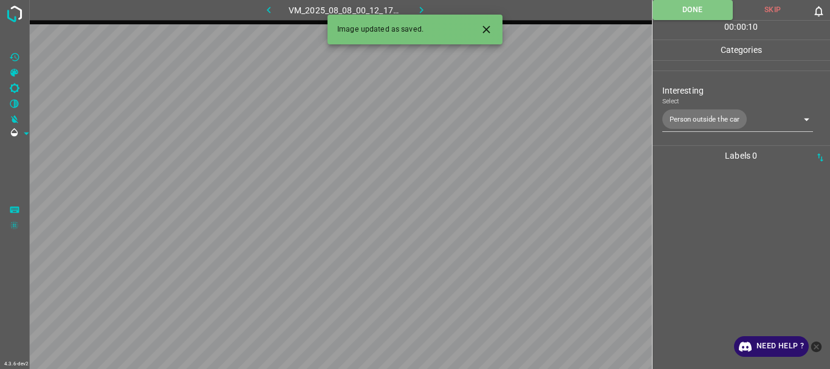
click at [417, 9] on icon "button" at bounding box center [421, 10] width 13 height 13
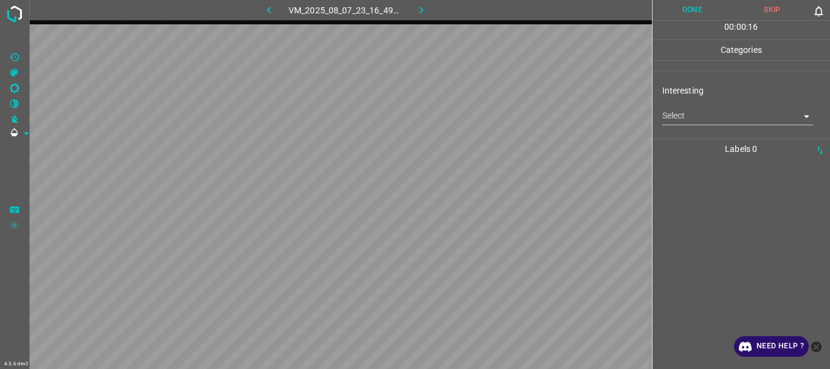
click at [735, 122] on body "4.3.6-dev2 VM_2025_08_07_23_16_49_085_03.gif Done Skip 0 00 : 00 : 16 Categorie…" at bounding box center [415, 184] width 830 height 369
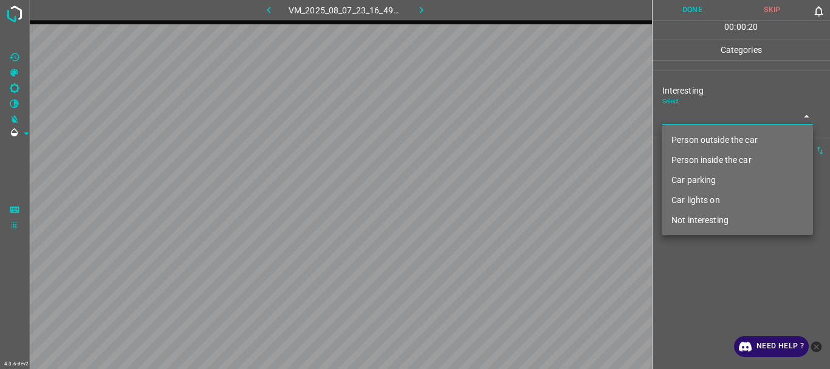
click at [722, 219] on li "Not interesting" at bounding box center [737, 220] width 151 height 20
type input "Not interesting"
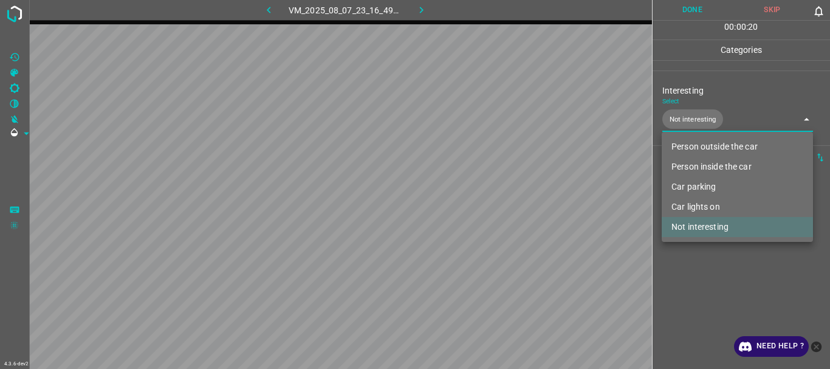
click at [714, 278] on div at bounding box center [415, 184] width 830 height 369
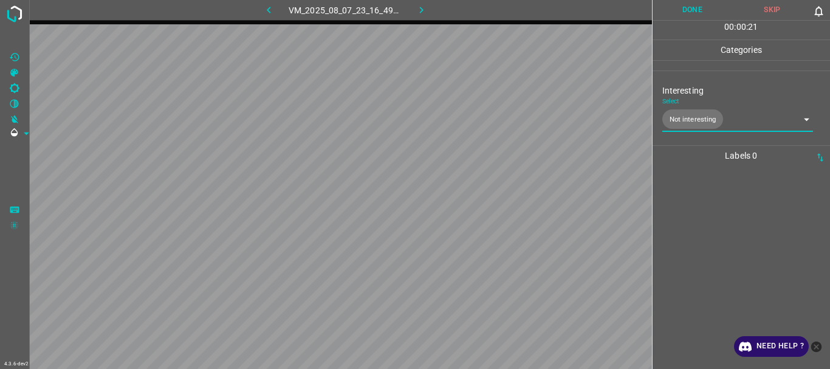
click at [705, 15] on button "Done" at bounding box center [692, 10] width 80 height 20
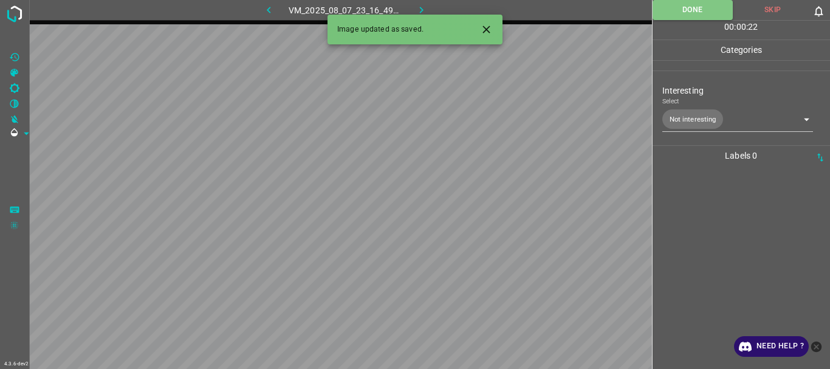
click at [413, 5] on button "button" at bounding box center [421, 10] width 39 height 20
click at [741, 115] on body "4.3.6-dev2 VM_2025_08_08_00_19_07_337_03.gif Done Skip 0 00 : 00 : 23 Categorie…" at bounding box center [415, 184] width 830 height 369
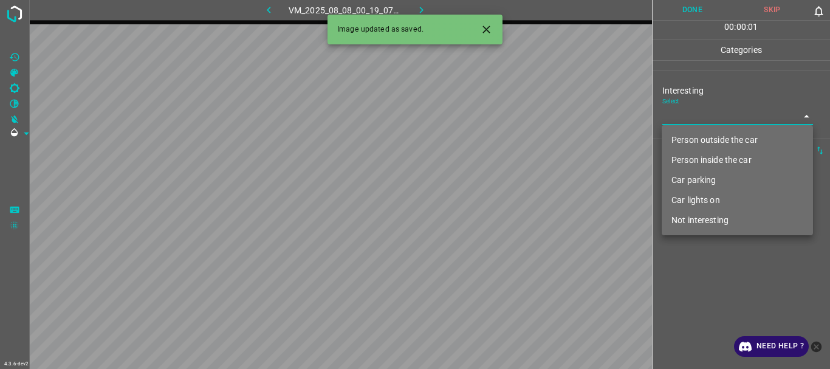
click at [721, 139] on li "Person outside the car" at bounding box center [737, 140] width 151 height 20
type input "Person outside the car"
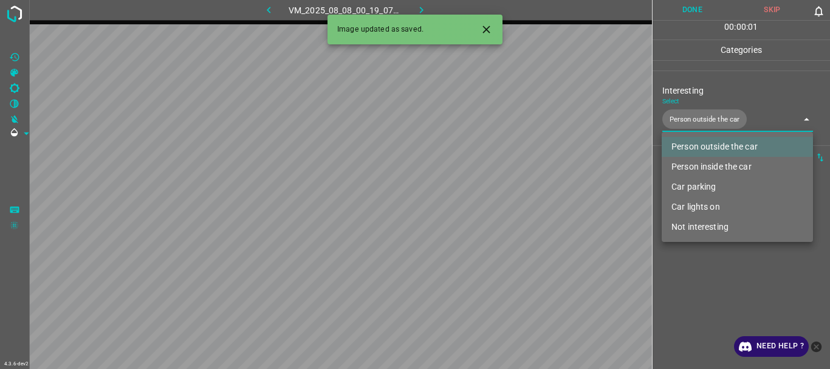
click at [726, 302] on div at bounding box center [415, 184] width 830 height 369
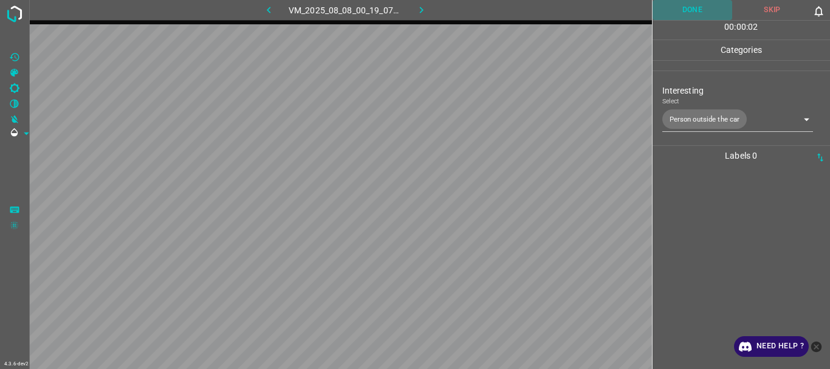
click at [695, 7] on button "Done" at bounding box center [692, 10] width 80 height 20
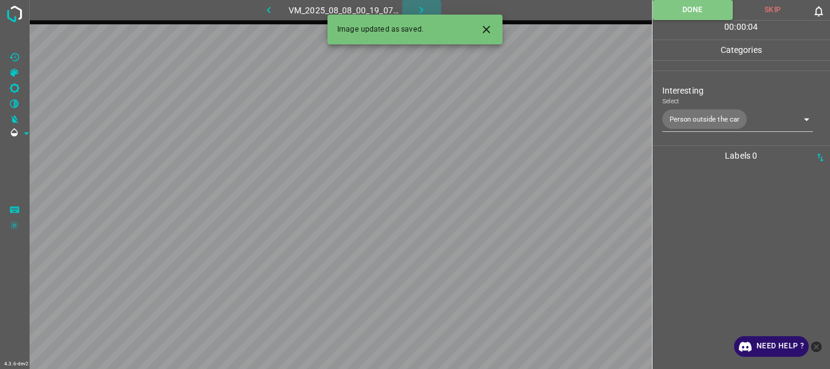
click at [431, 9] on button "button" at bounding box center [421, 10] width 39 height 20
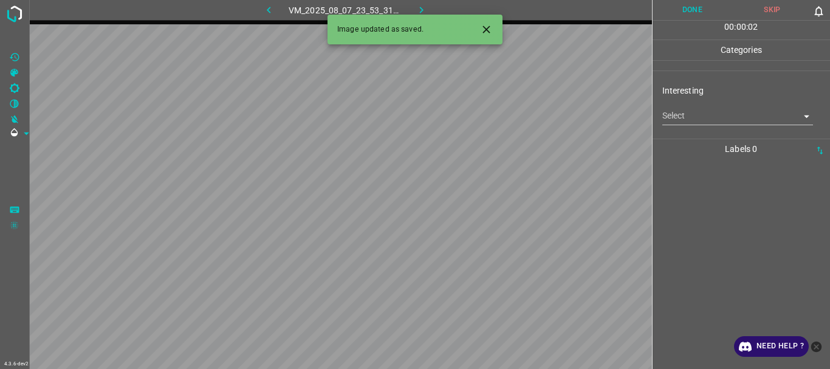
click at [722, 107] on body "4.3.6-dev2 VM_2025_08_07_23_53_31_639_01.gif Done Skip 0 00 : 00 : 02 Categorie…" at bounding box center [415, 184] width 830 height 369
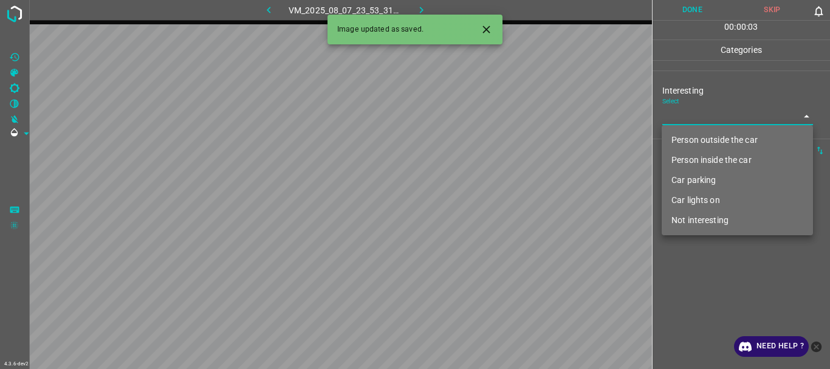
click at [724, 143] on li "Person outside the car" at bounding box center [737, 140] width 151 height 20
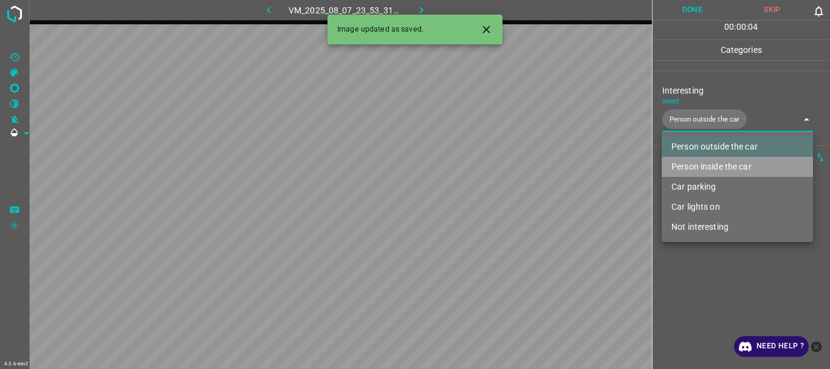
click at [713, 164] on li "Person inside the car" at bounding box center [737, 167] width 151 height 20
type input "Person outside the car,Person inside the car"
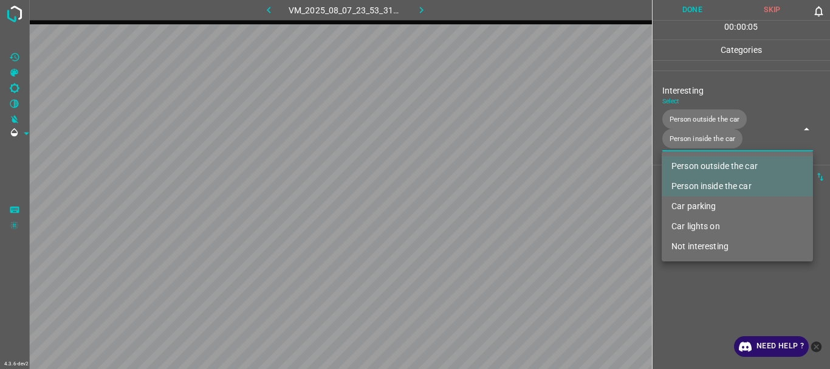
click at [720, 276] on div at bounding box center [415, 184] width 830 height 369
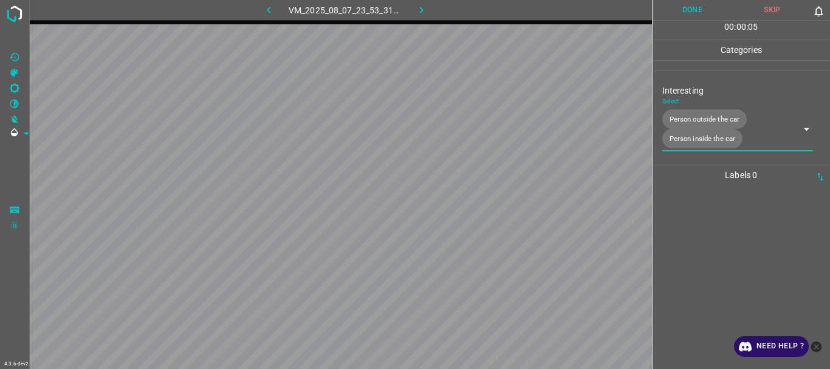
click at [685, 13] on button "Done" at bounding box center [692, 10] width 80 height 20
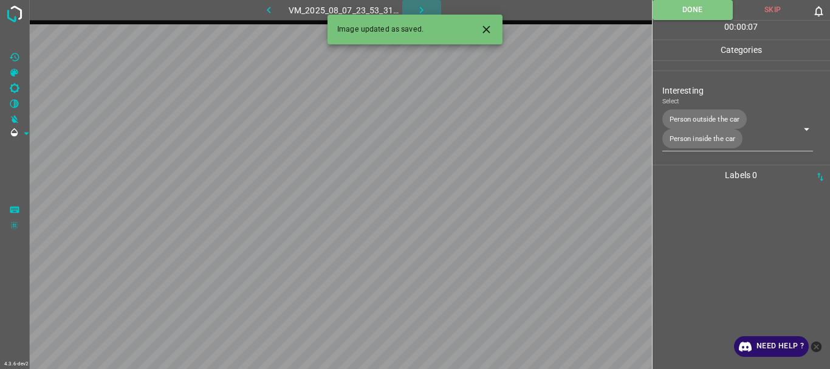
click at [430, 10] on button "button" at bounding box center [421, 10] width 39 height 20
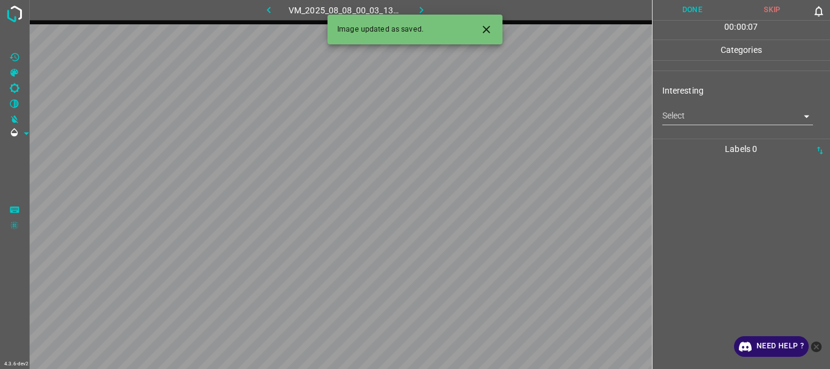
click at [702, 116] on body "4.3.6-dev2 VM_2025_08_08_00_03_13_163_05.gif Done Skip 0 00 : 00 : 07 Categorie…" at bounding box center [415, 184] width 830 height 369
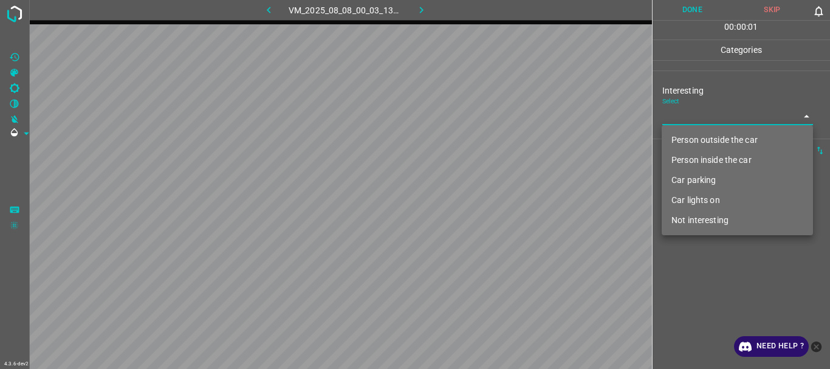
click at [705, 142] on li "Person outside the car" at bounding box center [737, 140] width 151 height 20
type input "Person outside the car"
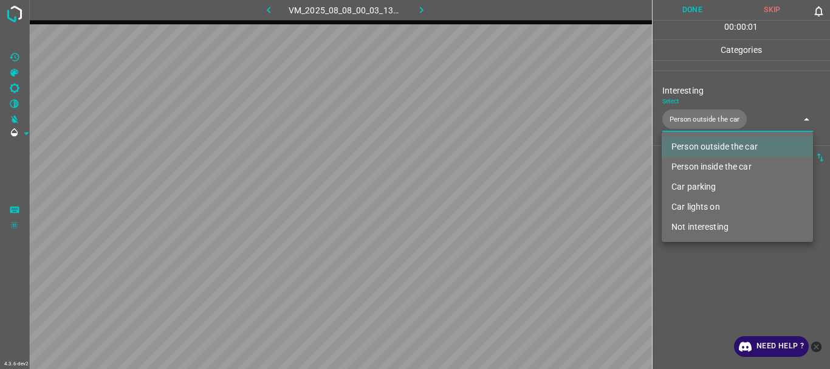
click at [742, 273] on div at bounding box center [415, 184] width 830 height 369
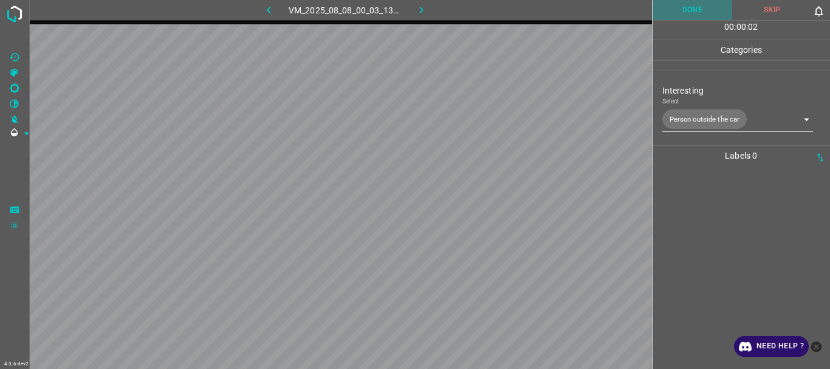
click at [697, 7] on button "Done" at bounding box center [692, 10] width 80 height 20
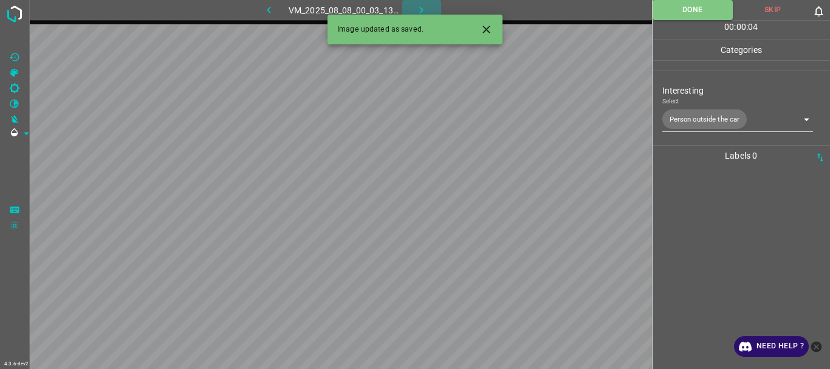
click at [422, 8] on icon "button" at bounding box center [421, 10] width 13 height 13
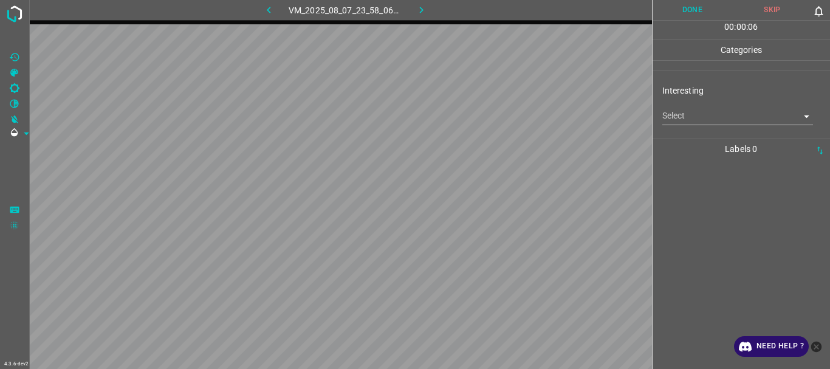
click at [693, 117] on body "4.3.6-dev2 VM_2025_08_07_23_58_06_670_02.gif Done Skip 0 00 : 00 : 06 Categorie…" at bounding box center [415, 184] width 830 height 369
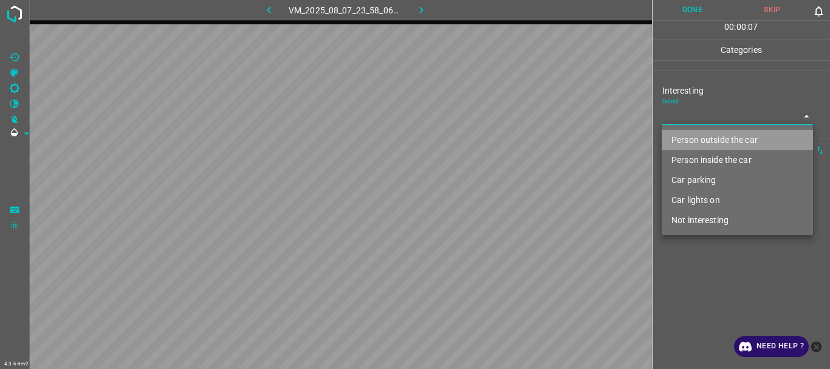
click at [717, 136] on li "Person outside the car" at bounding box center [737, 140] width 151 height 20
type input "Person outside the car"
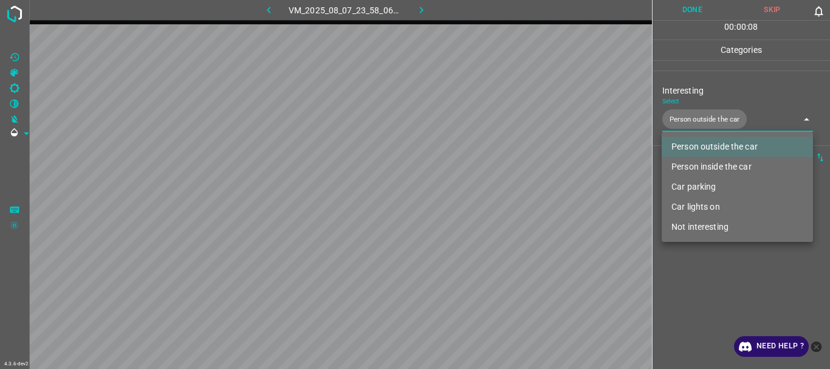
click at [732, 278] on div at bounding box center [415, 184] width 830 height 369
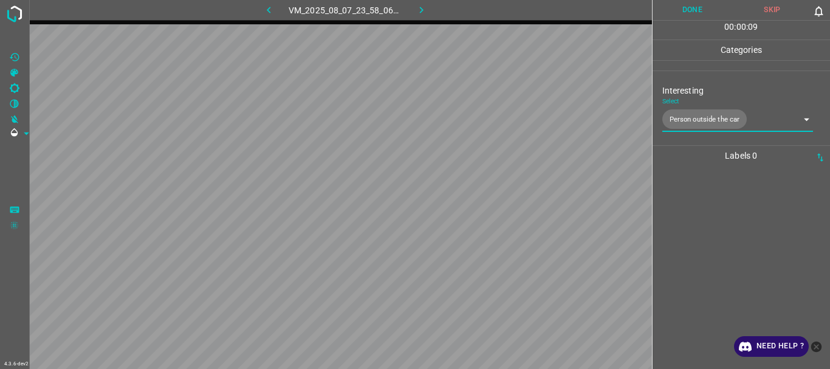
click at [688, 17] on button "Done" at bounding box center [692, 10] width 80 height 20
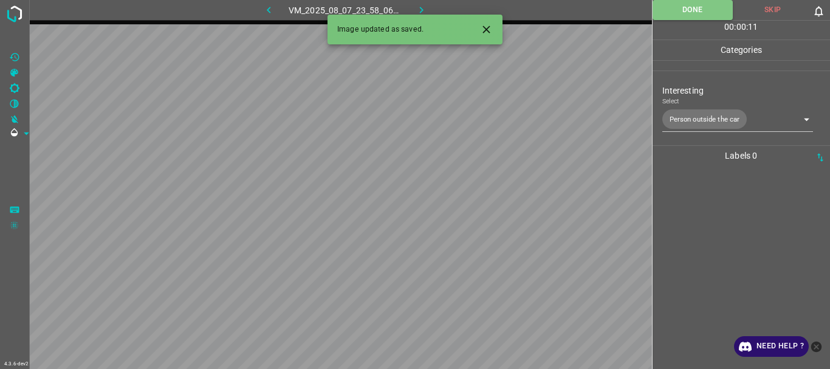
click at [426, 8] on icon "button" at bounding box center [421, 10] width 13 height 13
click at [696, 115] on body "4.3.6-dev2 VM_2025_08_08_00_12_17_668_02.gif Done Skip 0 00 : 00 : 01 Categorie…" at bounding box center [415, 184] width 830 height 369
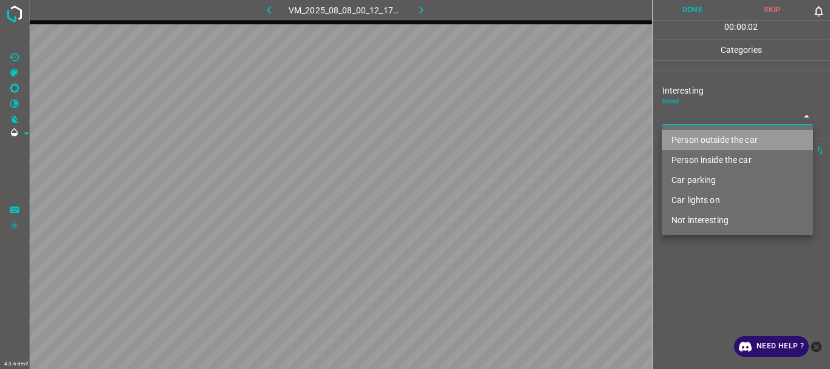
click at [702, 139] on li "Person outside the car" at bounding box center [737, 140] width 151 height 20
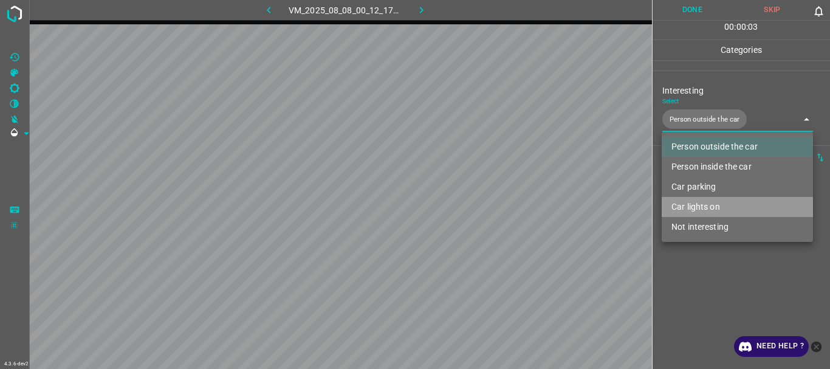
click at [703, 207] on li "Car lights on" at bounding box center [737, 207] width 151 height 20
type input "Person outside the car,Car lights on"
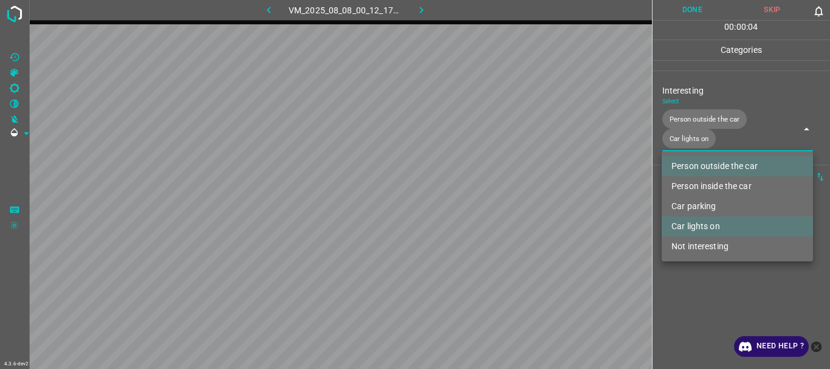
click at [722, 279] on div at bounding box center [415, 184] width 830 height 369
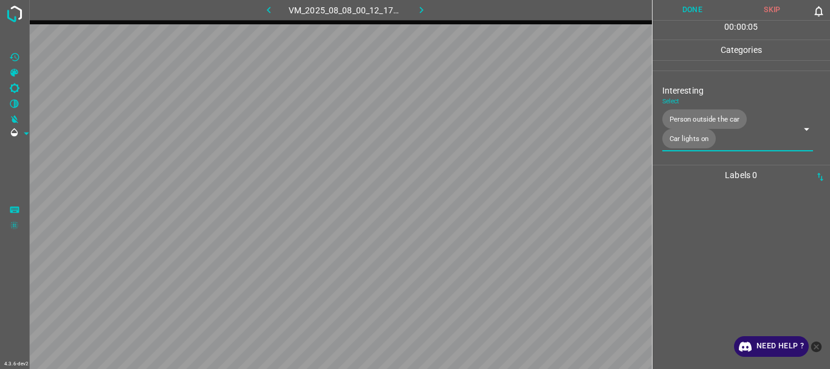
click at [690, 7] on button "Done" at bounding box center [692, 10] width 80 height 20
click at [423, 2] on button "button" at bounding box center [421, 10] width 39 height 20
click at [726, 117] on body "4.3.6-dev2 VM_2025_08_08_00_12_17_668_08.gif Done Skip 0 00 : 00 : 02 Categorie…" at bounding box center [415, 184] width 830 height 369
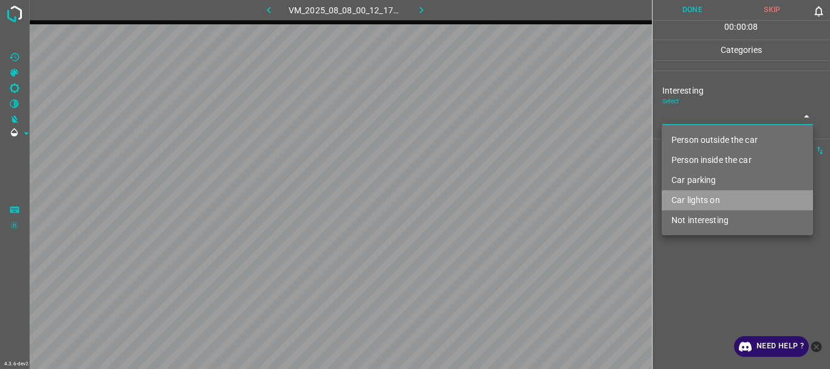
click at [715, 205] on li "Car lights on" at bounding box center [737, 200] width 151 height 20
type input "Car lights on"
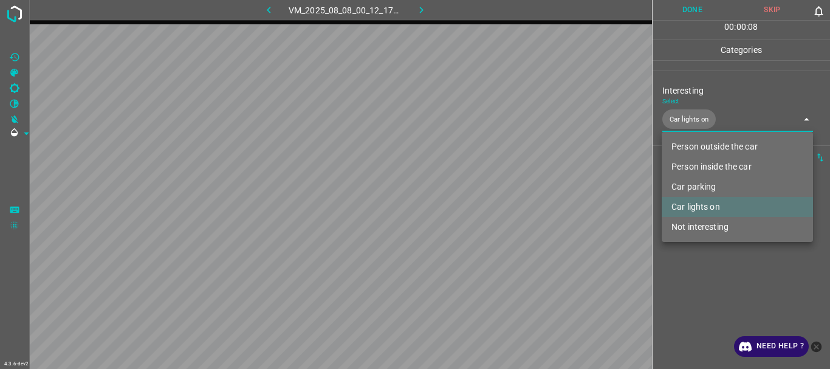
click at [715, 287] on div at bounding box center [415, 184] width 830 height 369
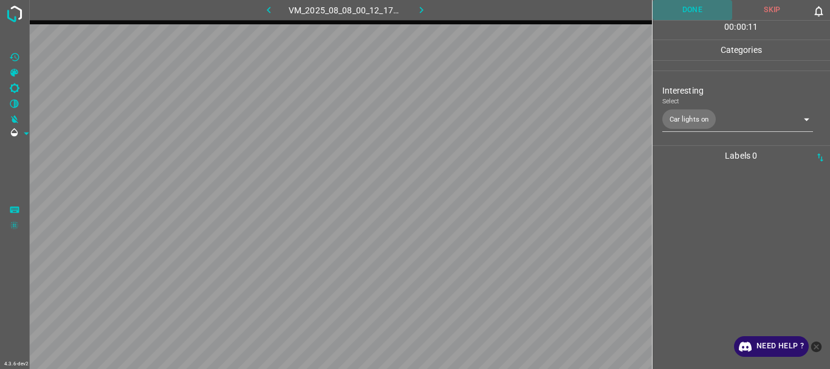
click at [683, 13] on button "Done" at bounding box center [692, 10] width 80 height 20
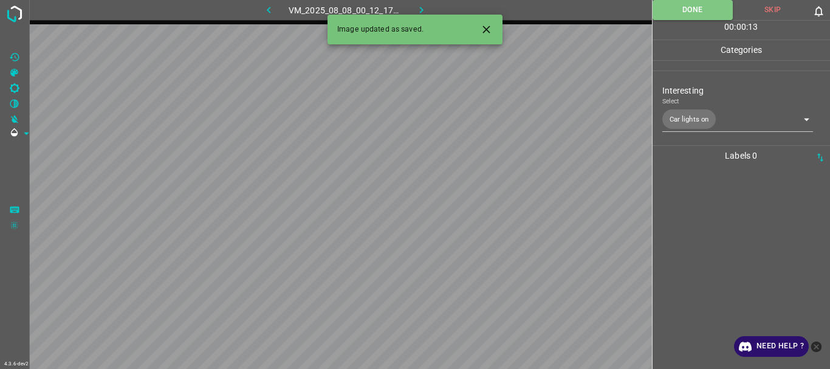
click at [423, 5] on icon "button" at bounding box center [421, 10] width 13 height 13
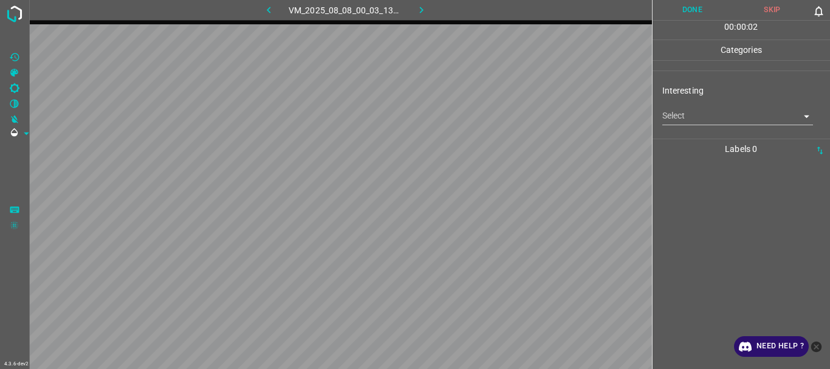
click at [699, 117] on body "4.3.6-dev2 VM_2025_08_08_00_03_13_163_09.gif Done Skip 0 00 : 00 : 02 Categorie…" at bounding box center [415, 184] width 830 height 369
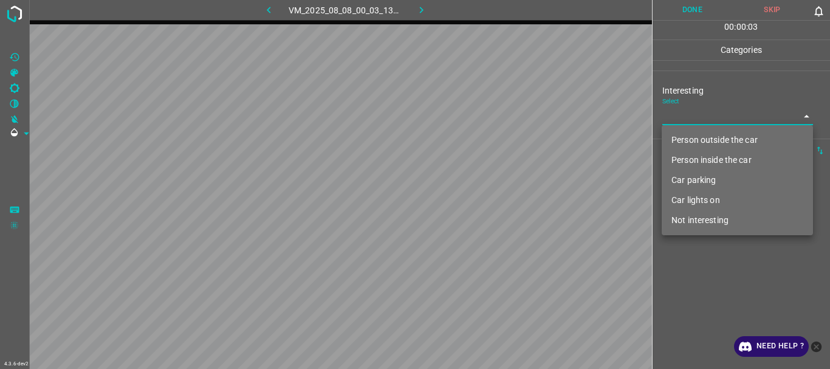
click at [707, 136] on li "Person outside the car" at bounding box center [737, 140] width 151 height 20
type input "Person outside the car"
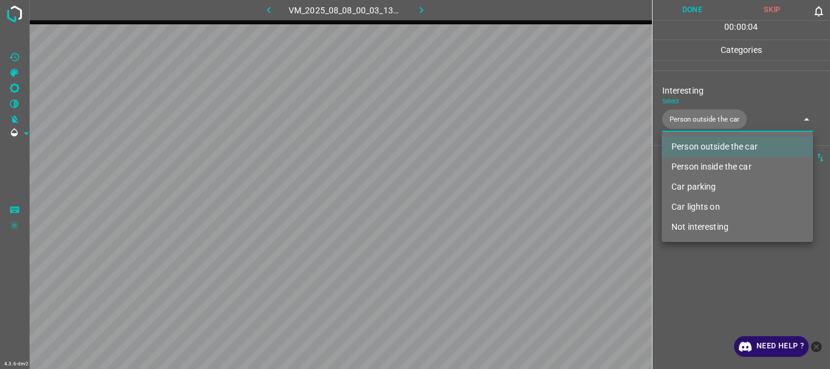
click at [719, 264] on div at bounding box center [415, 184] width 830 height 369
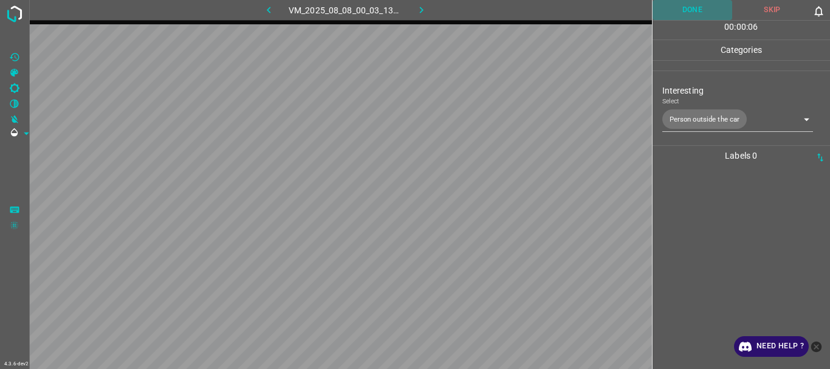
click at [687, 9] on button "Done" at bounding box center [692, 10] width 80 height 20
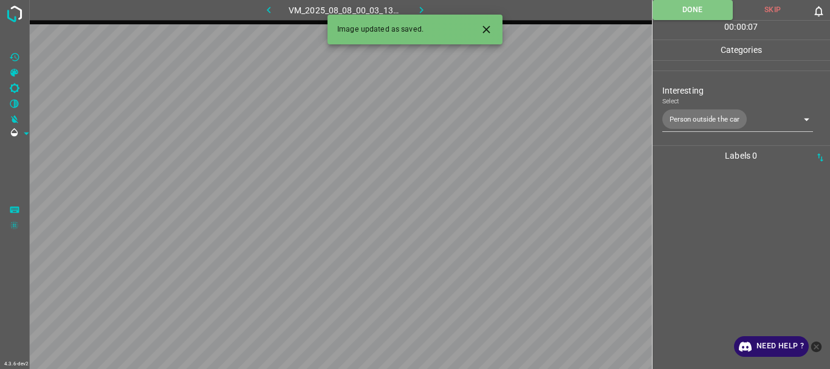
click at [413, 5] on button "button" at bounding box center [421, 10] width 39 height 20
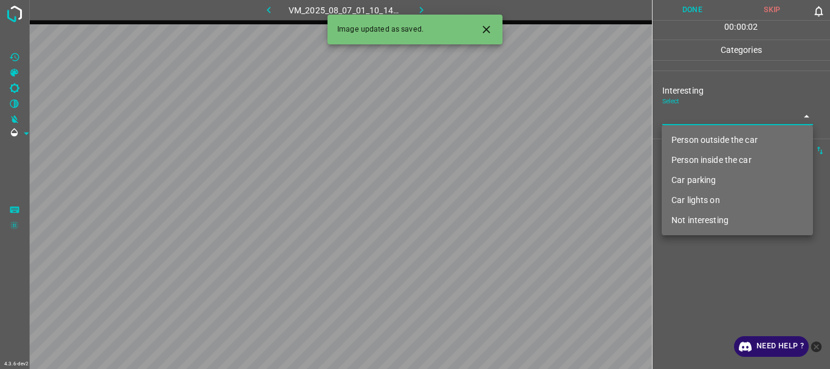
click at [684, 114] on body "4.3.6-dev2 VM_2025_08_07_01_10_14_364_00.gif Done Skip 0 00 : 00 : 02 Categorie…" at bounding box center [415, 184] width 830 height 369
click at [690, 134] on li "Person outside the car" at bounding box center [737, 140] width 151 height 20
type input "Person outside the car"
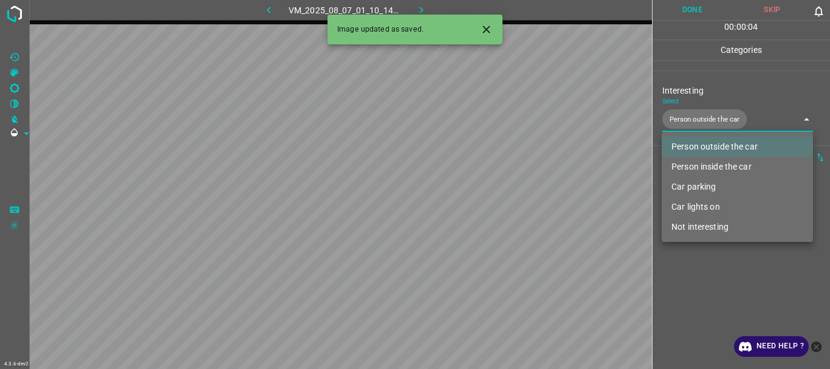
click at [702, 264] on div at bounding box center [415, 184] width 830 height 369
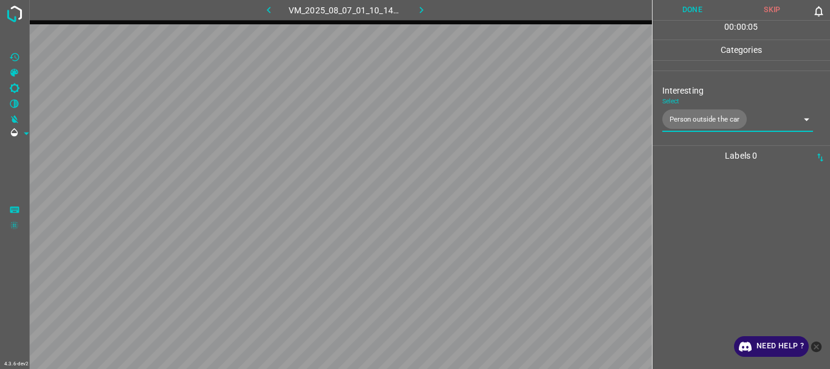
click at [675, 12] on button "Done" at bounding box center [692, 10] width 80 height 20
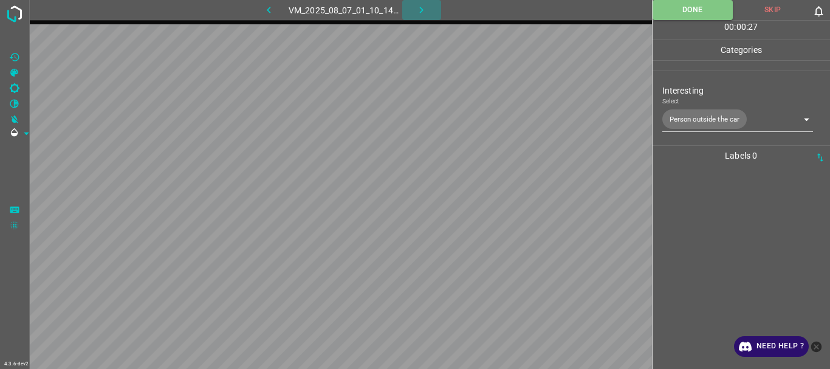
click at [421, 12] on icon "button" at bounding box center [422, 10] width 4 height 7
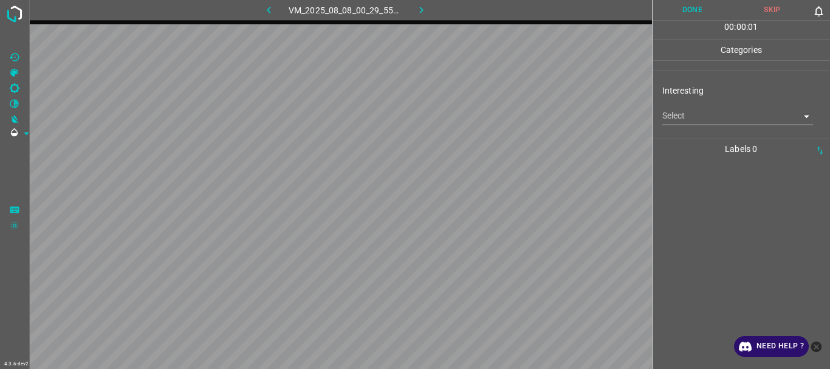
click at [715, 118] on body "4.3.6-dev2 VM_2025_08_08_00_29_55_686_01.gif Done Skip 0 00 : 00 : 01 Categorie…" at bounding box center [415, 184] width 830 height 369
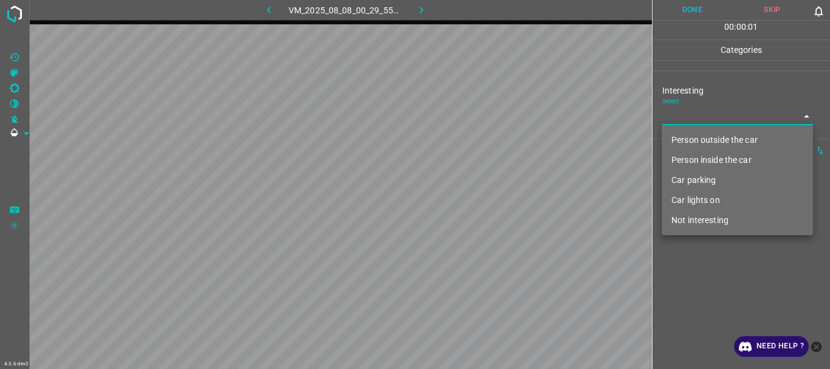
click at [705, 135] on li "Person outside the car" at bounding box center [737, 140] width 151 height 20
type input "Person outside the car"
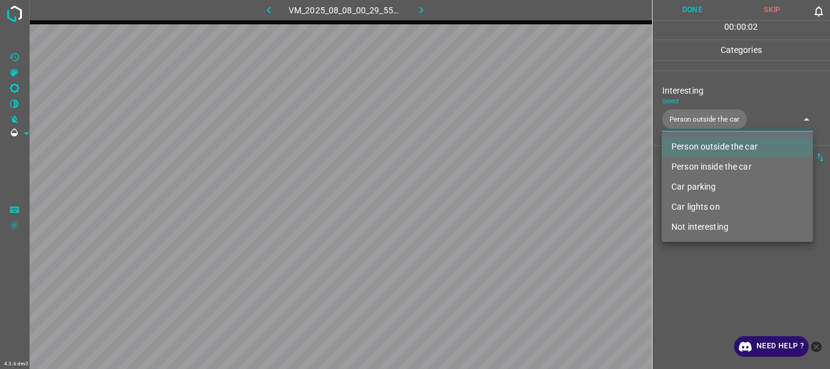
click at [702, 261] on div at bounding box center [415, 184] width 830 height 369
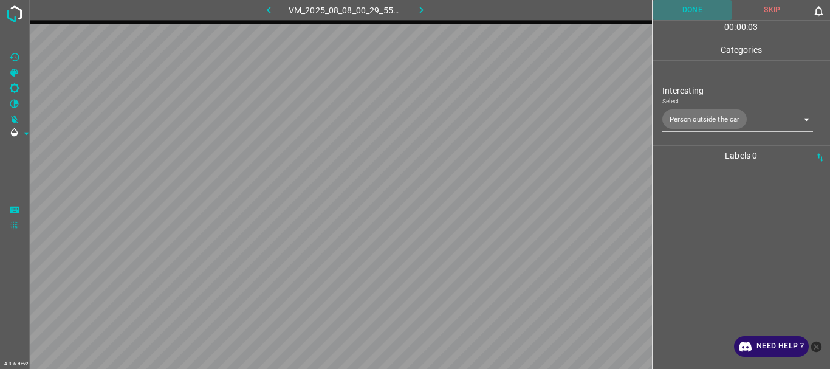
click at [699, 10] on button "Done" at bounding box center [692, 10] width 80 height 20
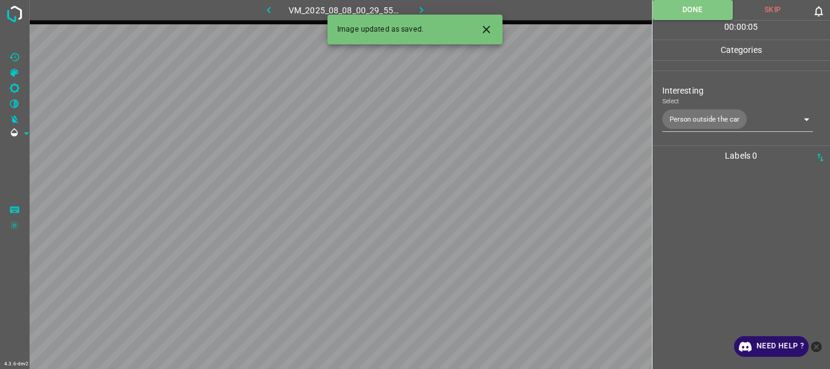
click at [422, 9] on icon "button" at bounding box center [422, 10] width 4 height 7
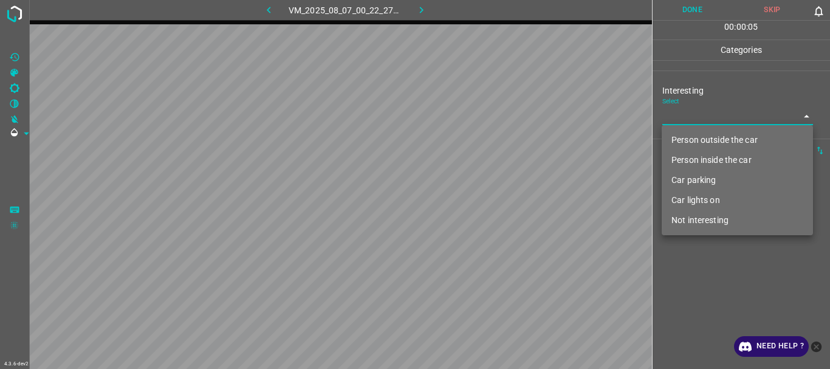
click at [711, 117] on body "4.3.6-dev2 VM_2025_08_07_00_22_27_357_01.gif Done Skip 0 00 : 00 : 05 Categorie…" at bounding box center [415, 184] width 830 height 369
click at [708, 135] on li "Person outside the car" at bounding box center [737, 140] width 151 height 20
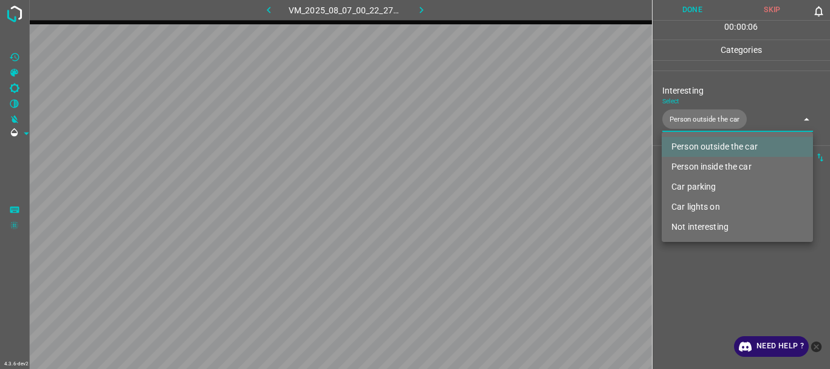
type input "Person outside the car"
click at [708, 276] on div at bounding box center [415, 184] width 830 height 369
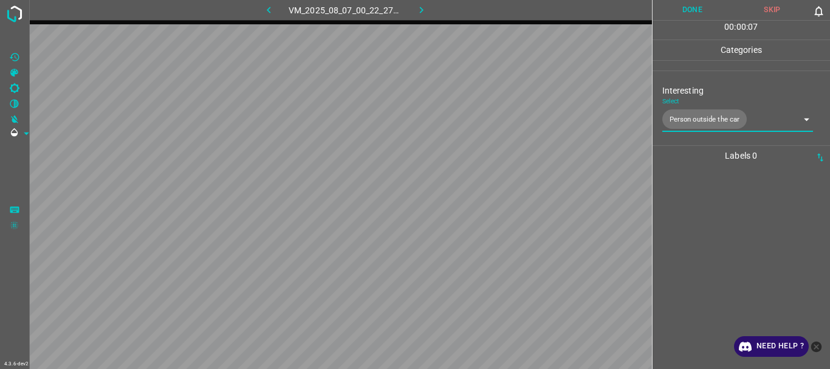
click at [693, 13] on button "Done" at bounding box center [692, 10] width 80 height 20
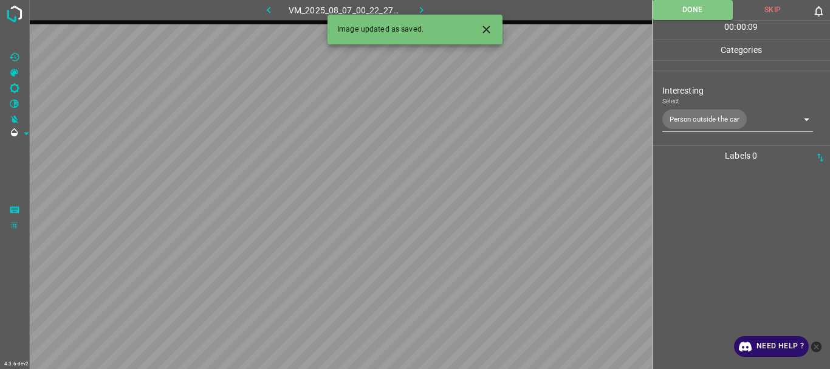
click at [419, 8] on icon "button" at bounding box center [421, 10] width 13 height 13
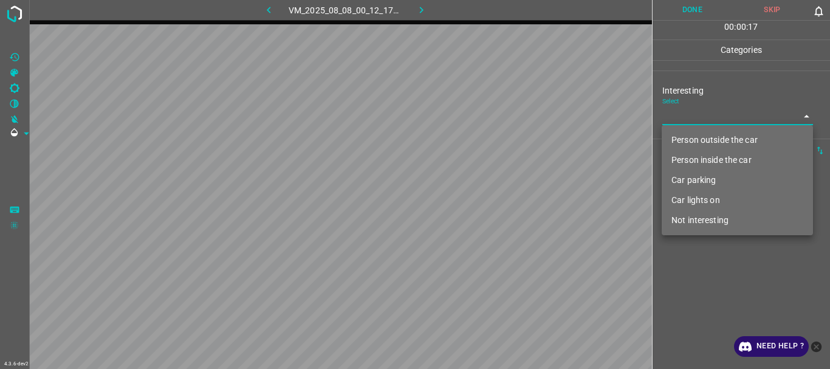
click at [683, 116] on body "4.3.6-dev2 VM_2025_08_08_00_12_17_668_03.gif Done Skip 0 00 : 00 : 17 Categorie…" at bounding box center [415, 184] width 830 height 369
click at [686, 135] on li "Person outside the car" at bounding box center [737, 140] width 151 height 20
type input "Person outside the car"
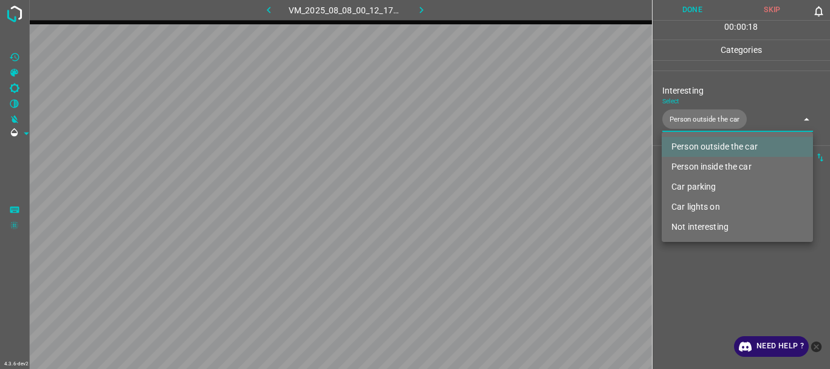
click at [700, 305] on div at bounding box center [415, 184] width 830 height 369
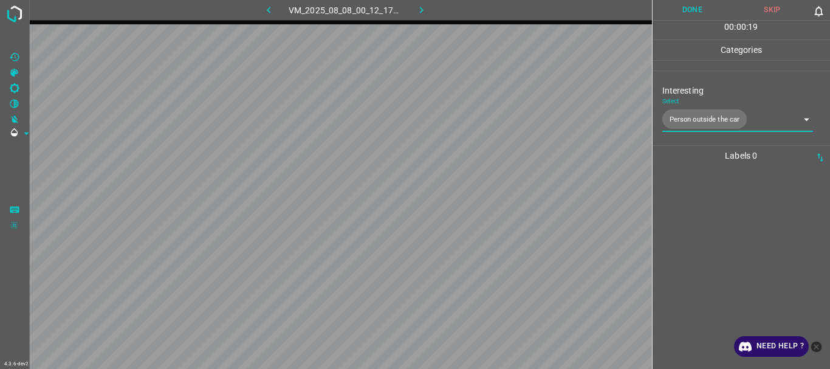
click at [687, 15] on button "Done" at bounding box center [692, 10] width 80 height 20
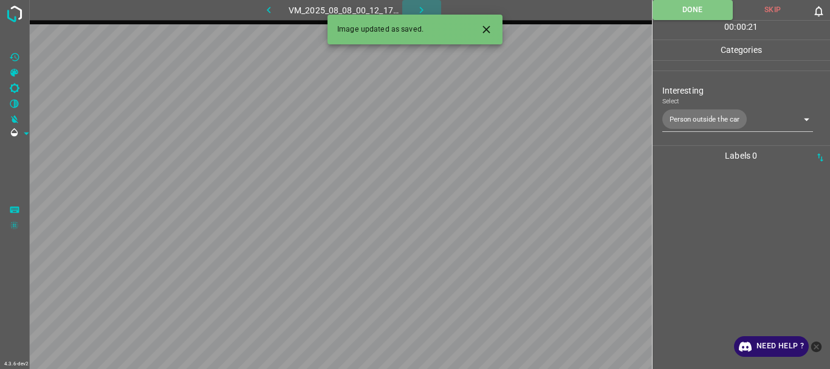
click at [414, 8] on button "button" at bounding box center [421, 10] width 39 height 20
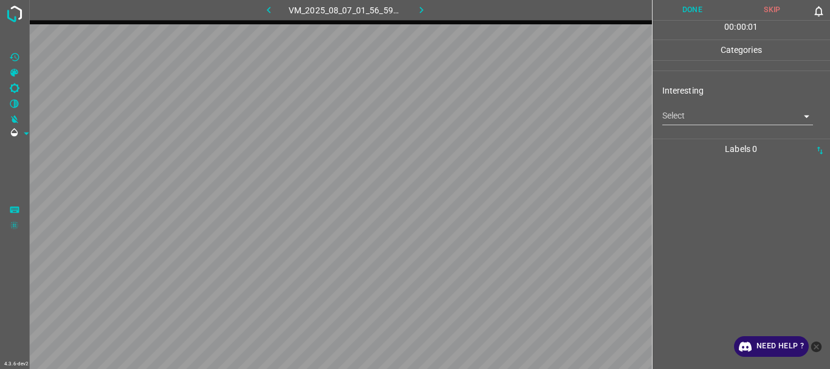
click at [270, 9] on icon "button" at bounding box center [269, 10] width 4 height 7
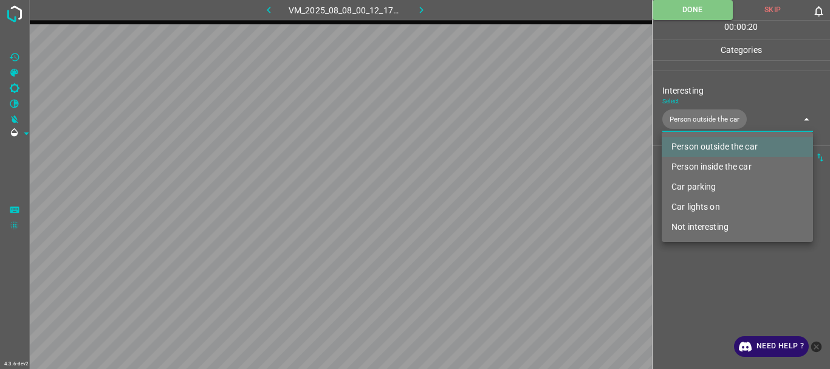
click at [742, 115] on body "4.3.6-dev2 VM_2025_08_08_00_12_17_668_03.gif Done Skip 0 00 : 00 : 20 Categorie…" at bounding box center [415, 184] width 830 height 369
click at [697, 210] on li "Car lights on" at bounding box center [737, 207] width 151 height 20
type input "Person outside the car,Car lights on"
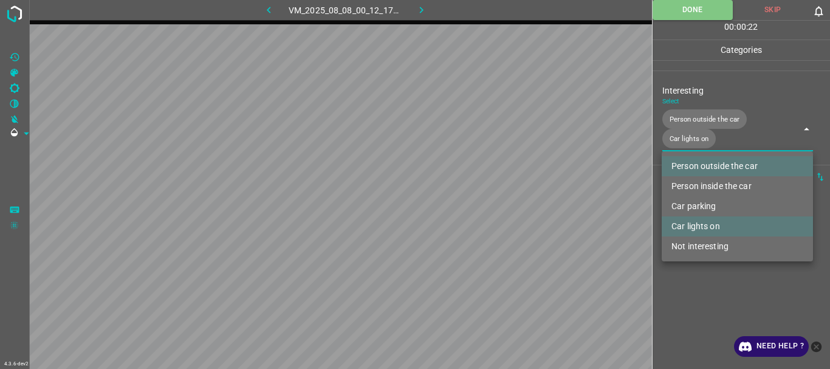
click at [693, 281] on div at bounding box center [415, 184] width 830 height 369
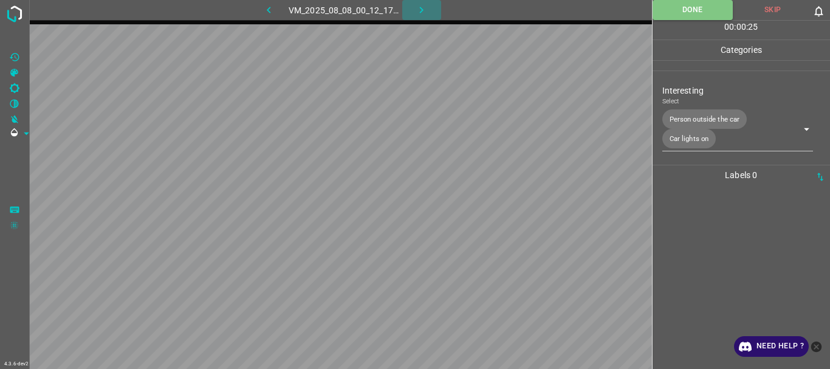
click at [427, 13] on icon "button" at bounding box center [421, 10] width 13 height 13
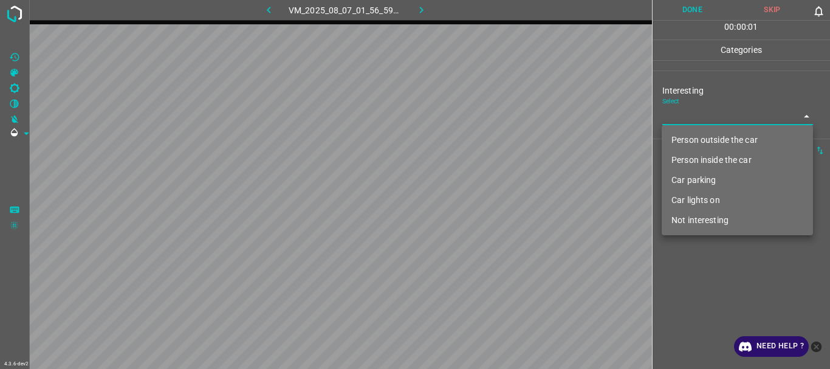
click at [711, 125] on body "4.3.6-dev2 VM_2025_08_07_01_56_59_472_06.gif Done Skip 0 00 : 00 : 01 Categorie…" at bounding box center [415, 184] width 830 height 369
click at [694, 157] on li "Person inside the car" at bounding box center [737, 160] width 151 height 20
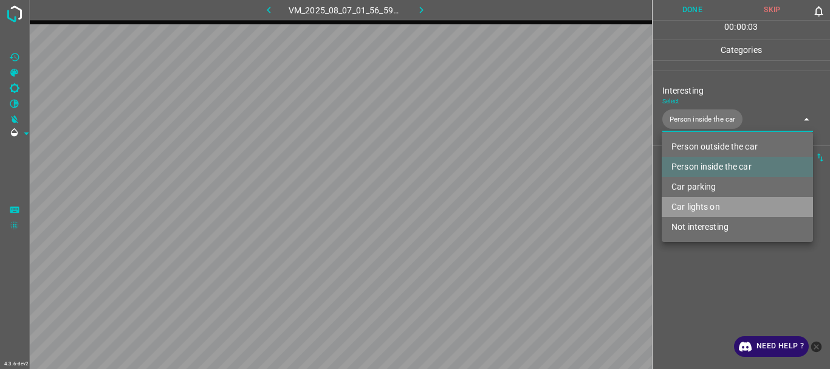
click at [694, 203] on li "Car lights on" at bounding box center [737, 207] width 151 height 20
type input "Person inside the car,Car lights on"
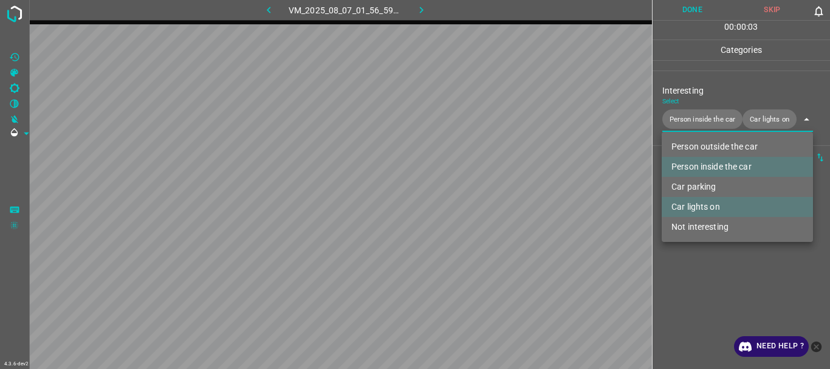
click at [694, 273] on div at bounding box center [415, 184] width 830 height 369
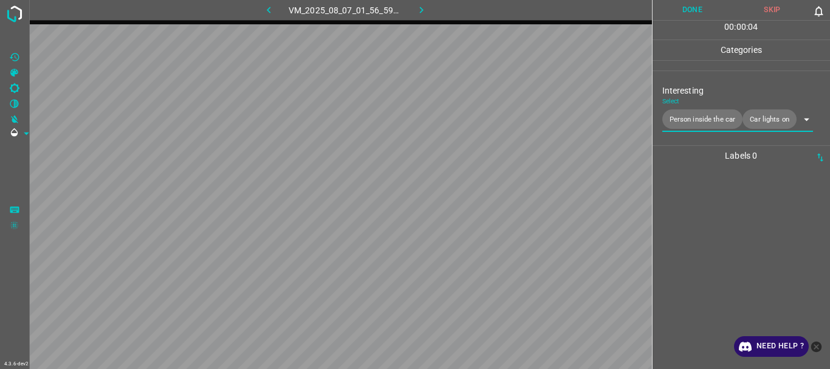
click at [693, 5] on button "Done" at bounding box center [692, 10] width 80 height 20
click at [689, 10] on button "Done" at bounding box center [692, 10] width 80 height 20
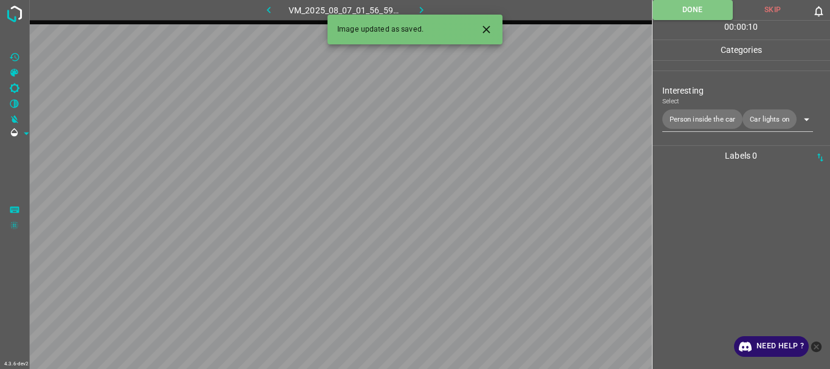
click at [419, 9] on icon "button" at bounding box center [421, 10] width 13 height 13
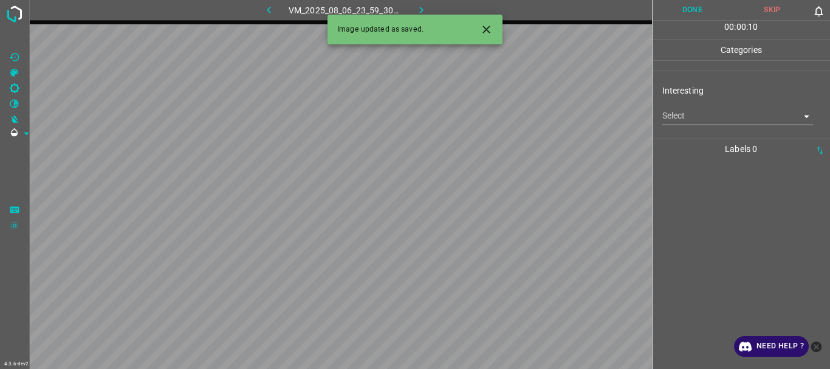
click at [699, 113] on body "4.3.6-dev2 VM_2025_08_06_23_59_30_453_02.gif Done Skip 0 00 : 00 : 10 Categorie…" at bounding box center [415, 184] width 830 height 369
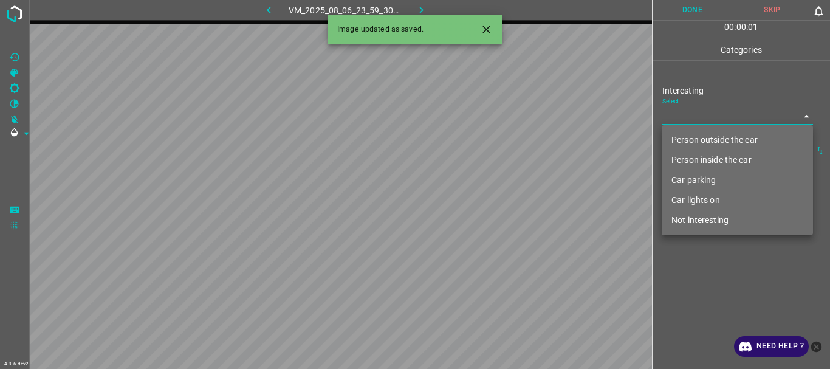
click at [682, 135] on li "Person outside the car" at bounding box center [737, 140] width 151 height 20
type input "Person outside the car"
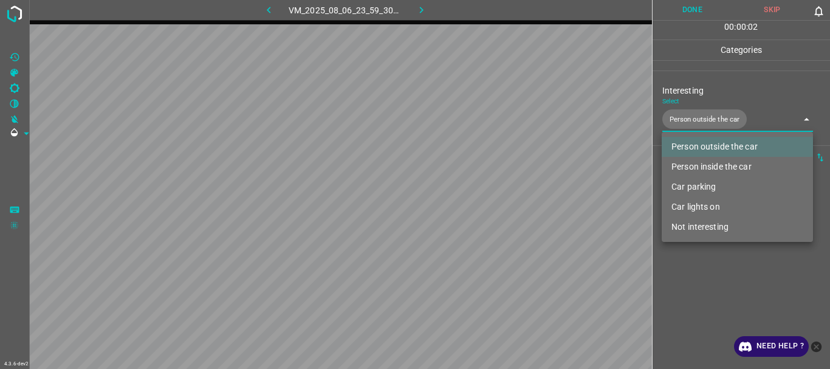
click at [694, 281] on div at bounding box center [415, 184] width 830 height 369
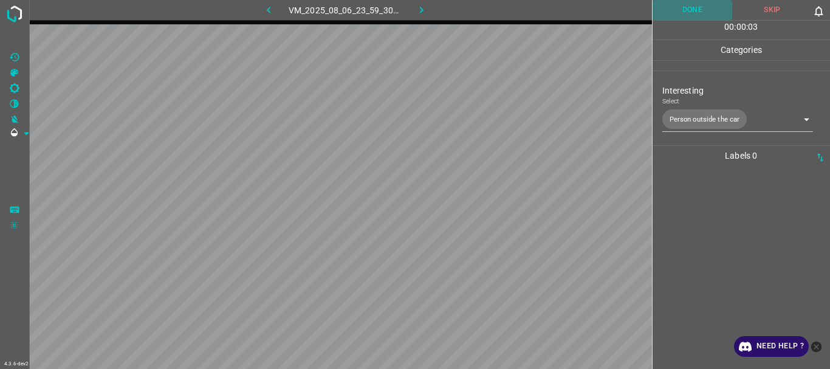
click at [694, 11] on button "Done" at bounding box center [692, 10] width 80 height 20
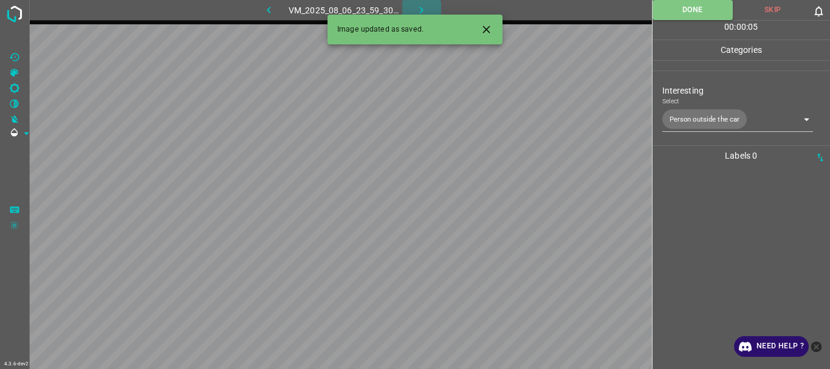
click at [420, 8] on icon "button" at bounding box center [422, 10] width 4 height 7
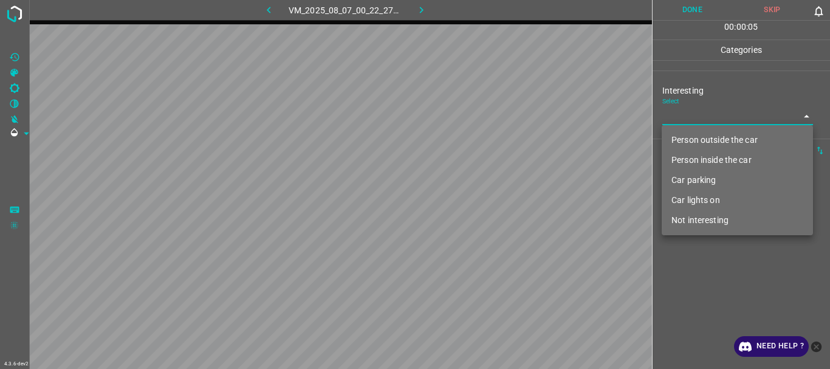
click at [686, 116] on body "4.3.6-dev2 VM_2025_08_07_00_22_27_357_04.gif Done Skip 0 00 : 00 : 05 Categorie…" at bounding box center [415, 184] width 830 height 369
click at [684, 140] on li "Person outside the car" at bounding box center [737, 140] width 151 height 20
type input "Person outside the car"
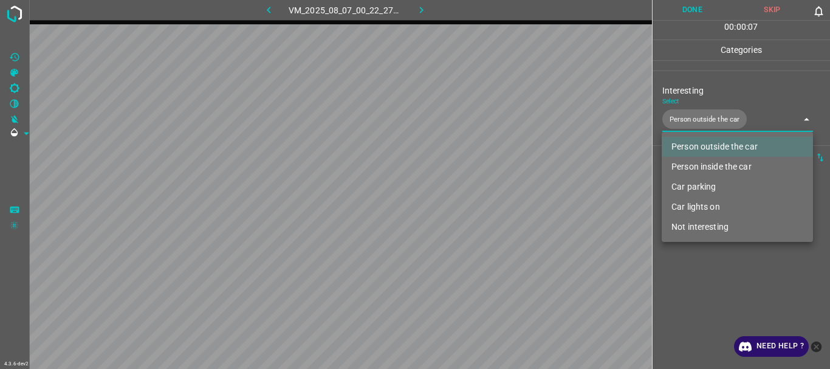
click at [705, 267] on div at bounding box center [415, 184] width 830 height 369
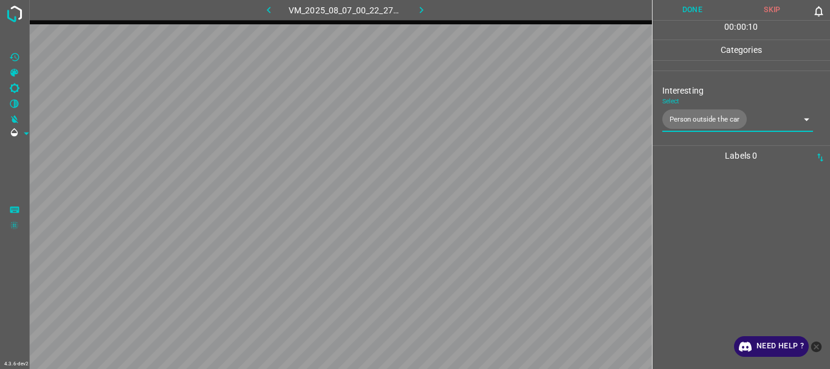
click at [686, 13] on button "Done" at bounding box center [692, 10] width 80 height 20
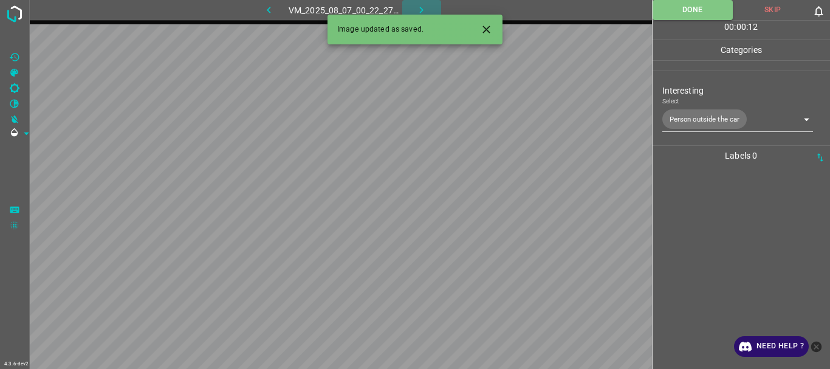
click at [423, 4] on icon "button" at bounding box center [421, 10] width 13 height 13
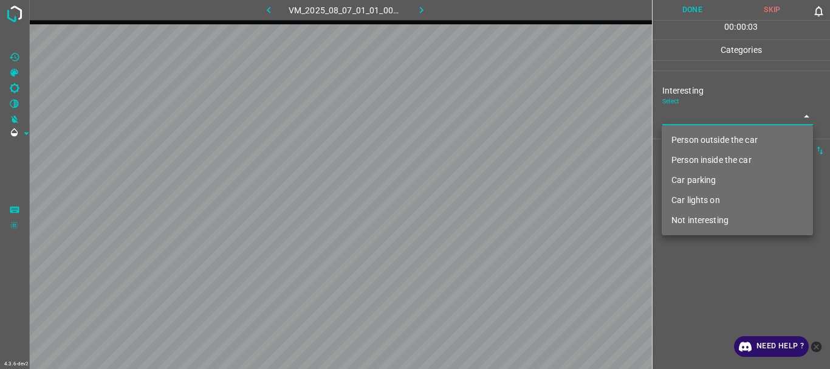
click at [711, 114] on body "4.3.6-dev2 VM_2025_08_07_01_01_00_215_01.gif Done Skip 0 00 : 00 : 03 Categorie…" at bounding box center [415, 184] width 830 height 369
click at [702, 156] on li "Person inside the car" at bounding box center [737, 160] width 151 height 20
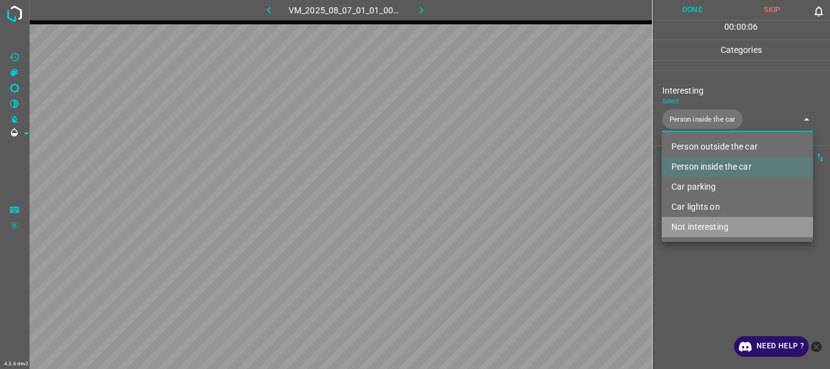
click at [694, 236] on li "Not interesting" at bounding box center [737, 227] width 151 height 20
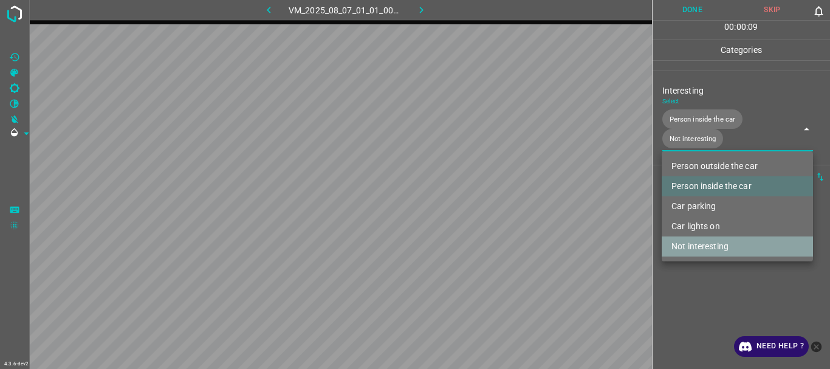
click at [697, 245] on li "Not interesting" at bounding box center [737, 246] width 151 height 20
type input "Person inside the car"
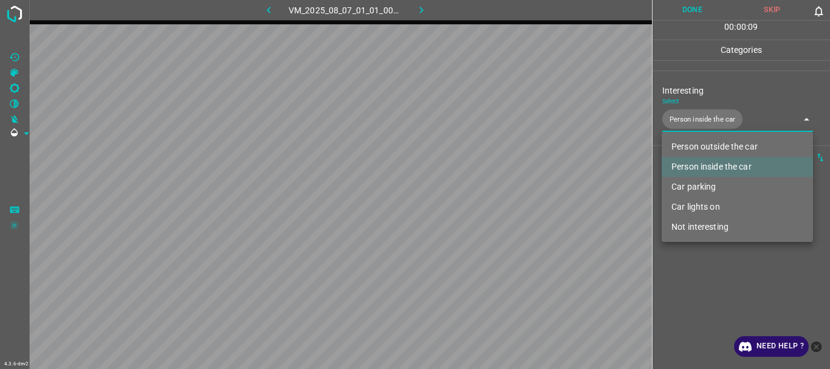
click at [697, 290] on div at bounding box center [415, 184] width 830 height 369
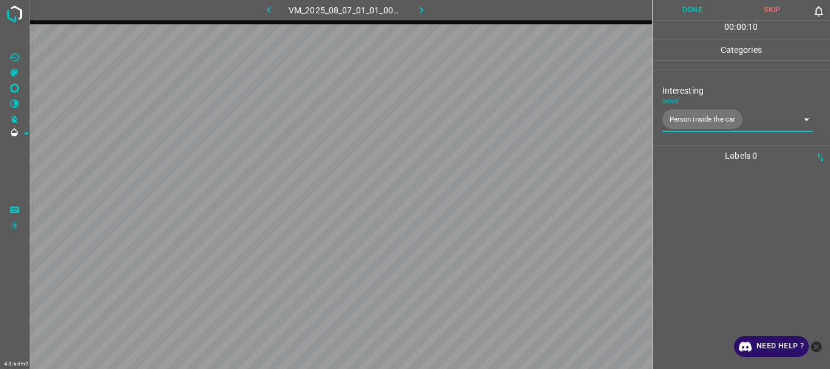
click at [695, 10] on button "Done" at bounding box center [692, 10] width 80 height 20
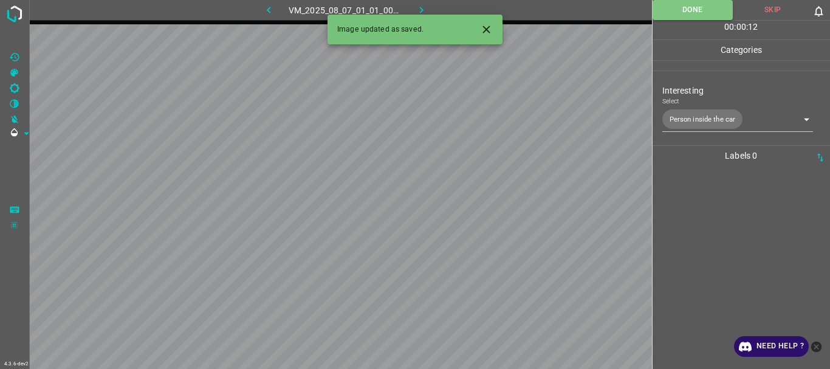
click at [421, 7] on icon "button" at bounding box center [421, 10] width 13 height 13
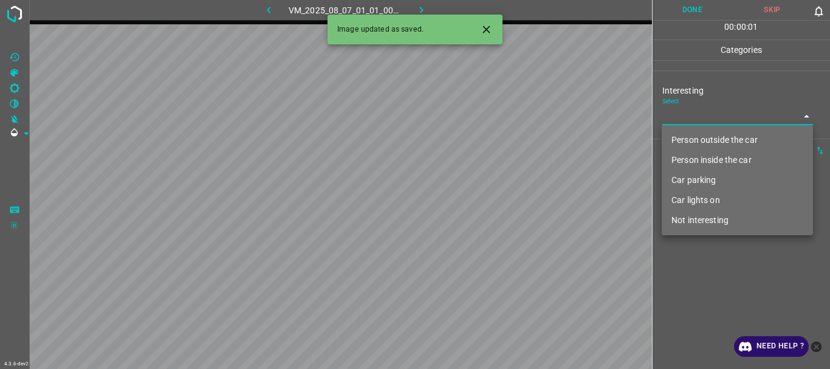
click at [682, 109] on body "4.3.6-dev2 VM_2025_08_07_01_01_00_215_02.gif Done Skip 0 00 : 00 : 01 Categorie…" at bounding box center [415, 184] width 830 height 369
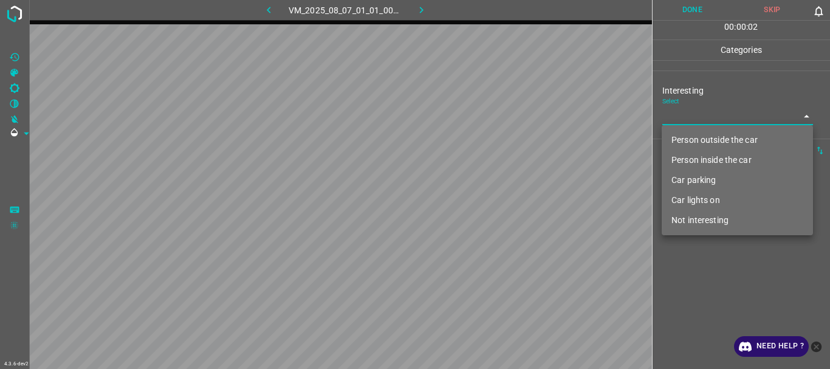
click at [679, 156] on li "Person inside the car" at bounding box center [737, 160] width 151 height 20
type input "Person inside the car"
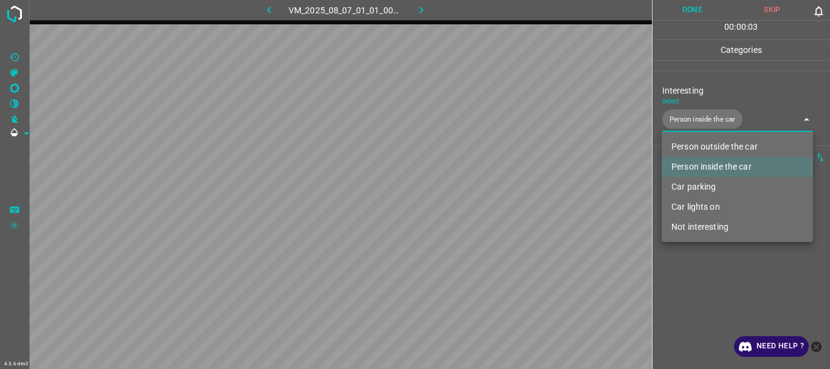
click at [699, 298] on div at bounding box center [415, 184] width 830 height 369
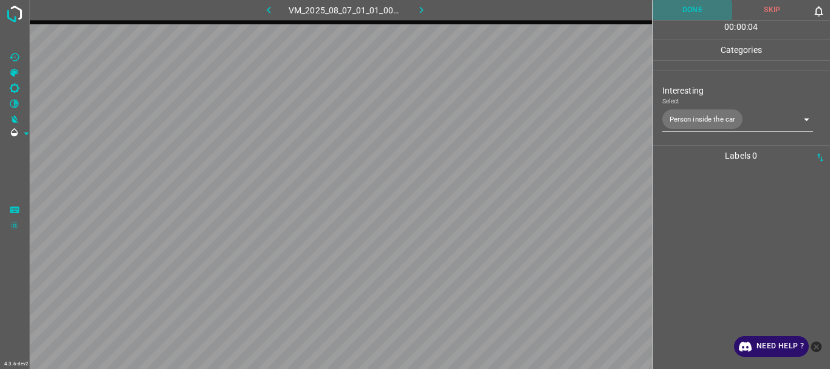
click at [683, 15] on button "Done" at bounding box center [692, 10] width 80 height 20
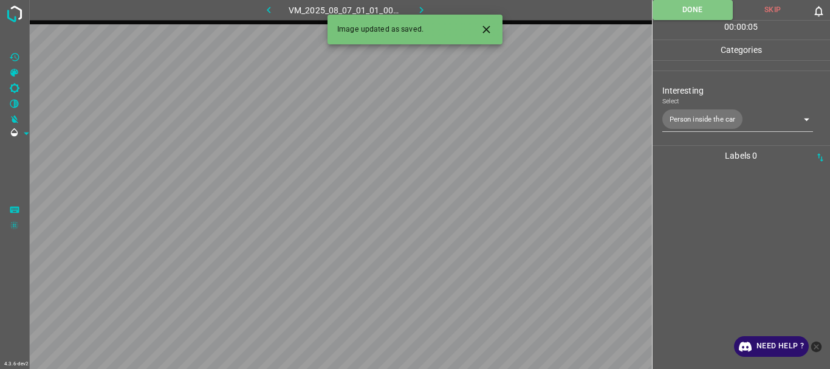
click at [419, 4] on icon "button" at bounding box center [421, 10] width 13 height 13
click at [672, 121] on body "4.3.6-dev2 VM_2025_08_07_01_56_59_472_11.gif Done Skip 0 00 : 00 : 05 Categorie…" at bounding box center [415, 184] width 830 height 369
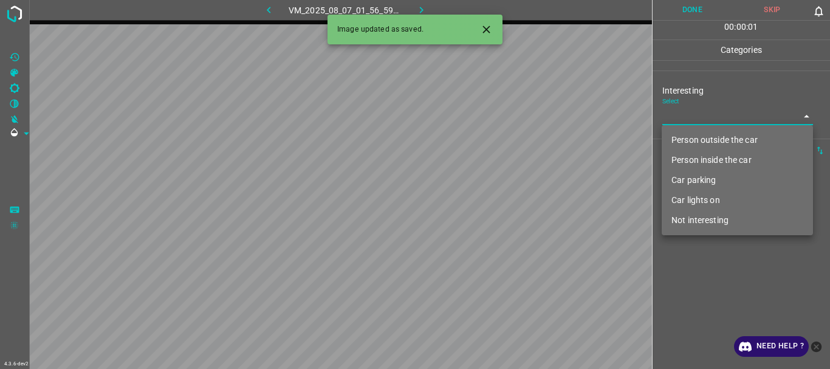
click at [678, 158] on li "Person inside the car" at bounding box center [737, 160] width 151 height 20
type input "Person inside the car"
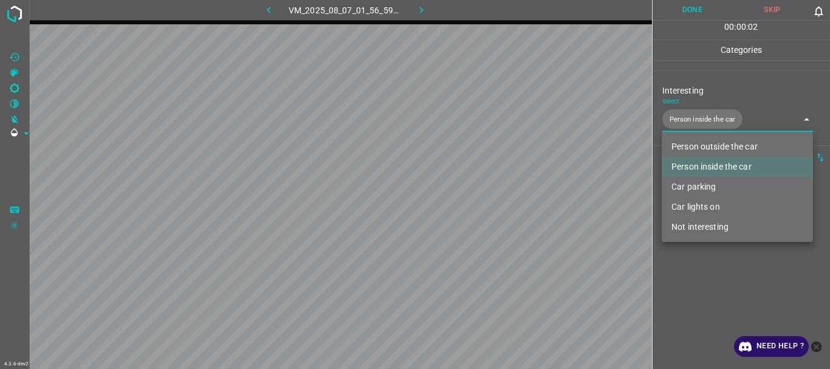
click at [692, 283] on div at bounding box center [415, 184] width 830 height 369
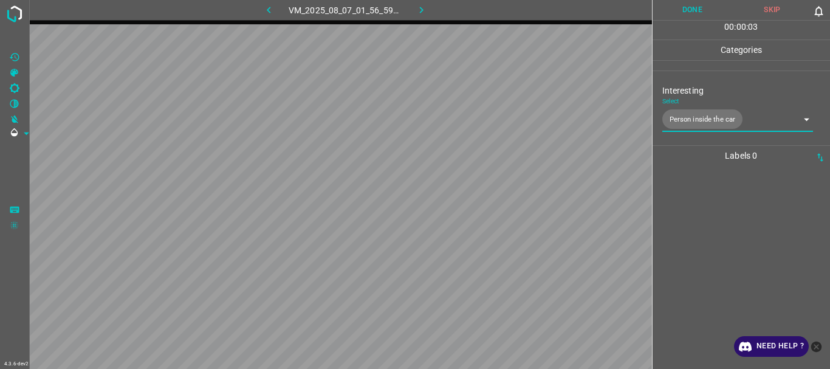
click at [697, 11] on button "Done" at bounding box center [692, 10] width 80 height 20
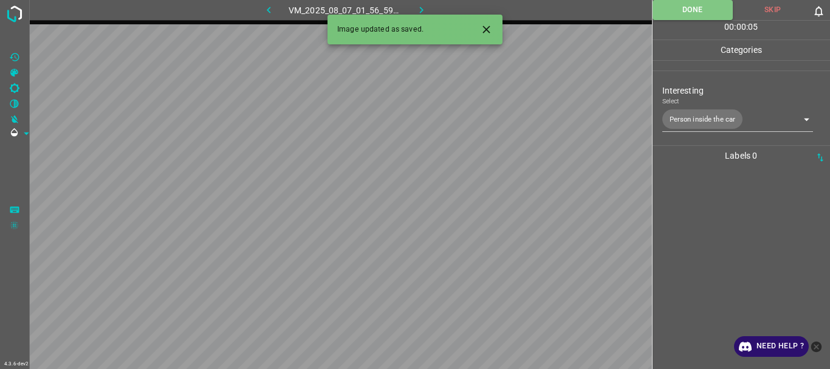
click at [417, 8] on icon "button" at bounding box center [421, 10] width 13 height 13
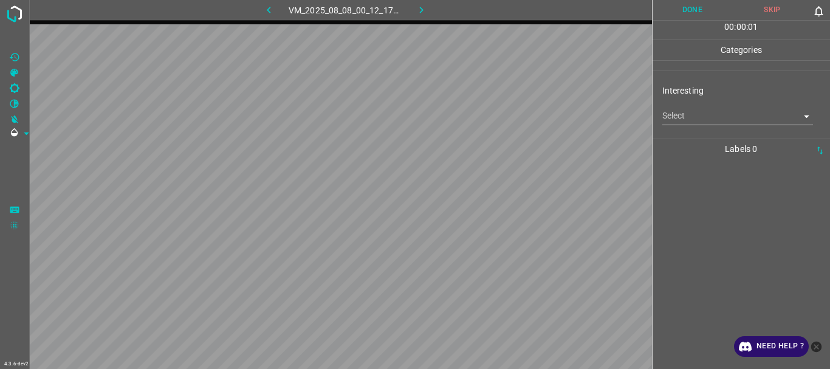
click at [710, 120] on body "4.3.6-dev2 VM_2025_08_08_00_12_17_668_10.gif Done Skip 0 00 : 00 : 01 Categorie…" at bounding box center [415, 184] width 830 height 369
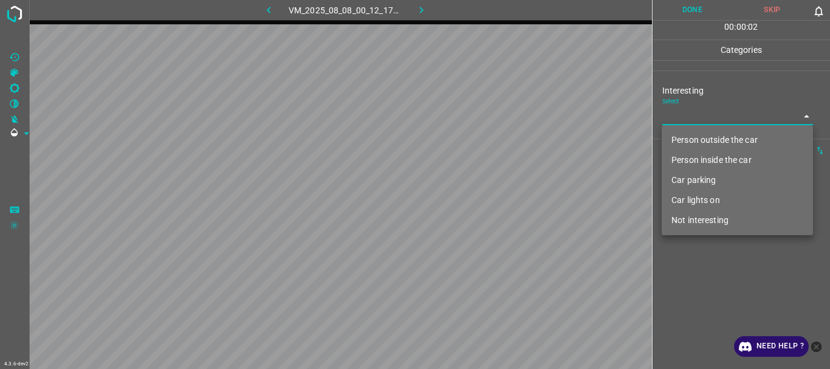
click at [691, 199] on li "Car lights on" at bounding box center [737, 200] width 151 height 20
type input "Car lights on"
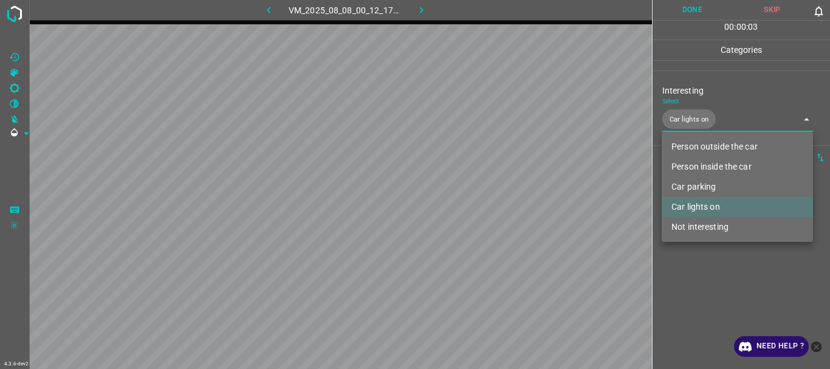
click at [705, 290] on div at bounding box center [415, 184] width 830 height 369
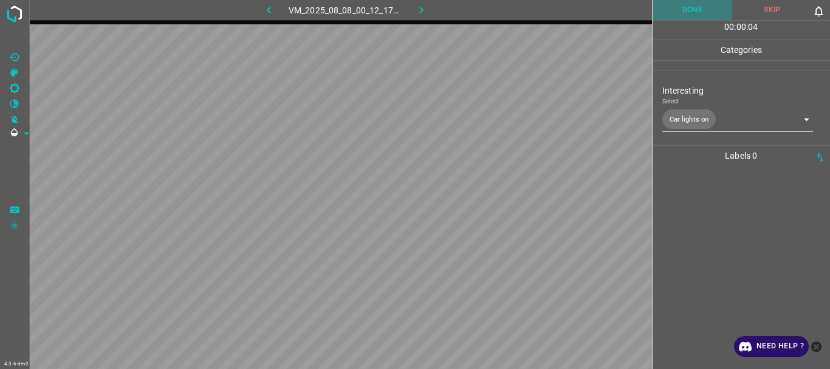
click at [683, 3] on button "Done" at bounding box center [692, 10] width 80 height 20
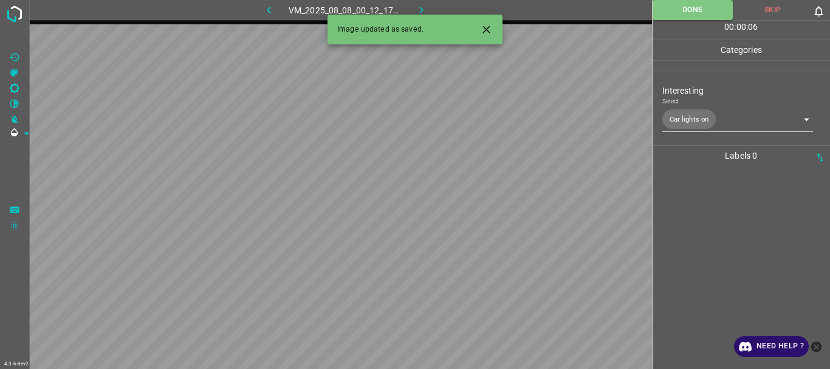
click at [417, 9] on icon "button" at bounding box center [421, 10] width 13 height 13
click at [685, 113] on body "4.3.6-dev2 VM_2025_08_08_00_22_29_486_00.gif Done Skip 0 00 : 00 : 06 Categorie…" at bounding box center [415, 184] width 830 height 369
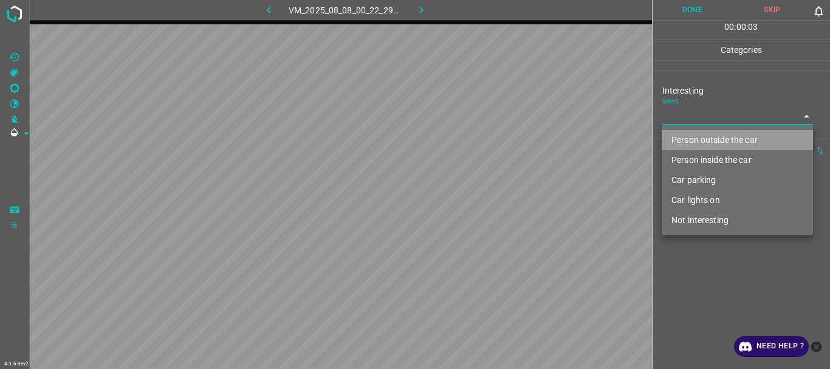
click at [700, 137] on li "Person outside the car" at bounding box center [737, 140] width 151 height 20
type input "Person outside the car"
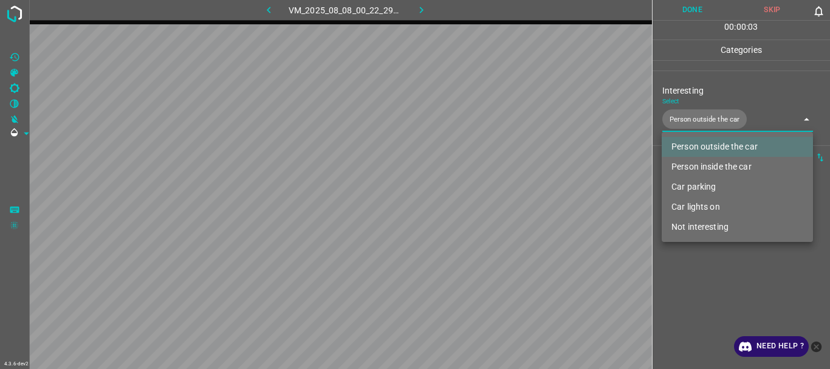
click at [696, 294] on div at bounding box center [415, 184] width 830 height 369
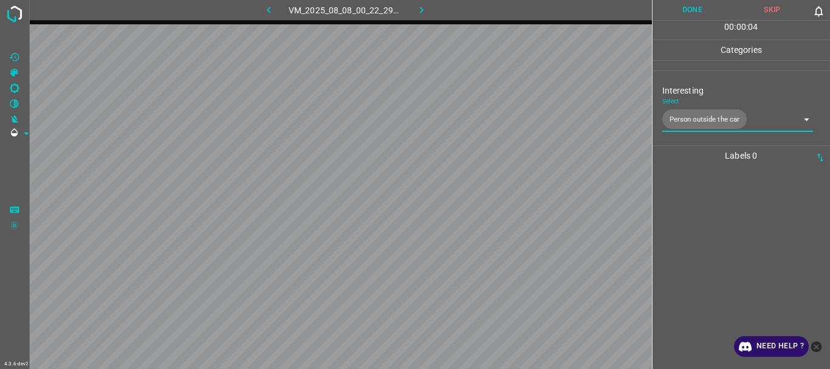
click at [688, 6] on button "Done" at bounding box center [692, 10] width 80 height 20
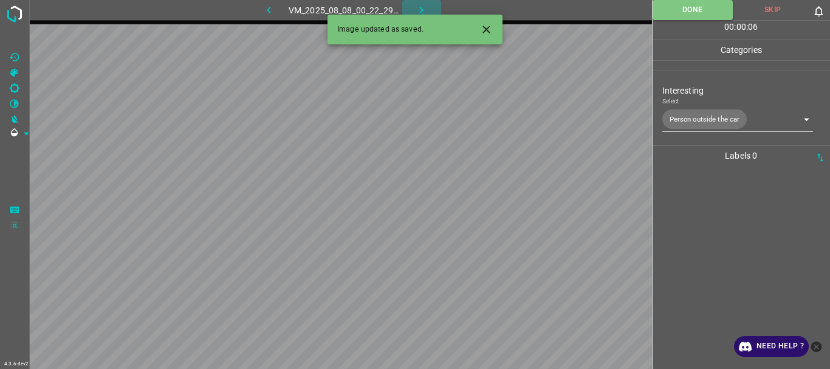
click at [423, 7] on icon "button" at bounding box center [421, 10] width 13 height 13
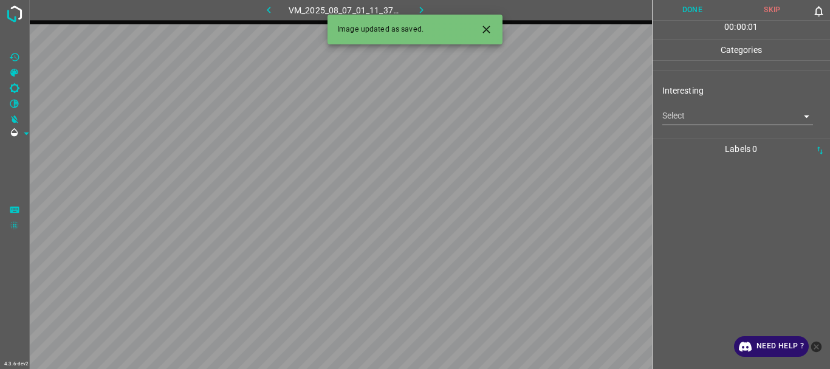
click at [686, 113] on body "4.3.6-dev2 VM_2025_08_07_01_11_37_034_01.gif Done Skip 0 00 : 00 : 01 Categorie…" at bounding box center [415, 184] width 830 height 369
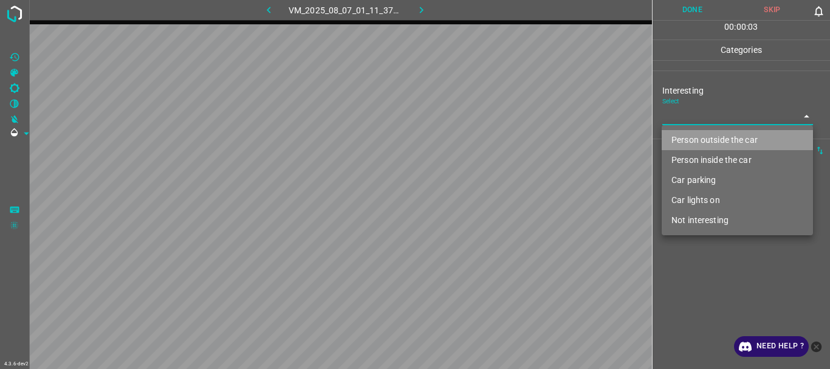
click at [690, 139] on li "Person outside the car" at bounding box center [737, 140] width 151 height 20
type input "Person outside the car"
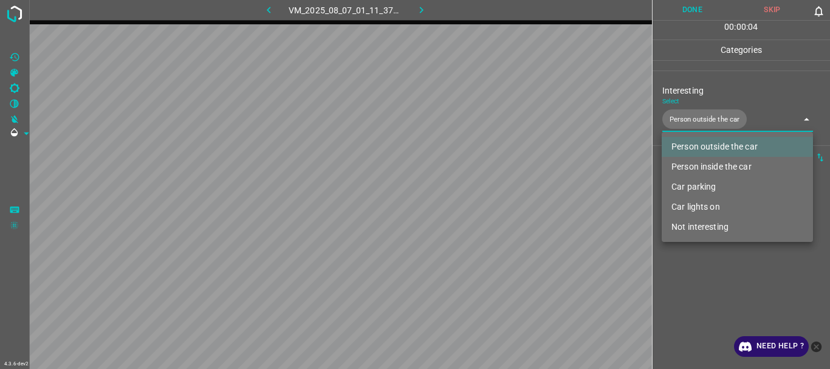
click at [692, 293] on div at bounding box center [415, 184] width 830 height 369
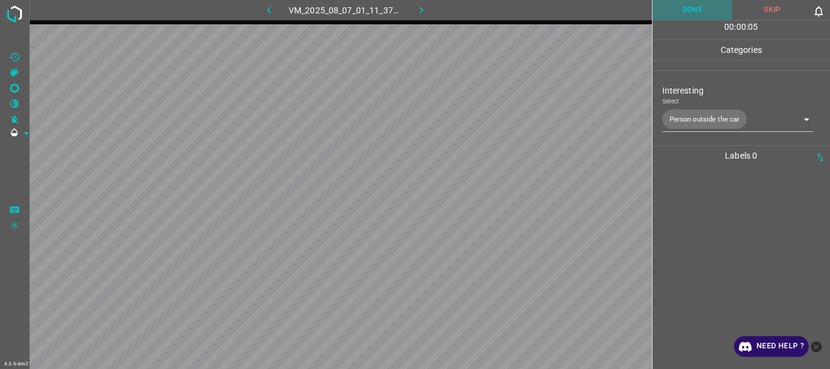
click at [691, 11] on button "Done" at bounding box center [692, 10] width 80 height 20
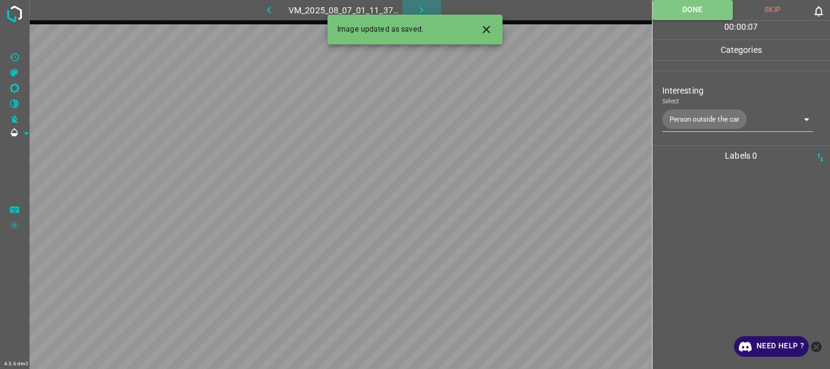
click at [427, 8] on icon "button" at bounding box center [421, 10] width 13 height 13
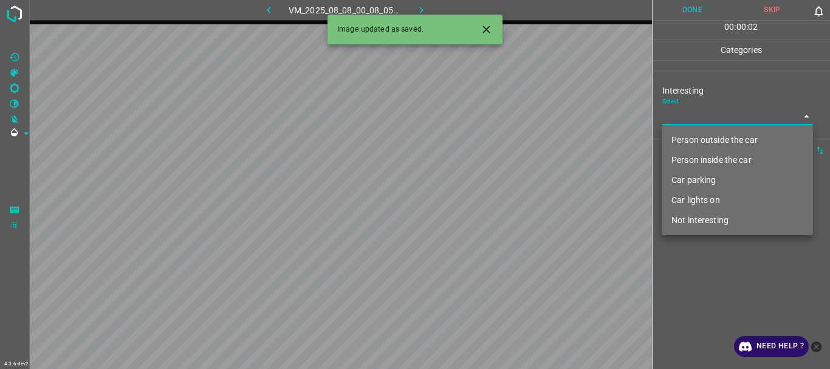
click at [700, 108] on body "4.3.6-dev2 VM_2025_08_08_00_08_05_086_05.gif Done Skip 0 00 : 00 : 02 Categorie…" at bounding box center [415, 184] width 830 height 369
click at [688, 197] on li "Car lights on" at bounding box center [737, 200] width 151 height 20
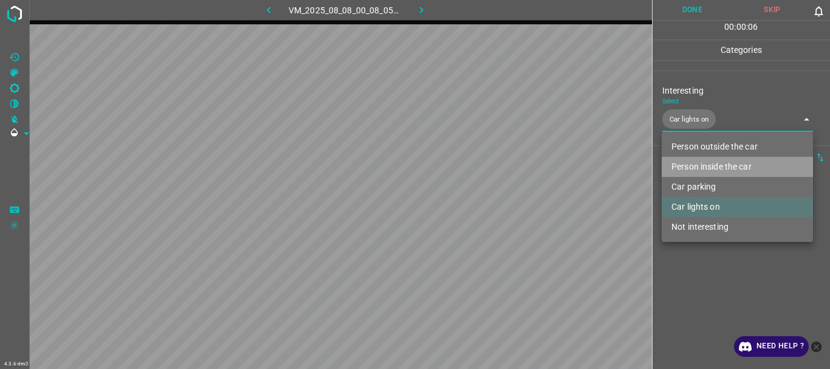
click at [703, 171] on li "Person inside the car" at bounding box center [737, 167] width 151 height 20
type input "Car lights on,Person inside the car"
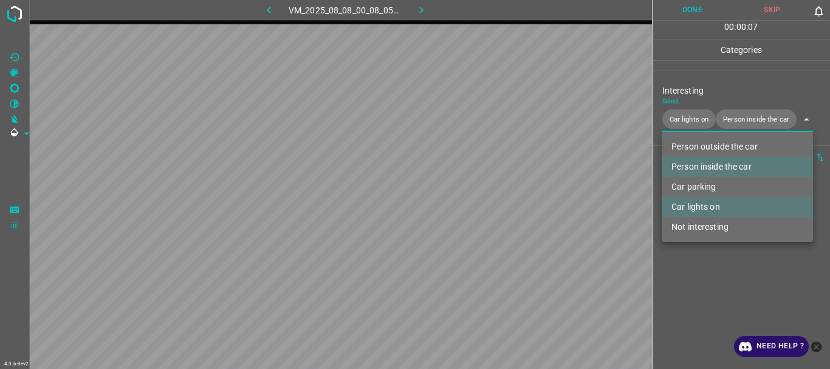
click at [684, 279] on div at bounding box center [415, 184] width 830 height 369
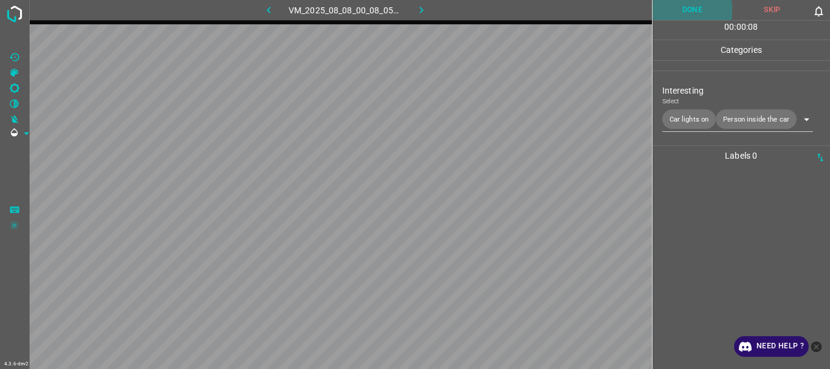
click at [679, 10] on button "Done" at bounding box center [692, 10] width 80 height 20
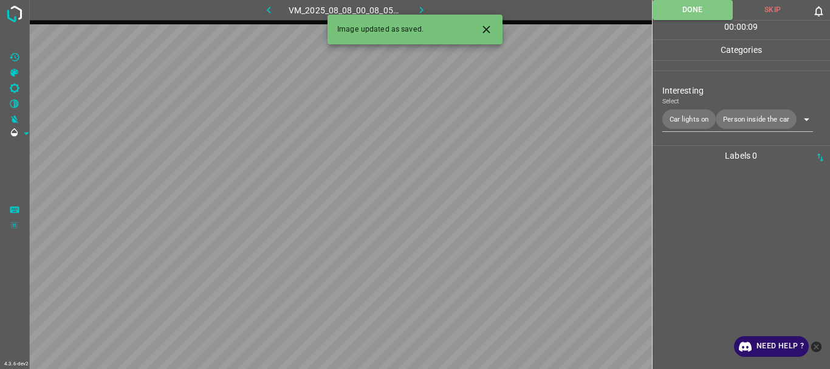
click at [417, 6] on icon "button" at bounding box center [421, 10] width 13 height 13
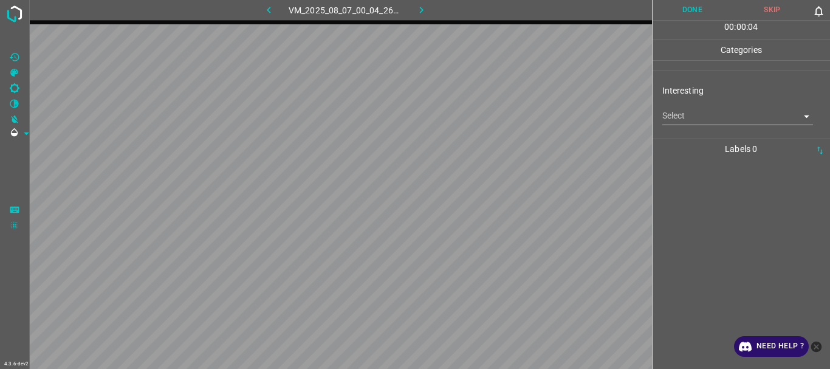
click at [718, 117] on body "4.3.6-dev2 VM_2025_08_07_00_04_26_400_07.gif Done Skip 0 00 : 00 : 04 Categorie…" at bounding box center [415, 184] width 830 height 369
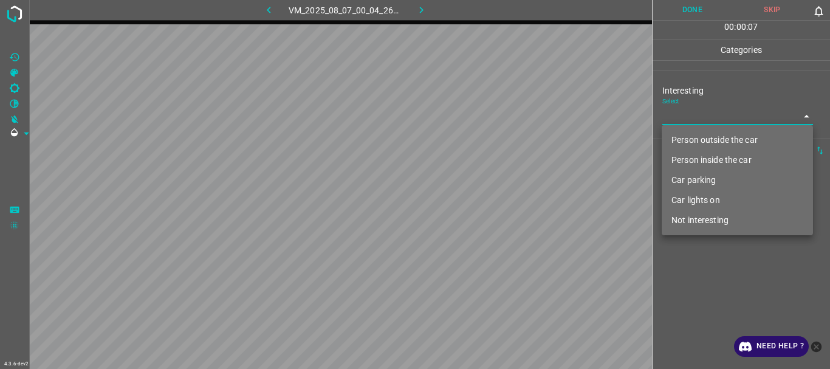
click at [694, 156] on li "Person inside the car" at bounding box center [737, 160] width 151 height 20
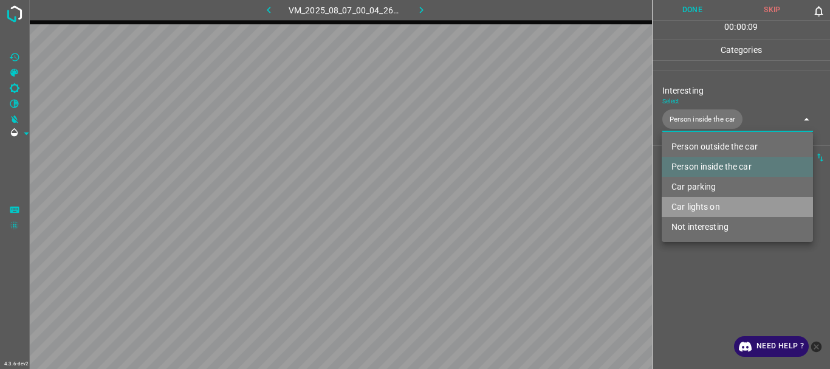
click at [691, 206] on li "Car lights on" at bounding box center [737, 207] width 151 height 20
type input "Person inside the car,Car lights on"
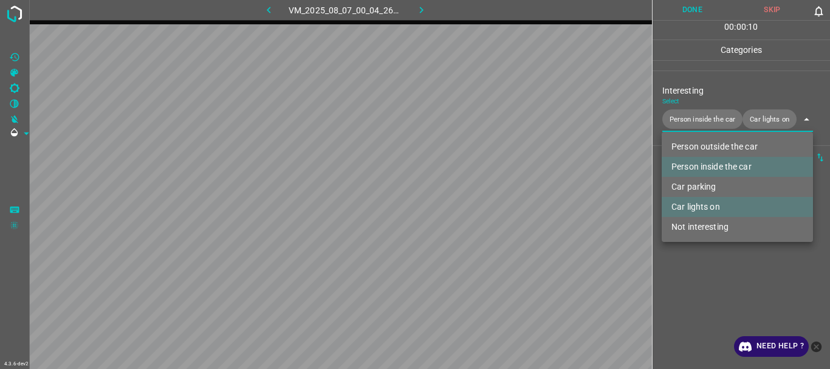
click at [673, 289] on div at bounding box center [415, 184] width 830 height 369
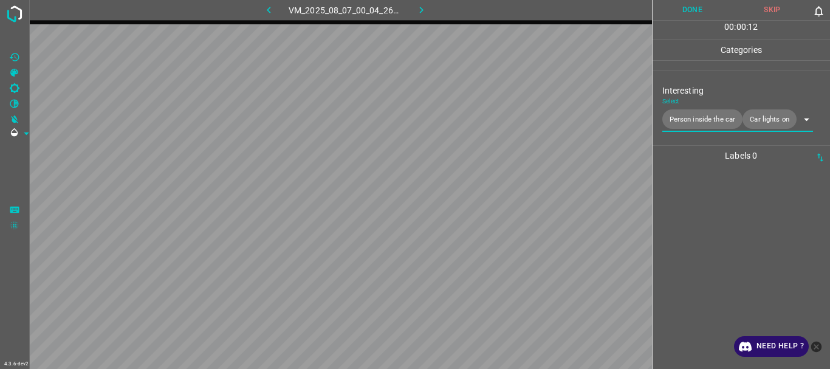
click at [693, 8] on button "Done" at bounding box center [692, 10] width 80 height 20
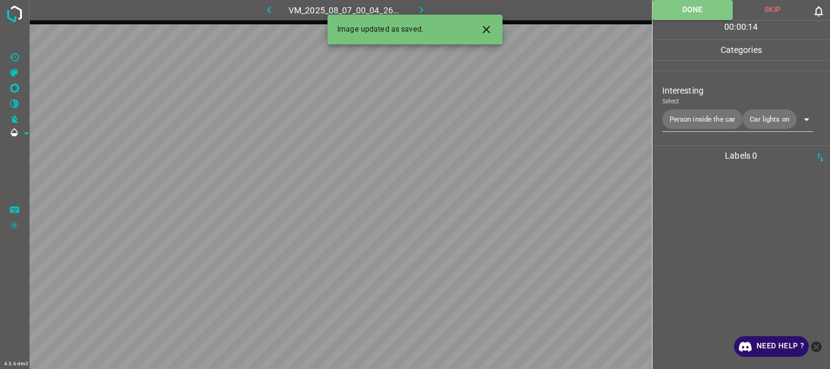
click at [422, 7] on icon "button" at bounding box center [421, 10] width 13 height 13
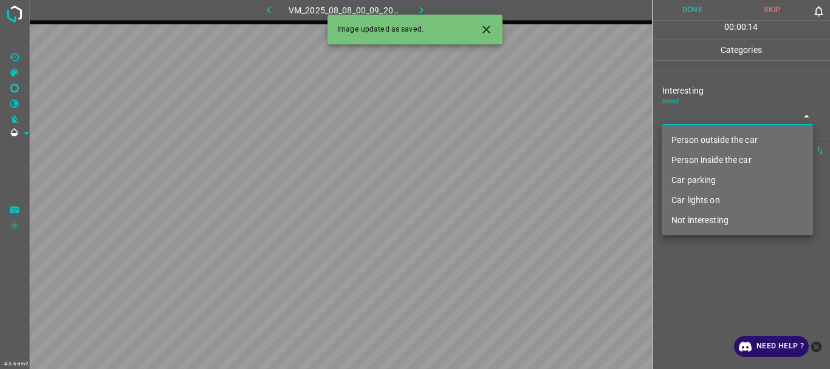
click at [698, 113] on body "4.3.6-dev2 VM_2025_08_08_00_09_20_111_07.gif Done Skip 0 00 : 00 : 14 Categorie…" at bounding box center [415, 184] width 830 height 369
click at [703, 160] on li "Person inside the car" at bounding box center [737, 160] width 151 height 20
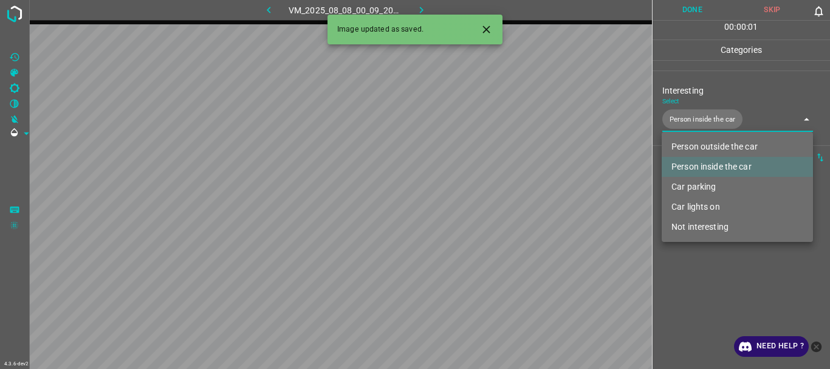
click at [694, 204] on li "Car lights on" at bounding box center [737, 207] width 151 height 20
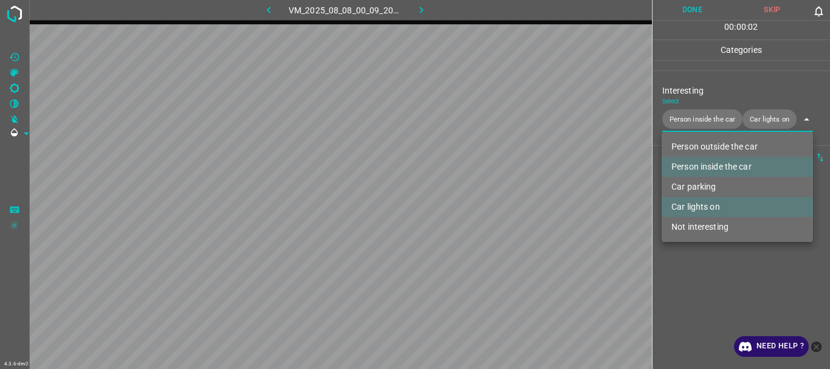
type input "Person inside the car,Car lights on"
click at [698, 272] on div at bounding box center [415, 184] width 830 height 369
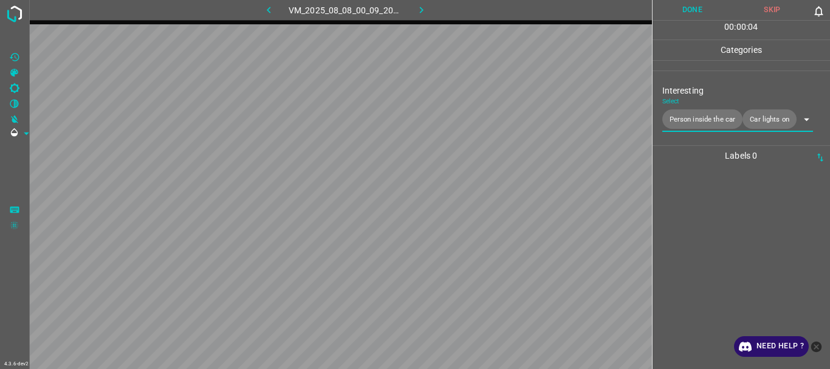
click at [688, 7] on button "Done" at bounding box center [692, 10] width 80 height 20
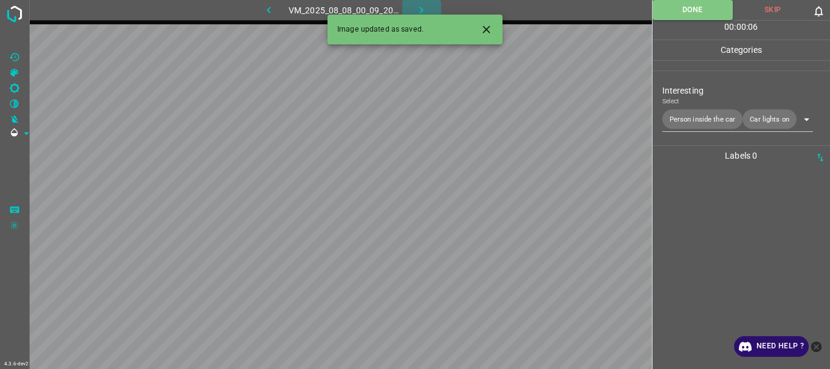
click at [424, 5] on icon "button" at bounding box center [421, 10] width 13 height 13
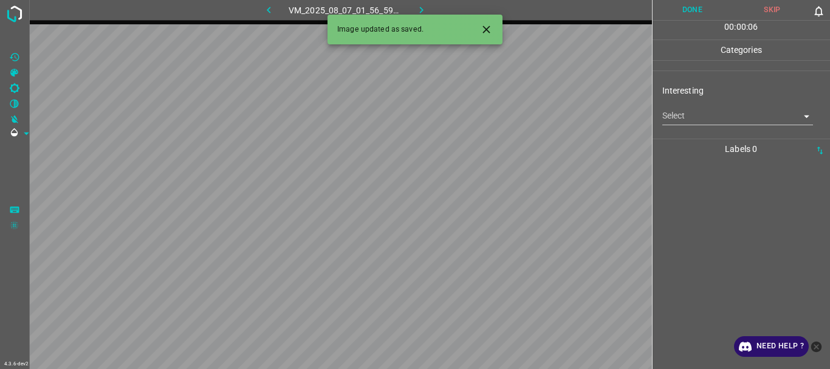
click at [687, 114] on body "4.3.6-dev2 VM_2025_08_07_01_56_59_472_08.gif Done Skip 0 00 : 00 : 06 Categorie…" at bounding box center [415, 184] width 830 height 369
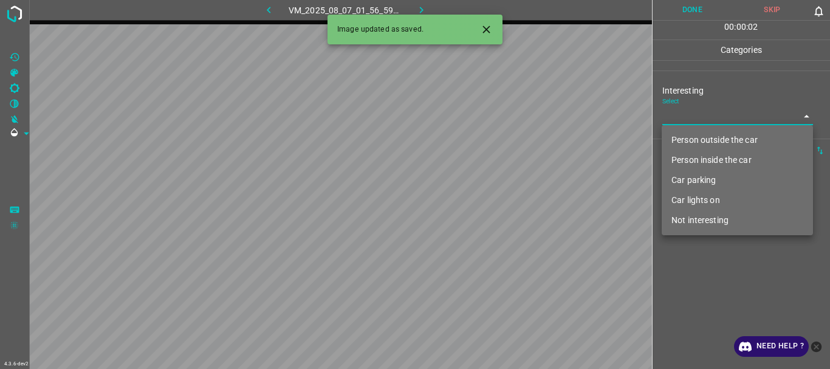
click at [696, 161] on li "Person inside the car" at bounding box center [737, 160] width 151 height 20
type input "Person inside the car"
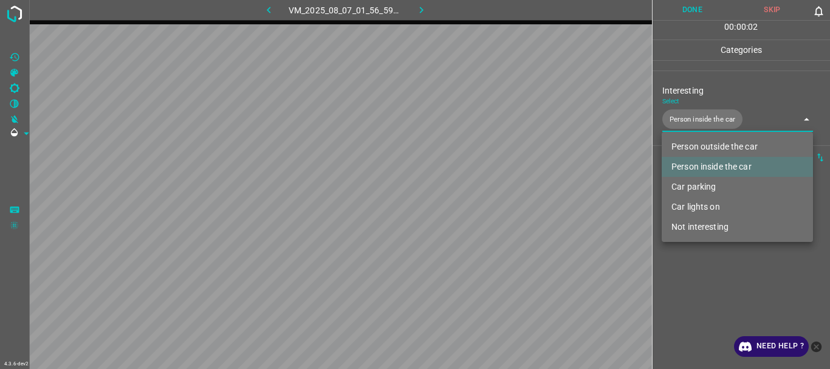
click at [694, 264] on div at bounding box center [415, 184] width 830 height 369
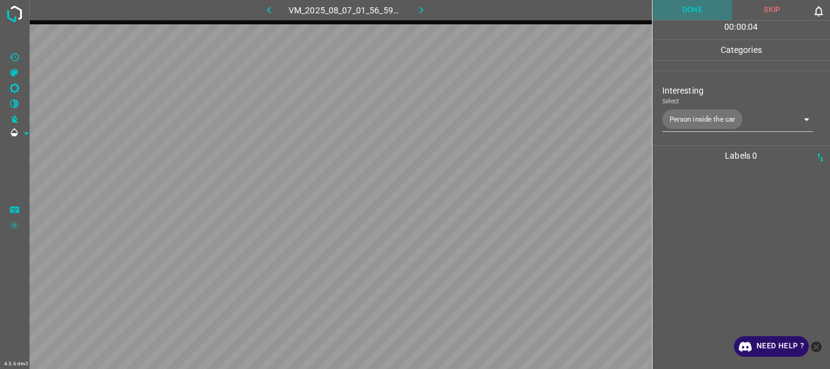
click at [682, 6] on button "Done" at bounding box center [692, 10] width 80 height 20
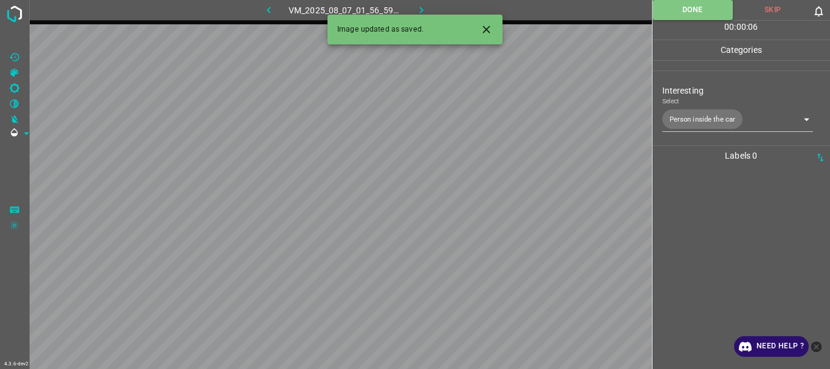
click at [414, 4] on button "button" at bounding box center [421, 10] width 39 height 20
click at [712, 108] on body "4.3.6-dev2 VM_2025_08_08_00_31_30_753_05.gif Done Skip 0 00 : 00 : 01 Categorie…" at bounding box center [415, 184] width 830 height 369
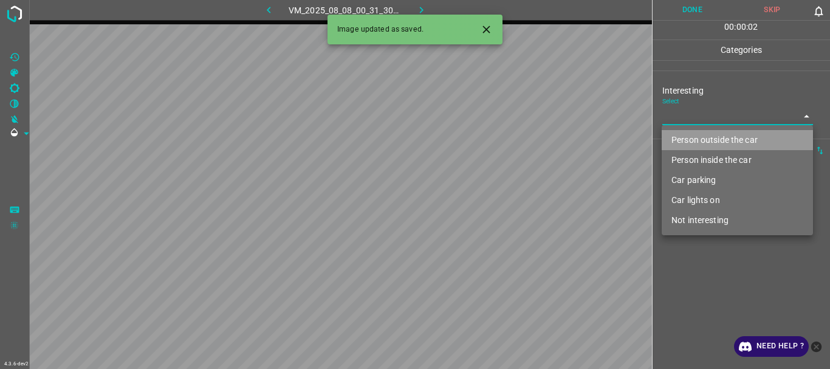
click at [711, 138] on li "Person outside the car" at bounding box center [737, 140] width 151 height 20
type input "Person outside the car"
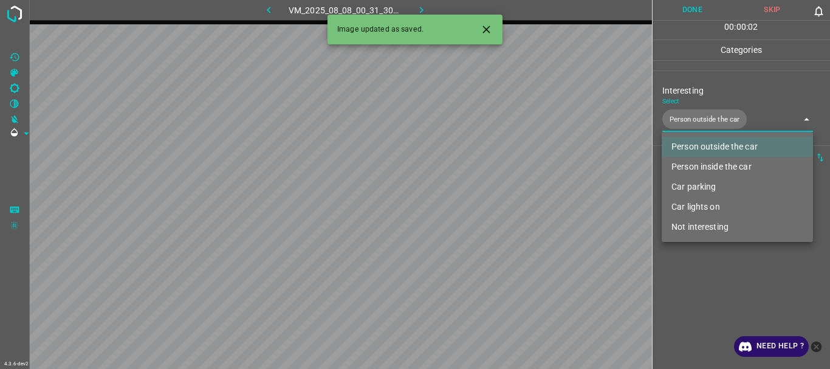
click at [694, 271] on div at bounding box center [415, 184] width 830 height 369
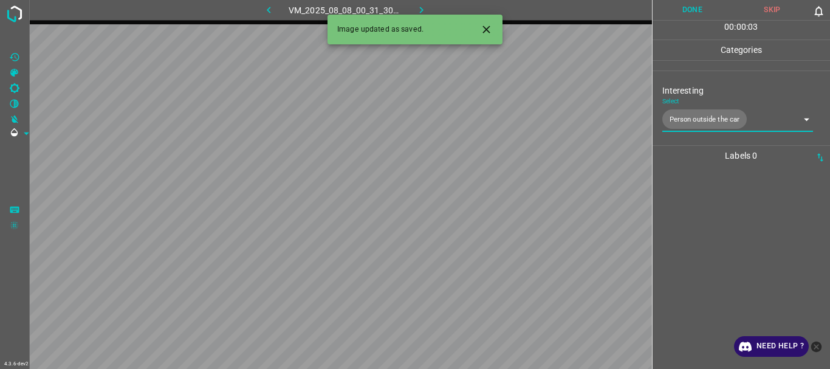
click at [693, 5] on button "Done" at bounding box center [692, 10] width 80 height 20
click at [419, 9] on icon "button" at bounding box center [421, 10] width 13 height 13
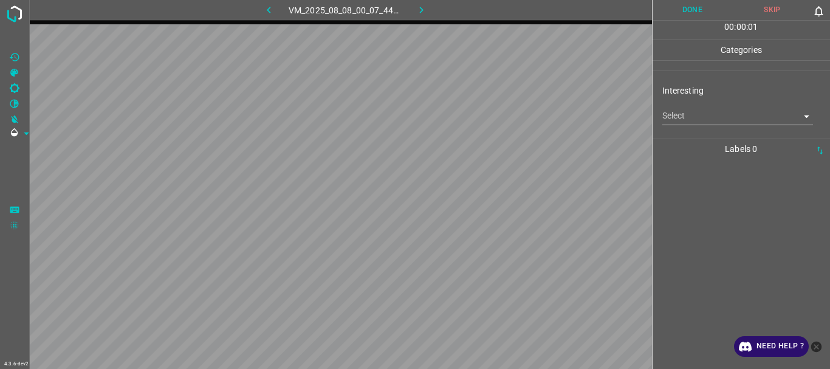
click at [734, 118] on body "4.3.6-dev2 VM_2025_08_08_00_07_44_010_03.gif Done Skip 0 00 : 00 : 01 Categorie…" at bounding box center [415, 184] width 830 height 369
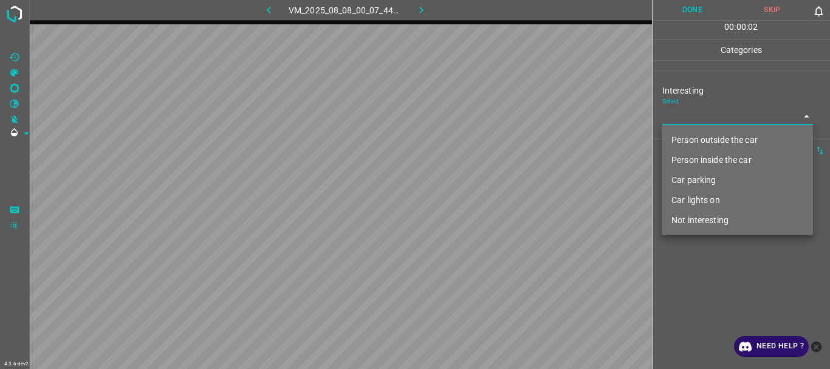
click at [701, 217] on li "Not interesting" at bounding box center [737, 220] width 151 height 20
type input "Not interesting"
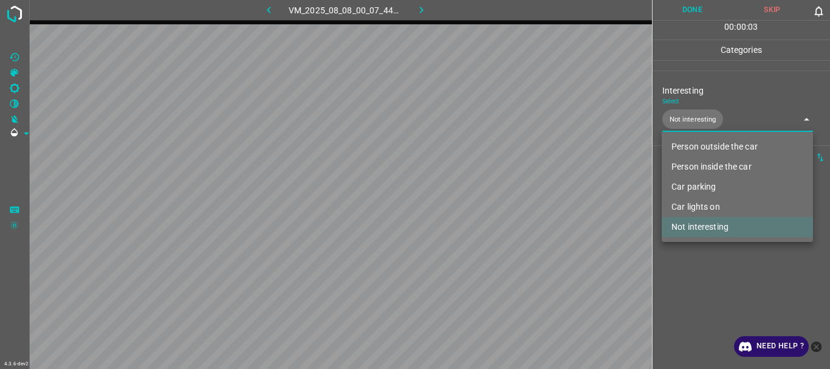
click at [691, 256] on div at bounding box center [415, 184] width 830 height 369
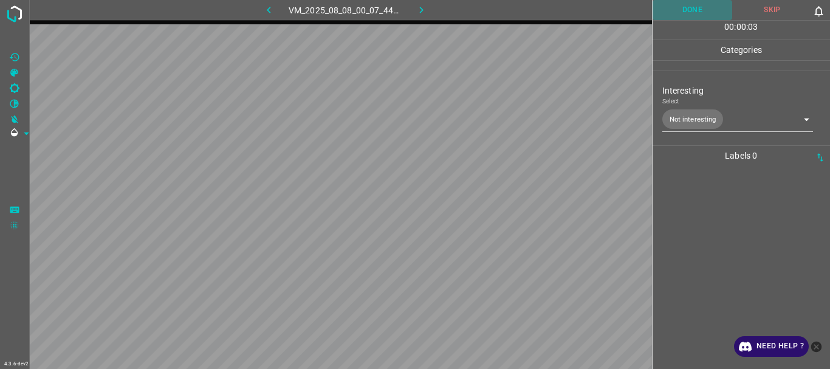
click at [693, 10] on button "Done" at bounding box center [692, 10] width 80 height 20
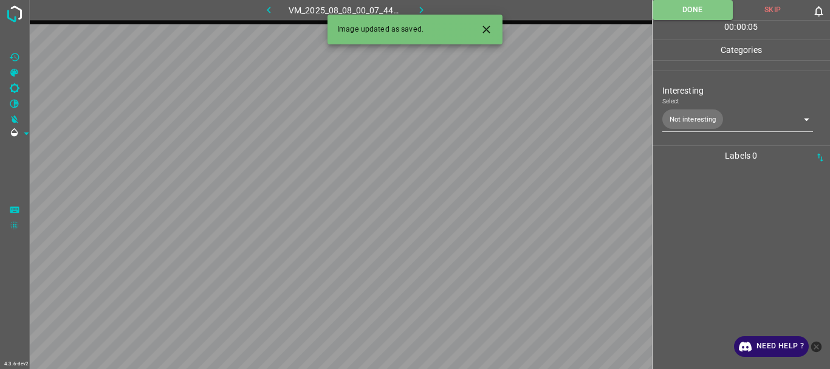
click at [414, 7] on button "button" at bounding box center [421, 10] width 39 height 20
click at [697, 110] on body "4.3.6-dev2 VM_2025_08_08_00_33_08_452_03.gif Done Skip 0 00 : 00 : 05 Categorie…" at bounding box center [415, 184] width 830 height 369
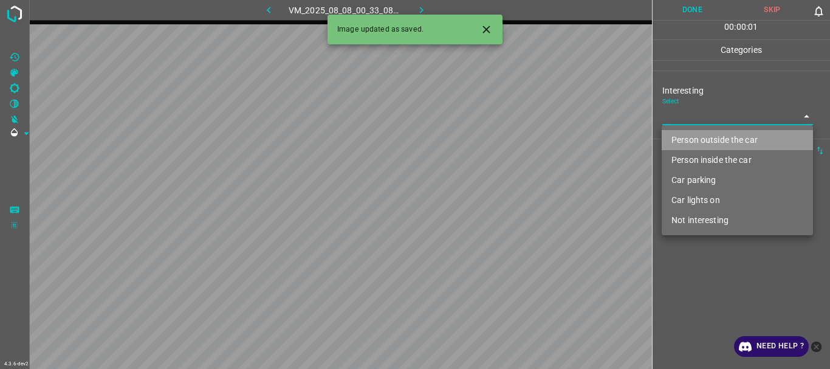
click at [707, 137] on li "Person outside the car" at bounding box center [737, 140] width 151 height 20
type input "Person outside the car"
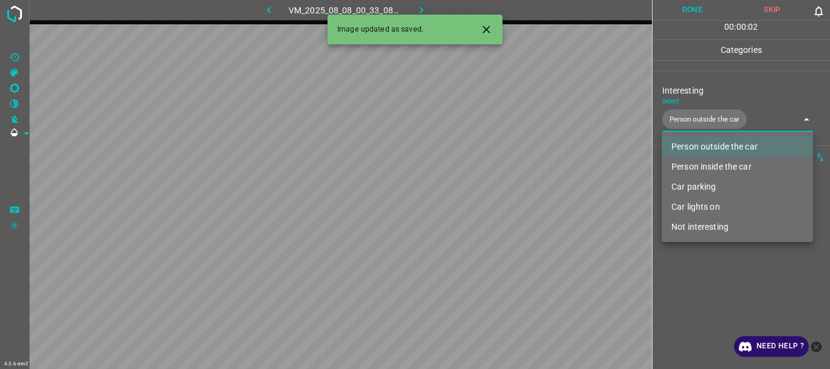
click at [710, 267] on div at bounding box center [415, 184] width 830 height 369
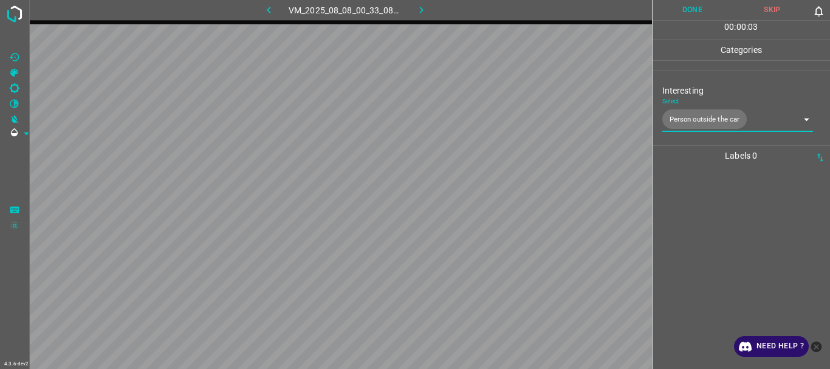
click at [695, 1] on button "Done" at bounding box center [692, 10] width 80 height 20
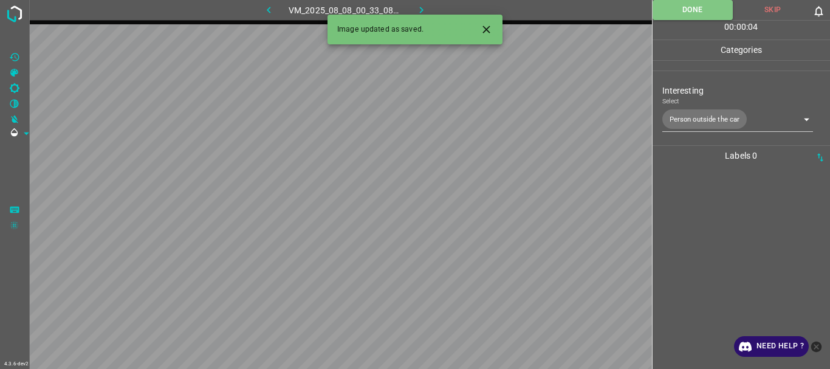
click at [419, 6] on icon "button" at bounding box center [421, 10] width 13 height 13
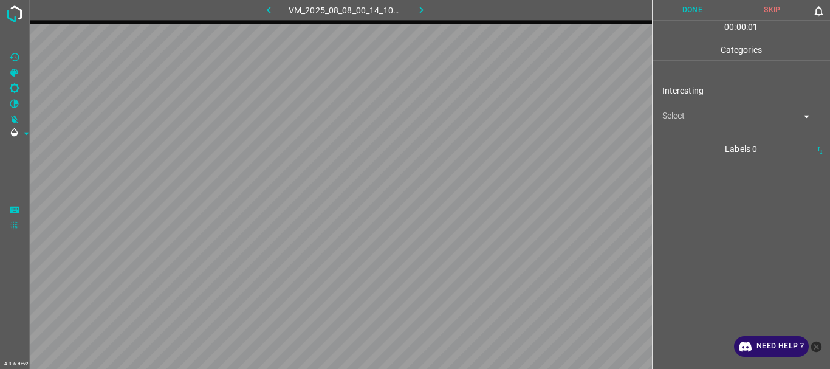
click at [728, 118] on body "4.3.6-dev2 VM_2025_08_08_00_14_10_351_01.gif Done Skip 0 00 : 00 : 01 Categorie…" at bounding box center [415, 184] width 830 height 369
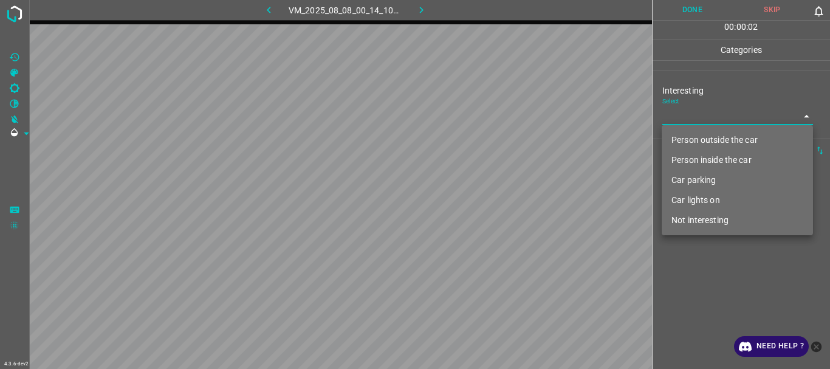
click at [717, 219] on li "Not interesting" at bounding box center [737, 220] width 151 height 20
type input "Not interesting"
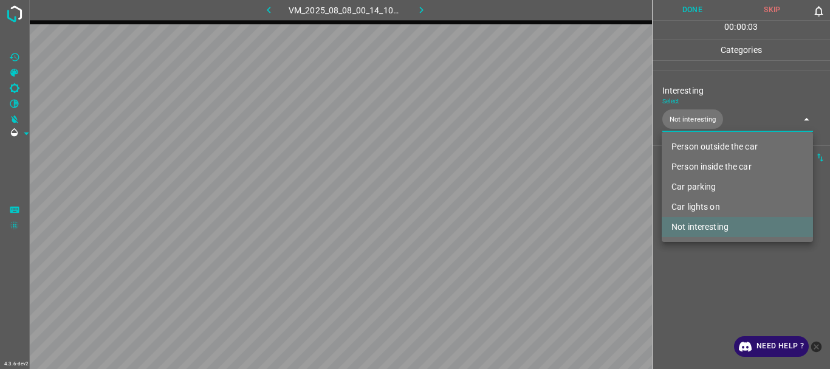
click at [710, 264] on div at bounding box center [415, 184] width 830 height 369
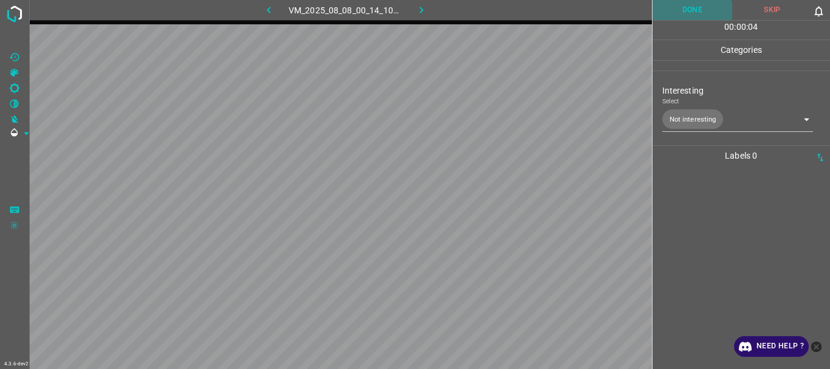
click at [706, 9] on button "Done" at bounding box center [692, 10] width 80 height 20
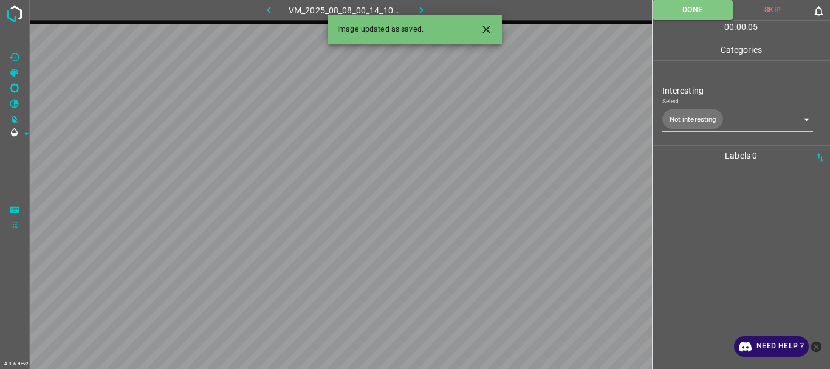
click at [416, 7] on icon "button" at bounding box center [421, 10] width 13 height 13
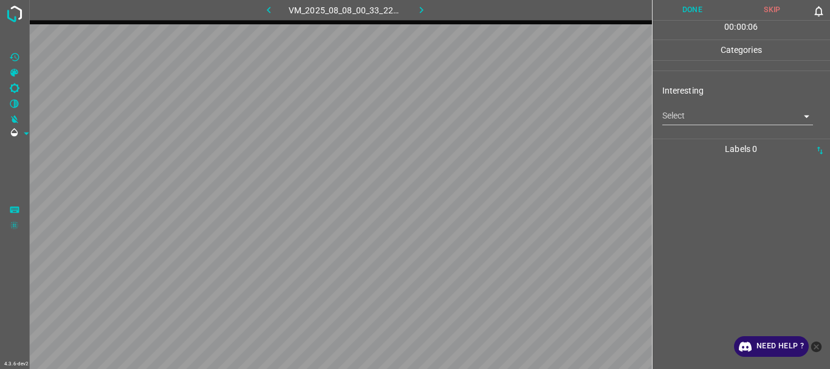
click at [695, 125] on body "4.3.6-dev2 VM_2025_08_08_00_33_22_364_00.gif Done Skip 0 00 : 00 : 06 Categorie…" at bounding box center [415, 184] width 830 height 369
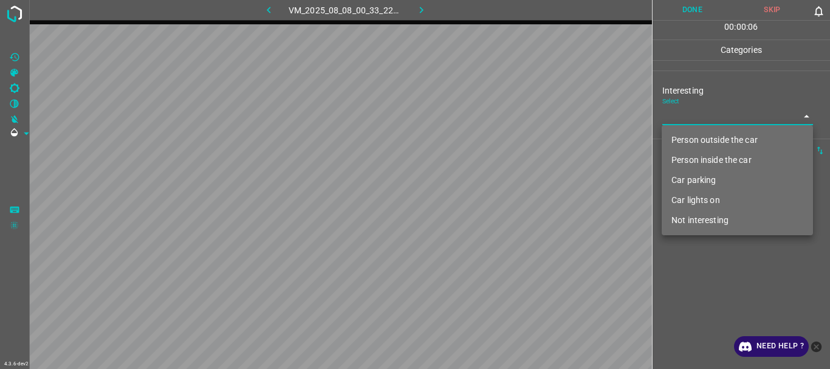
click at [700, 139] on li "Person outside the car" at bounding box center [737, 140] width 151 height 20
type input "Person outside the car"
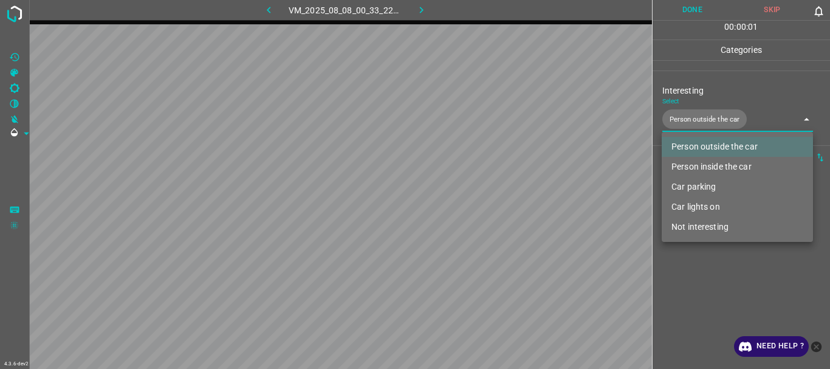
click at [719, 272] on div at bounding box center [415, 184] width 830 height 369
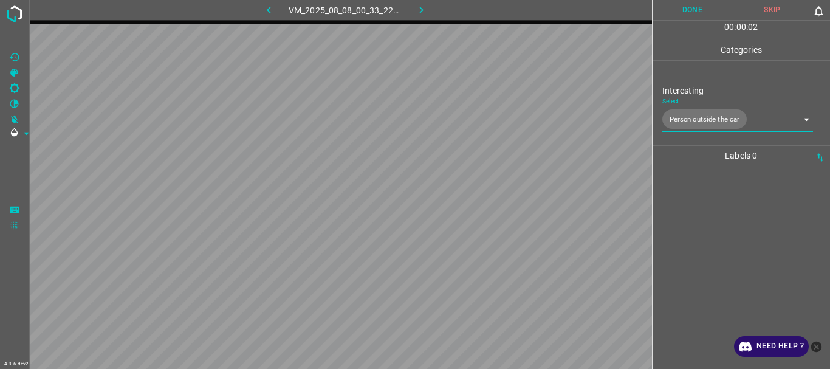
click at [700, 9] on button "Done" at bounding box center [692, 10] width 80 height 20
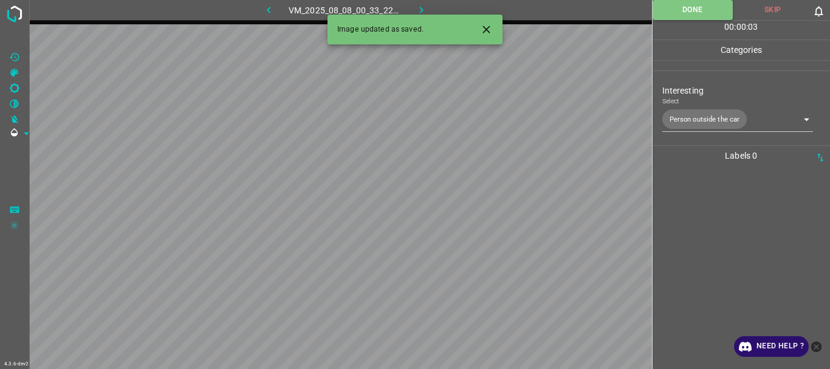
click at [426, 8] on icon "button" at bounding box center [421, 10] width 13 height 13
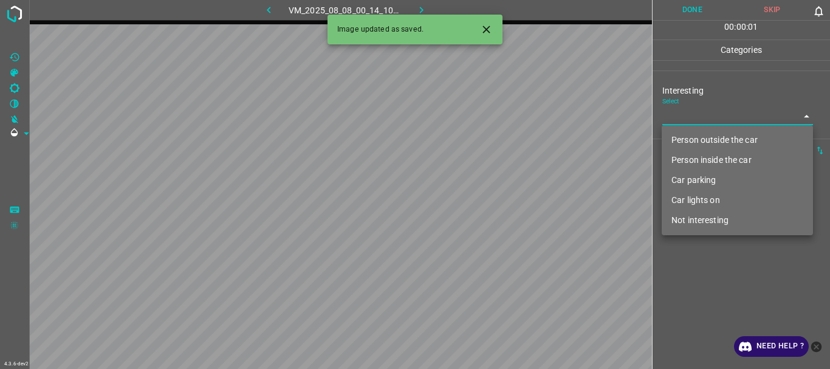
click at [700, 112] on body "4.3.6-dev2 VM_2025_08_08_00_14_10_351_03.gif Done Skip 0 00 : 00 : 01 Categorie…" at bounding box center [415, 184] width 830 height 369
click at [701, 179] on li "Car parking" at bounding box center [737, 180] width 151 height 20
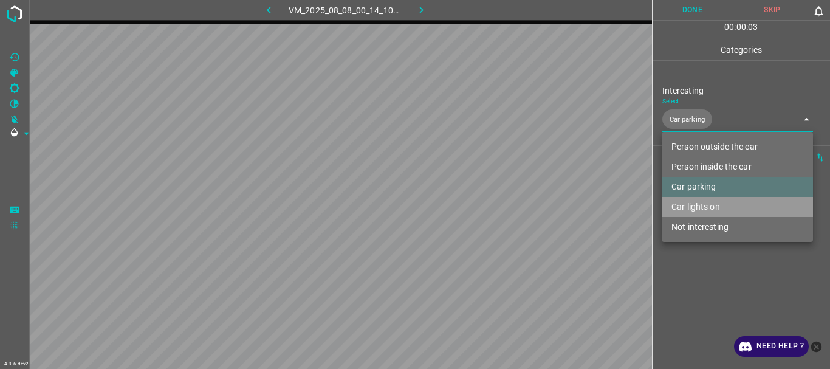
click at [705, 204] on li "Car lights on" at bounding box center [737, 207] width 151 height 20
type input "Car parking,Car lights on"
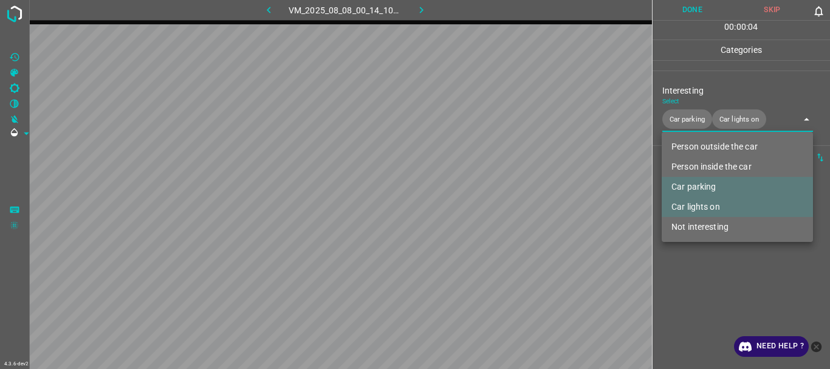
click at [712, 282] on div at bounding box center [415, 184] width 830 height 369
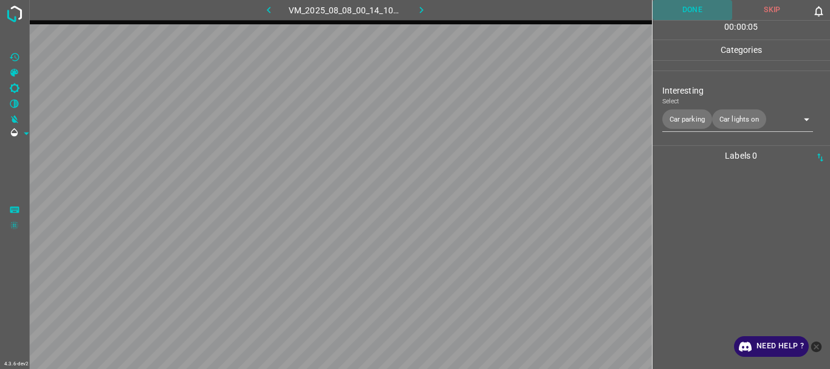
click at [690, 15] on button "Done" at bounding box center [692, 10] width 80 height 20
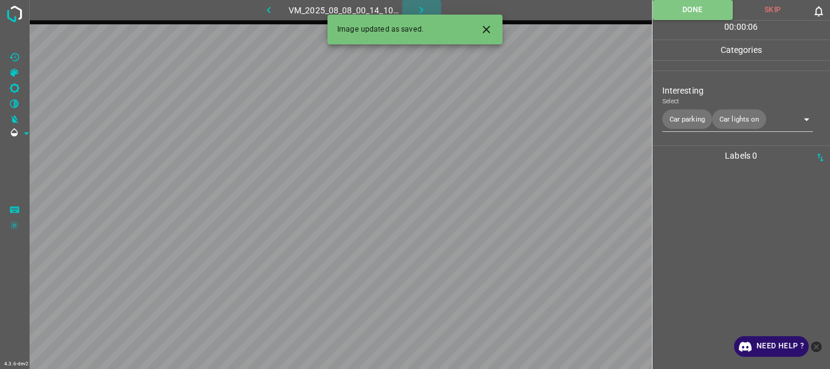
click at [417, 10] on icon "button" at bounding box center [421, 10] width 13 height 13
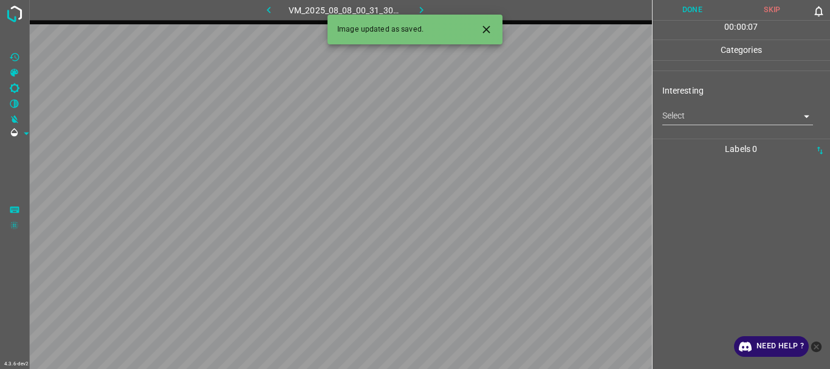
click at [717, 120] on body "4.3.6-dev2 VM_2025_08_08_00_31_30_753_08.gif Done Skip 0 00 : 00 : 07 Categorie…" at bounding box center [415, 184] width 830 height 369
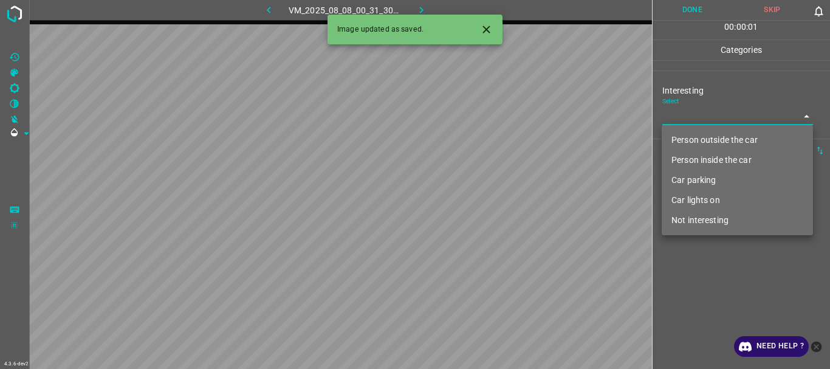
click at [719, 137] on li "Person outside the car" at bounding box center [737, 140] width 151 height 20
type input "Person outside the car"
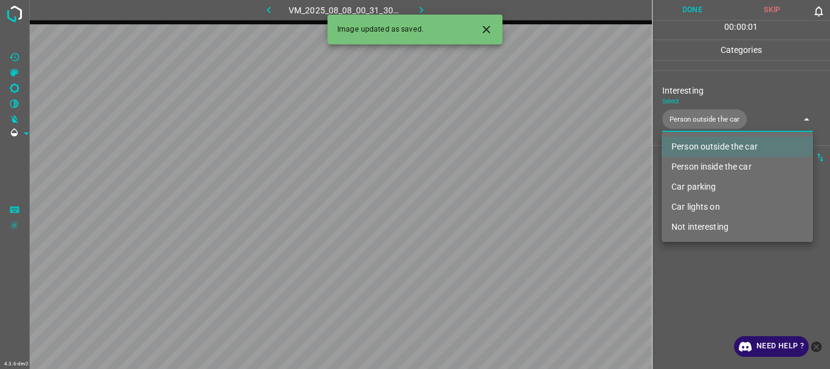
click at [708, 261] on div at bounding box center [415, 184] width 830 height 369
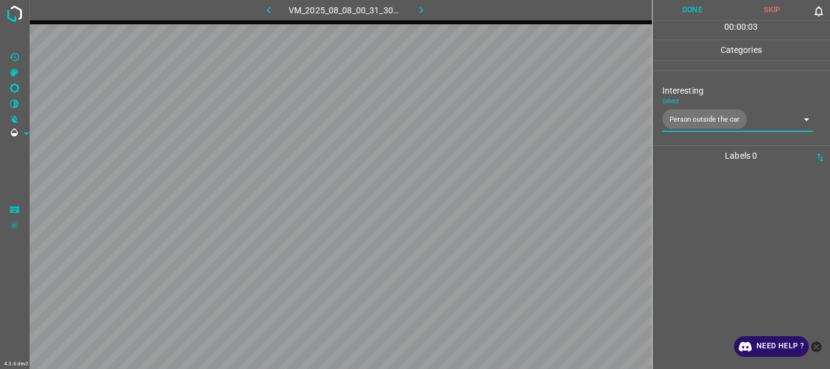
click at [677, 12] on button "Done" at bounding box center [692, 10] width 80 height 20
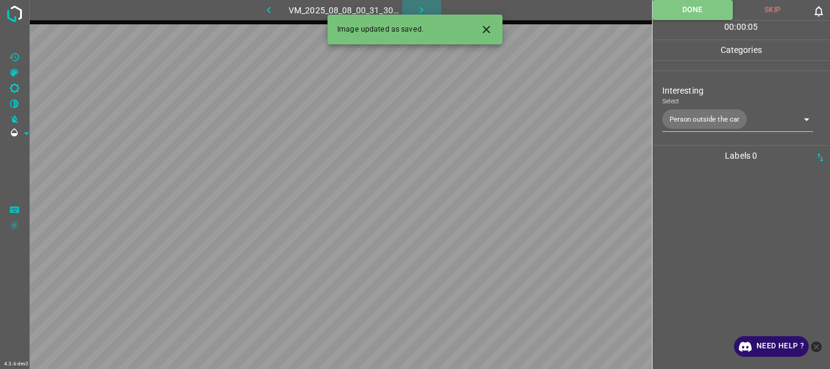
click at [426, 7] on icon "button" at bounding box center [421, 10] width 13 height 13
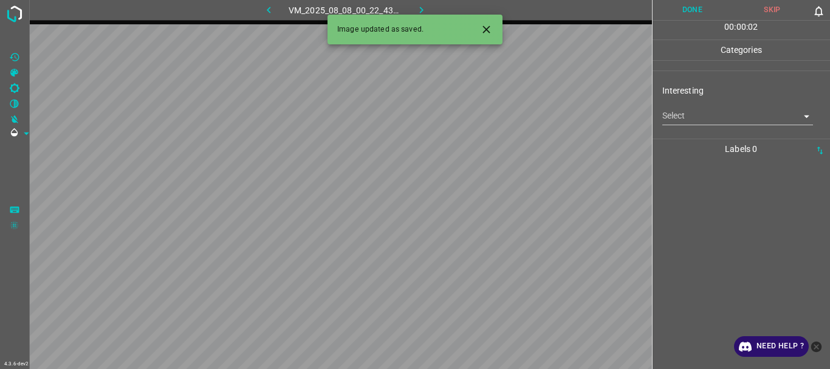
click at [710, 113] on body "4.3.6-dev2 VM_2025_08_08_00_22_43_252_02.gif Done Skip 0 00 : 00 : 02 Categorie…" at bounding box center [415, 184] width 830 height 369
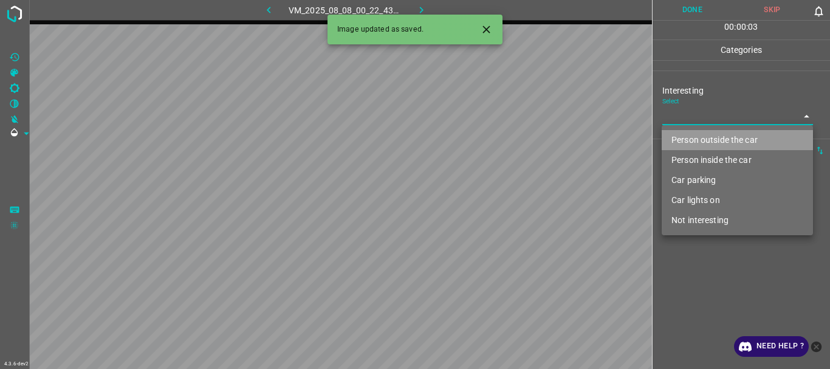
click at [703, 139] on li "Person outside the car" at bounding box center [737, 140] width 151 height 20
type input "Person outside the car"
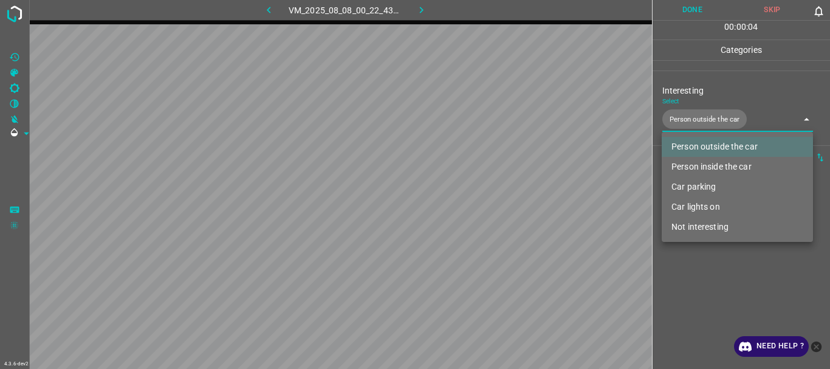
click at [709, 258] on div at bounding box center [415, 184] width 830 height 369
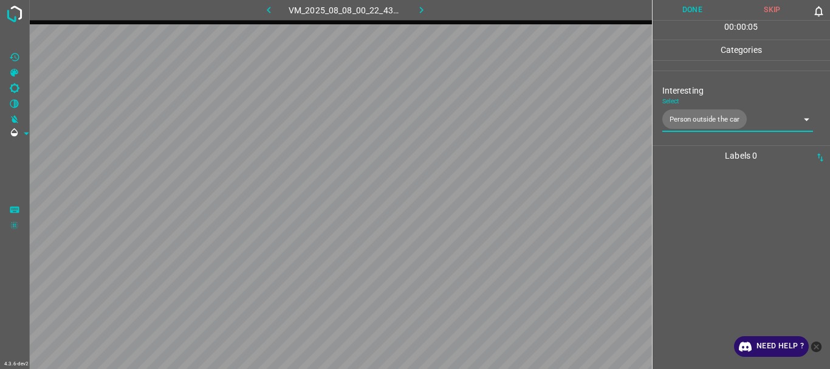
click at [704, 15] on button "Done" at bounding box center [692, 10] width 80 height 20
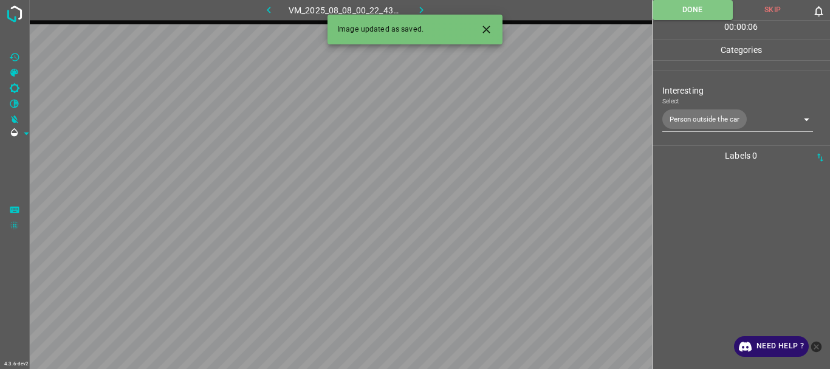
click at [426, 11] on icon "button" at bounding box center [421, 10] width 13 height 13
click at [714, 116] on body "4.3.6-dev2 VM_2025_08_08_00_39_21_921_03.gif Done Skip 0 00 : 00 : 06 Categorie…" at bounding box center [415, 184] width 830 height 369
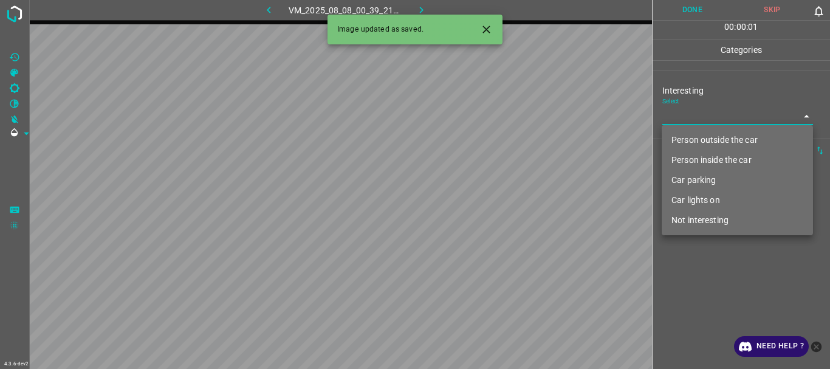
click at [713, 135] on li "Person outside the car" at bounding box center [737, 140] width 151 height 20
type input "Person outside the car"
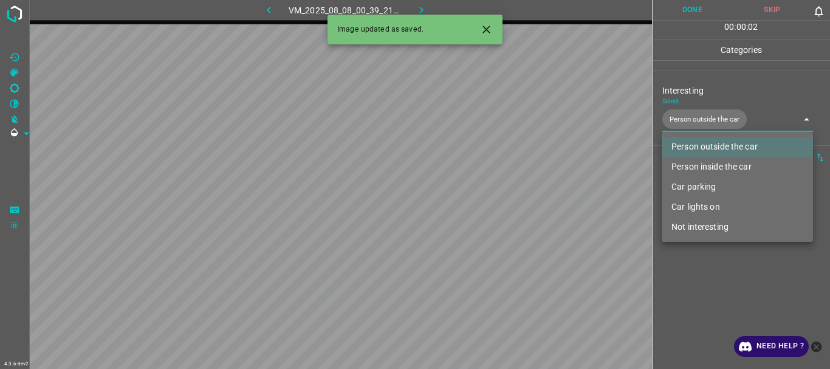
click at [700, 264] on div at bounding box center [415, 184] width 830 height 369
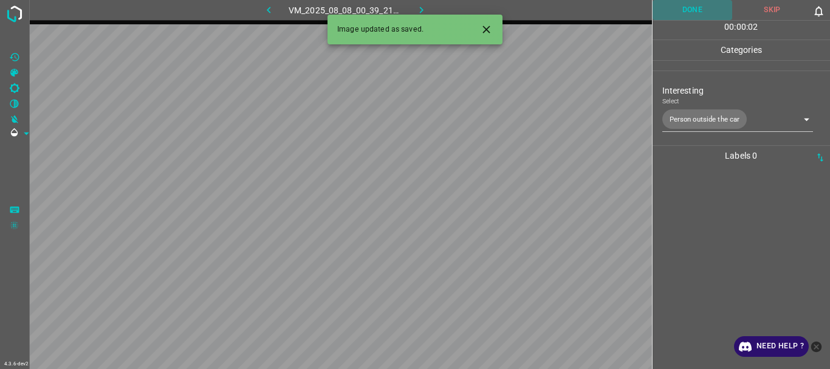
click at [681, 12] on button "Done" at bounding box center [692, 10] width 80 height 20
click at [412, 4] on button "button" at bounding box center [421, 10] width 39 height 20
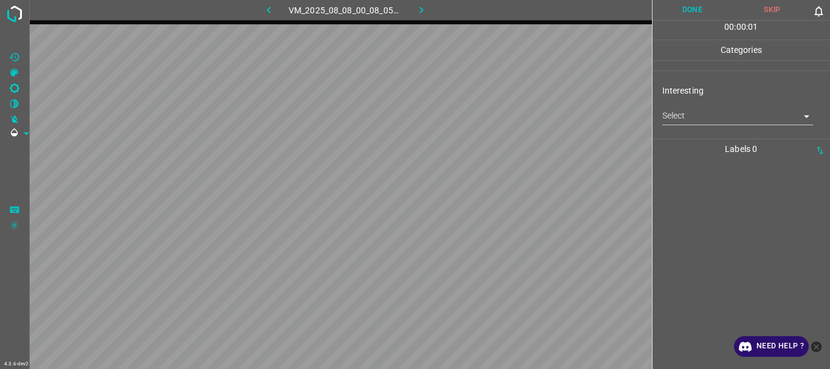
click at [692, 112] on body "4.3.6-dev2 VM_2025_08_08_00_08_05_086_06.gif Done Skip 0 00 : 00 : 01 Categorie…" at bounding box center [415, 184] width 830 height 369
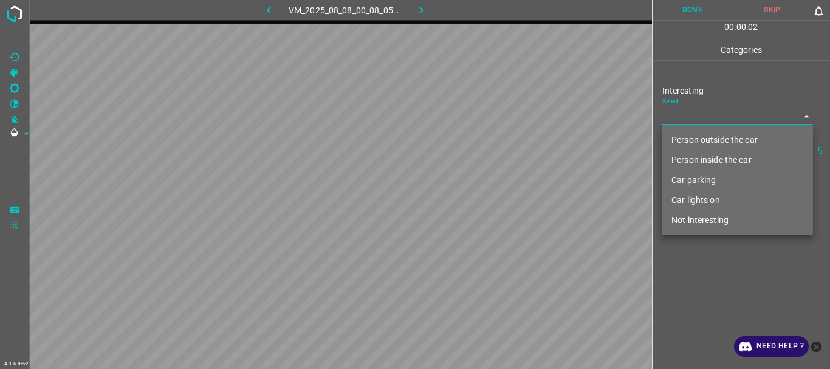
click at [699, 159] on li "Person inside the car" at bounding box center [737, 160] width 151 height 20
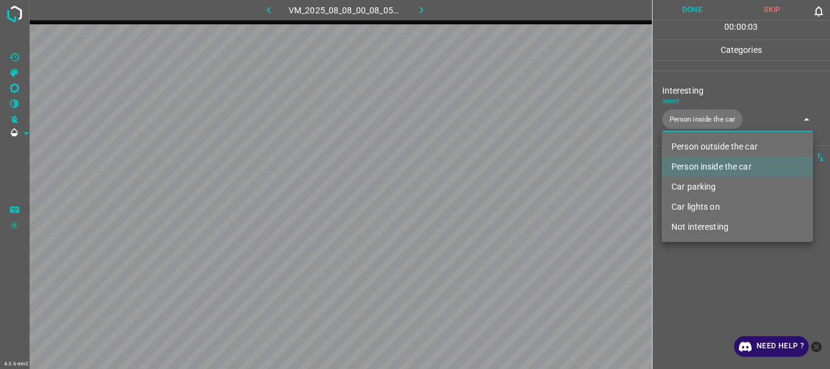
click at [694, 207] on li "Car lights on" at bounding box center [737, 207] width 151 height 20
type input "Person inside the car,Car lights on"
click at [696, 281] on div at bounding box center [415, 184] width 830 height 369
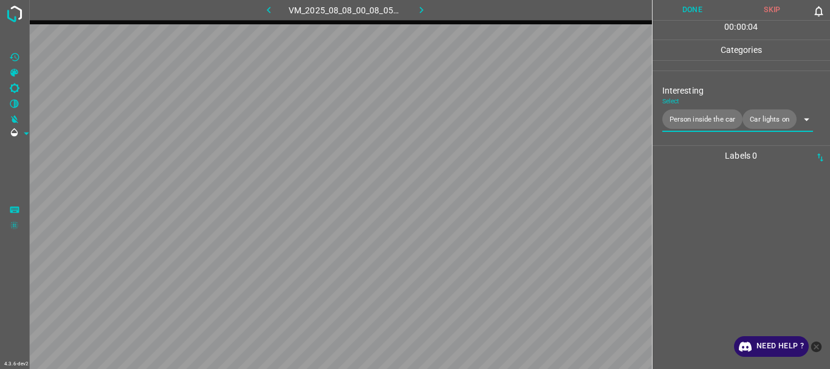
click at [702, 15] on button "Done" at bounding box center [692, 10] width 80 height 20
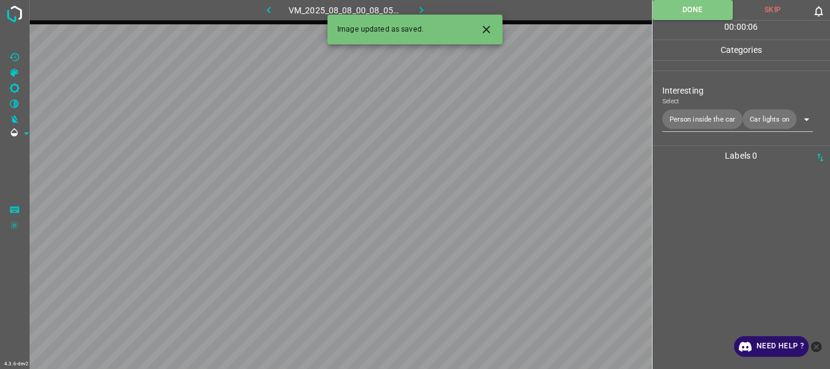
click at [423, 7] on icon "button" at bounding box center [421, 10] width 13 height 13
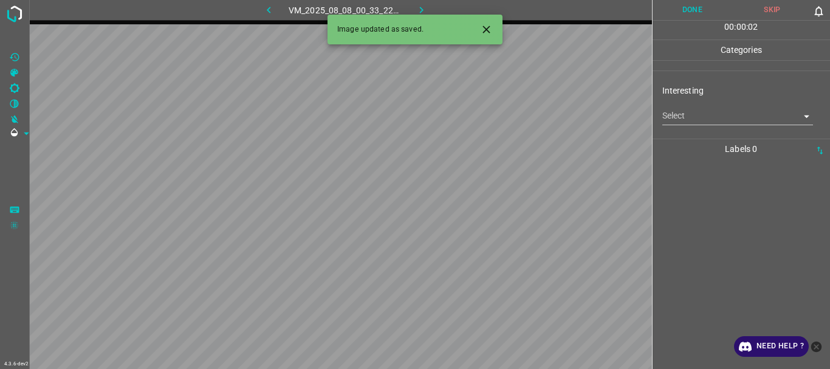
click at [698, 123] on body "4.3.6-dev2 VM_2025_08_08_00_33_22_364_02.gif Done Skip 0 00 : 00 : 02 Categorie…" at bounding box center [415, 184] width 830 height 369
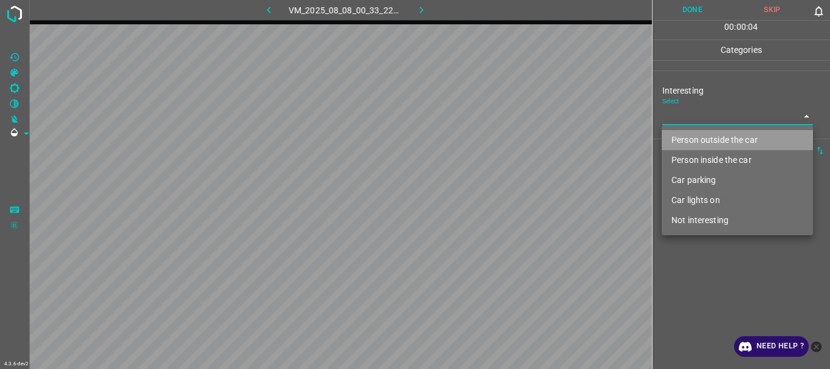
click at [706, 140] on li "Person outside the car" at bounding box center [737, 140] width 151 height 20
type input "Person outside the car"
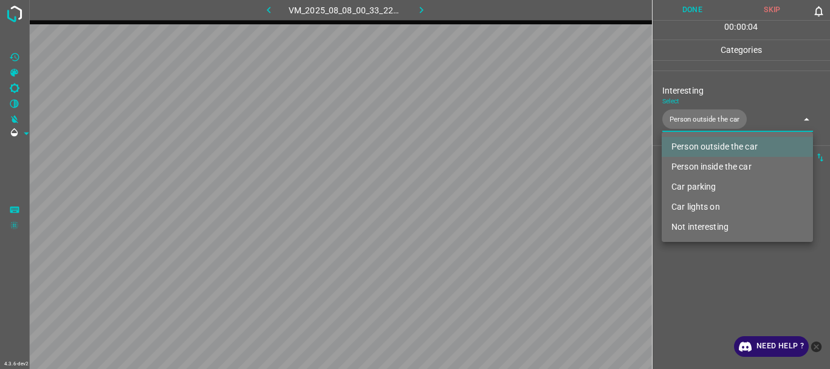
drag, startPoint x: 706, startPoint y: 295, endPoint x: 703, endPoint y: 154, distance: 140.4
click at [707, 295] on div at bounding box center [415, 184] width 830 height 369
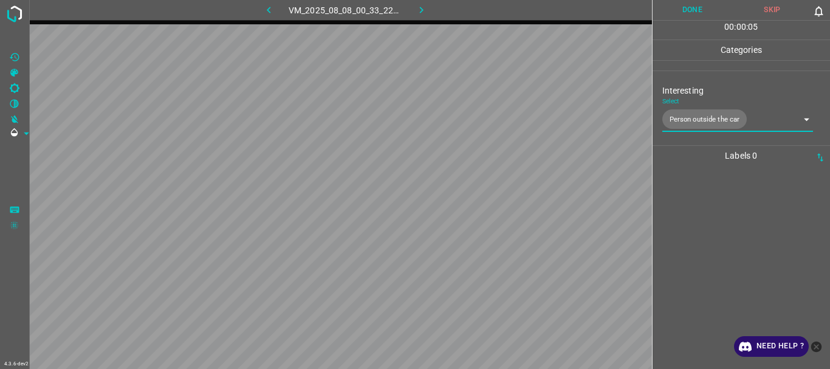
click at [694, 7] on button "Done" at bounding box center [692, 10] width 80 height 20
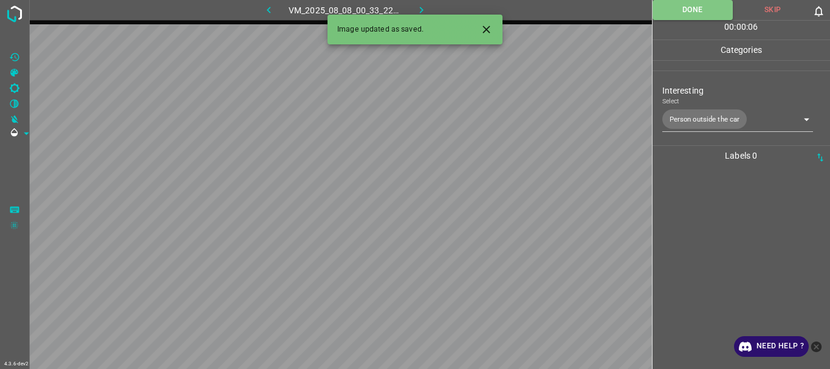
click at [425, 7] on icon "button" at bounding box center [421, 10] width 13 height 13
click at [425, 7] on div "VM_2025_08_08_00_33_22_364_02.gif" at bounding box center [345, 10] width 227 height 20
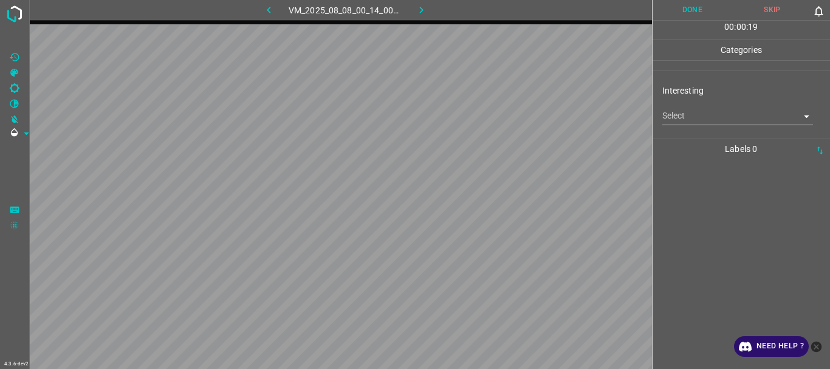
click at [688, 111] on body "4.3.6-dev2 VM_2025_08_08_00_14_00_270_00.gif Done Skip 0 00 : 00 : 19 Categorie…" at bounding box center [415, 184] width 830 height 369
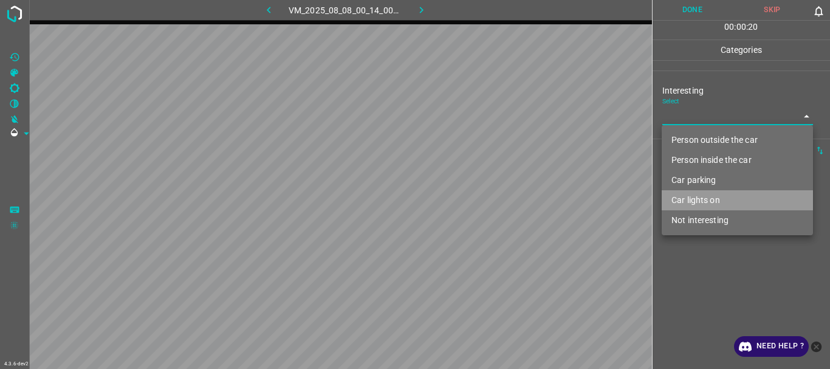
click at [683, 193] on li "Car lights on" at bounding box center [737, 200] width 151 height 20
type input "Car lights on"
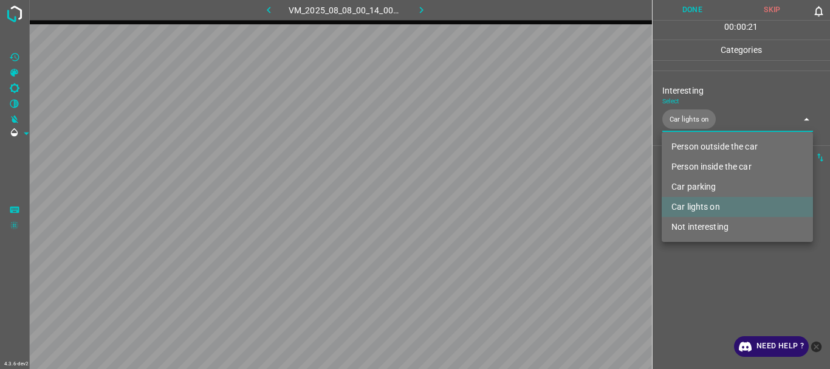
click at [673, 289] on div at bounding box center [415, 184] width 830 height 369
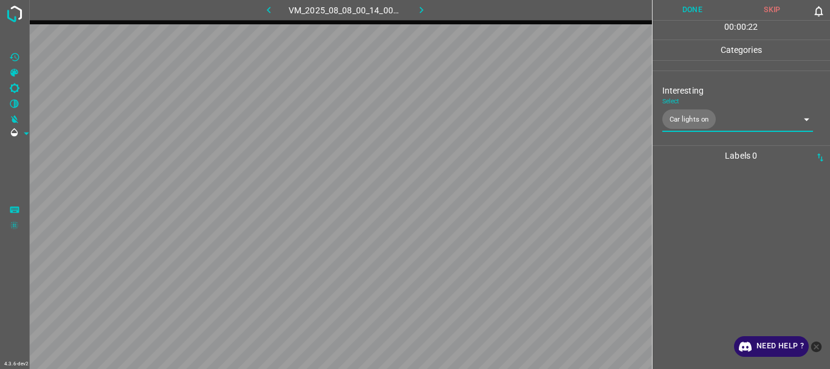
click at [697, 7] on button "Done" at bounding box center [692, 10] width 80 height 20
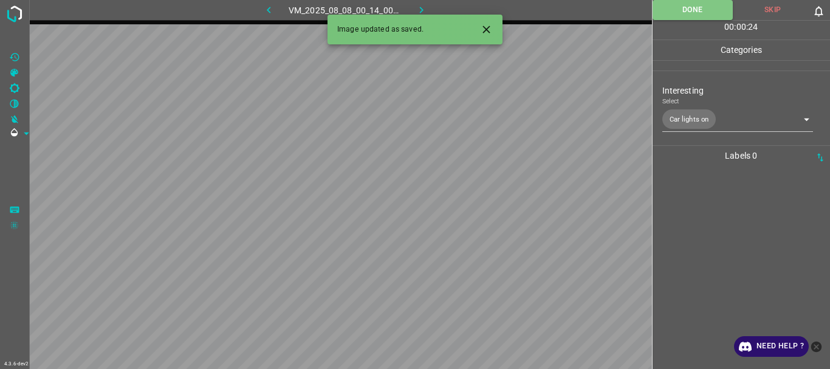
click at [416, 5] on icon "button" at bounding box center [421, 10] width 13 height 13
